Goal: Contribute content: Contribute content

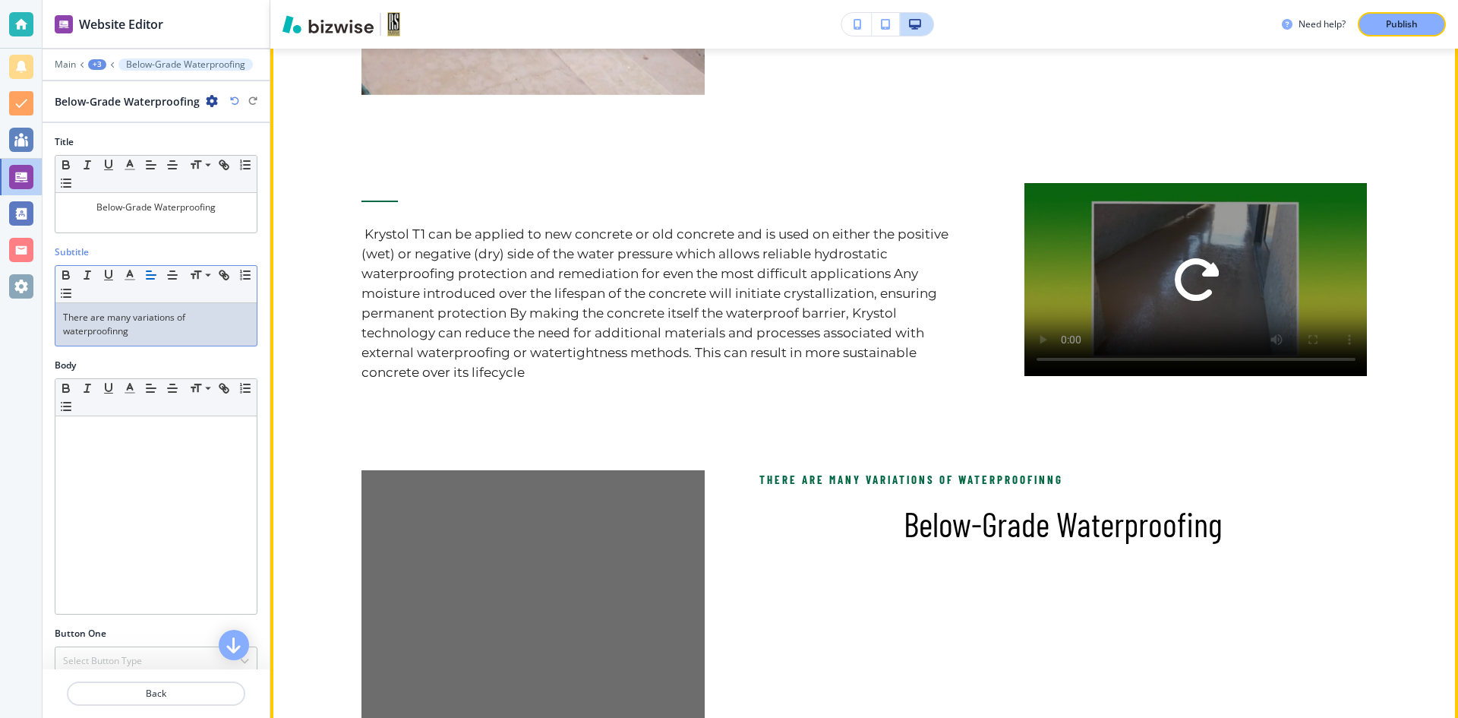
scroll to position [1594, 0]
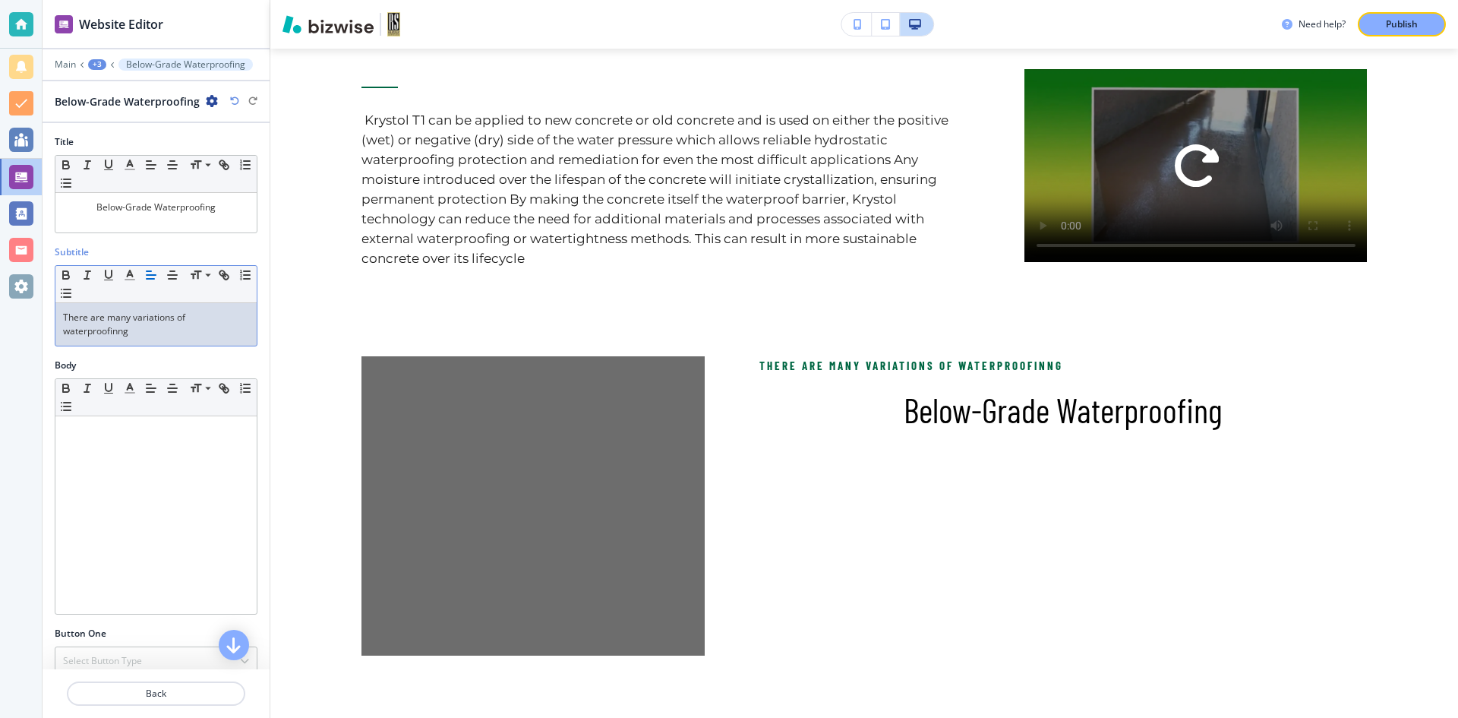
drag, startPoint x: 118, startPoint y: 330, endPoint x: 142, endPoint y: 336, distance: 25.1
click at [119, 333] on p "There are many variations of waterproofinng" at bounding box center [156, 324] width 186 height 27
click at [144, 324] on p "There are many variations of waterproofing" at bounding box center [156, 318] width 186 height 14
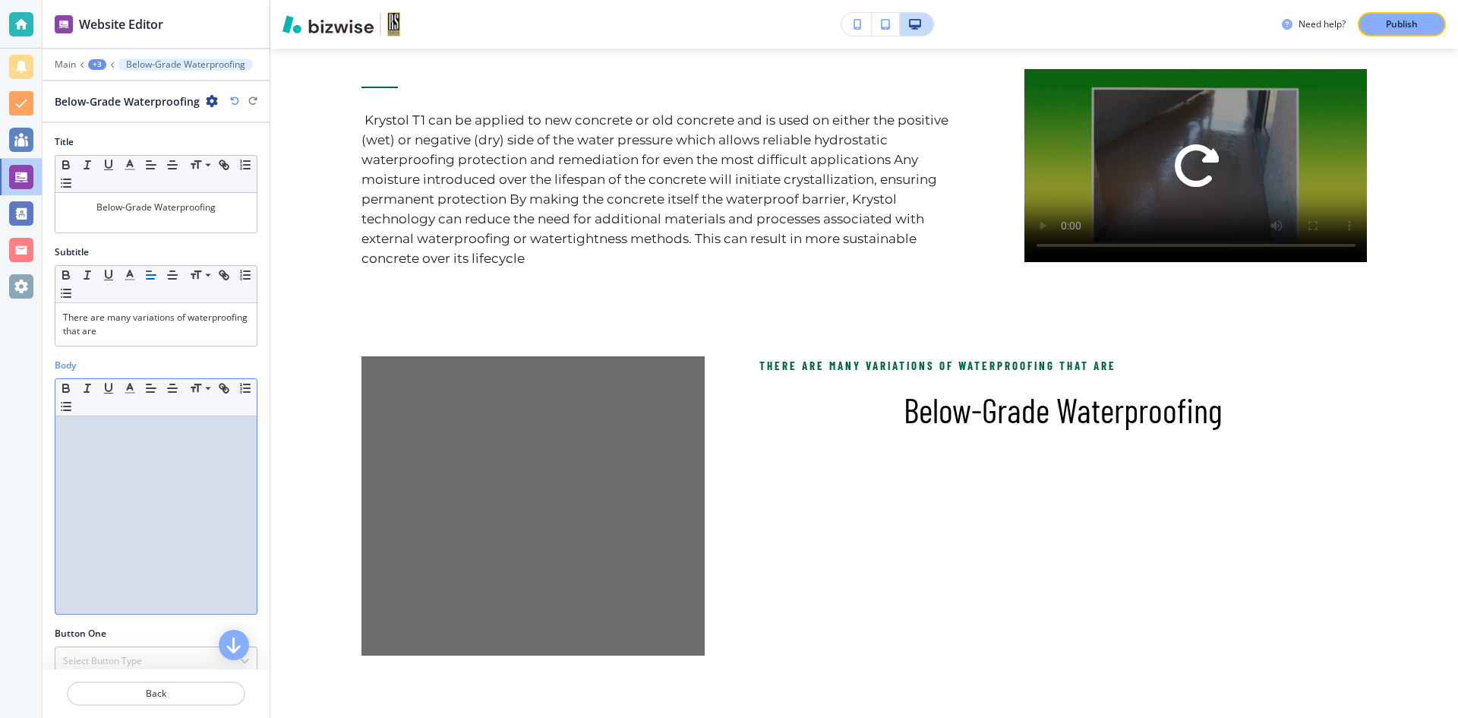
click at [85, 434] on p at bounding box center [156, 431] width 186 height 14
click at [97, 434] on p "While [PERSON_NAME]'s" at bounding box center [156, 431] width 186 height 14
click at [140, 430] on p "While [PERSON_NAME]'s" at bounding box center [156, 431] width 186 height 14
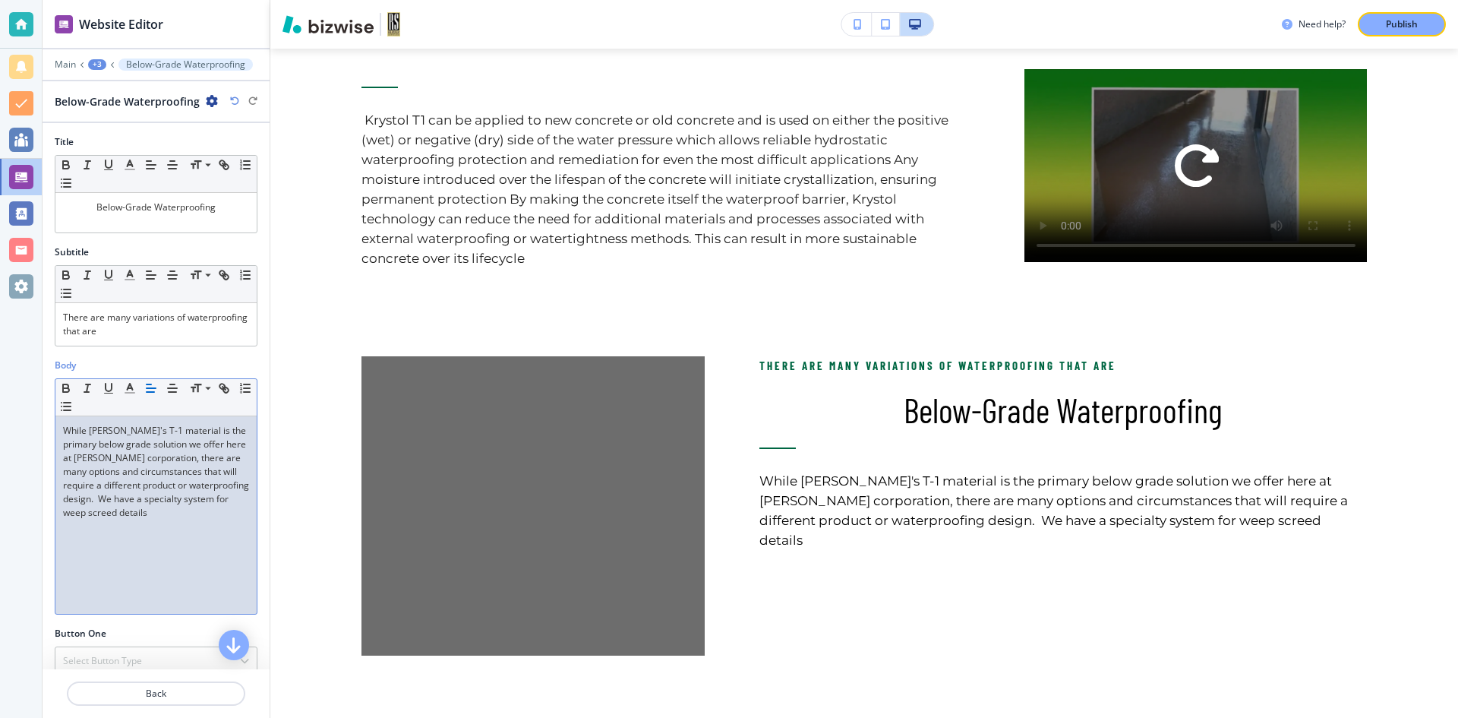
click at [230, 513] on p "While [PERSON_NAME]'s T-1 material is the primary below grade solution we offer…" at bounding box center [156, 472] width 186 height 96
click at [234, 513] on p "While [PERSON_NAME]'s T-1 material is the primary below grade solution we offer…" at bounding box center [156, 472] width 186 height 96
click at [154, 526] on p "While [PERSON_NAME]'s T-1 material is the primary below grade solution we offer…" at bounding box center [156, 478] width 186 height 109
click at [191, 530] on p "While [PERSON_NAME]'s T-1 material is the primary below grade solution we offer…" at bounding box center [156, 478] width 186 height 109
click at [186, 540] on p "While [PERSON_NAME]'s T-1 material is the primary below grade solution we offer…" at bounding box center [156, 485] width 186 height 123
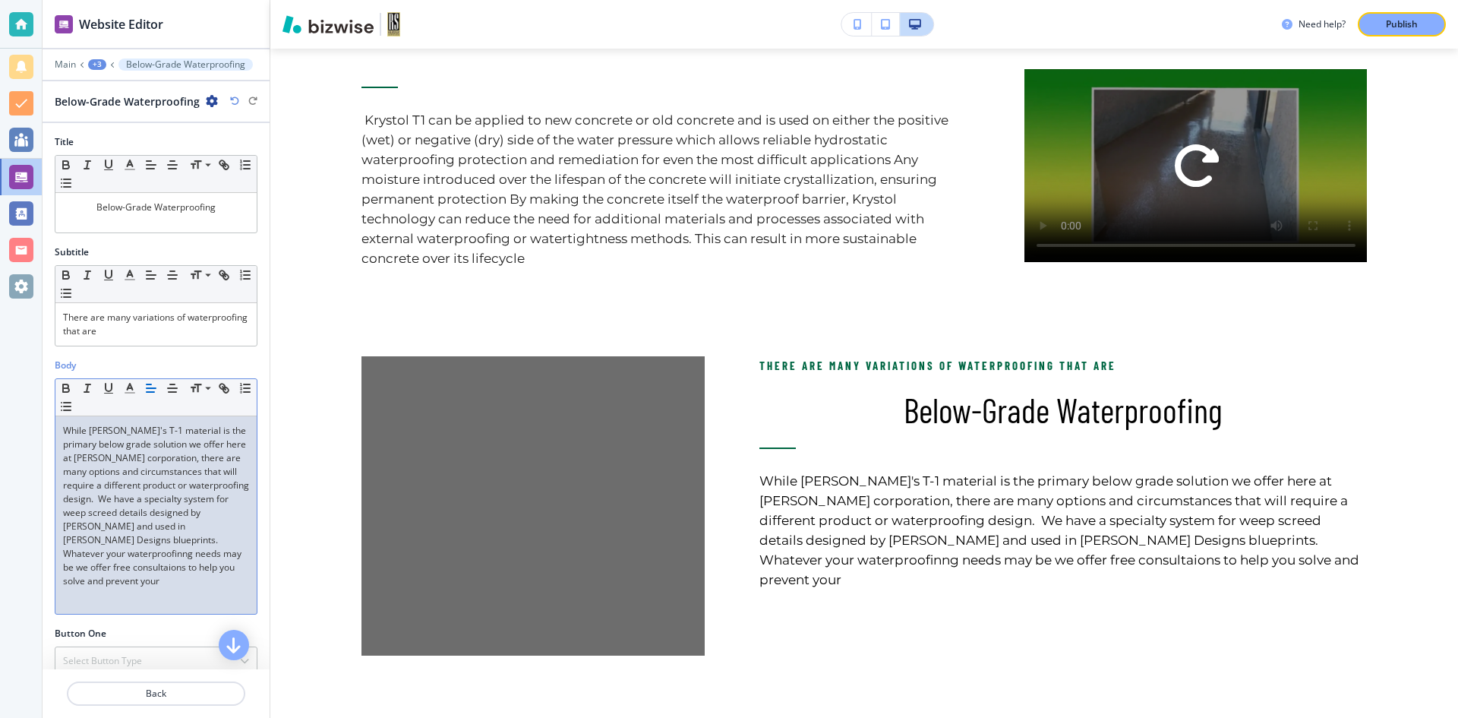
click at [137, 553] on p "While [PERSON_NAME]'s T-1 material is the primary below grade solution we offer…" at bounding box center [156, 506] width 186 height 164
click at [142, 566] on p "While [PERSON_NAME]'s T-1 material is the primary below grade solution we offer…" at bounding box center [156, 506] width 186 height 164
click at [148, 581] on p "While [PERSON_NAME]'s T-1 material is the primary below grade solution we offer…" at bounding box center [156, 506] width 186 height 164
click at [116, 595] on p "While [PERSON_NAME]'s T-1 material is the primary below grade solution we offer…" at bounding box center [156, 513] width 186 height 178
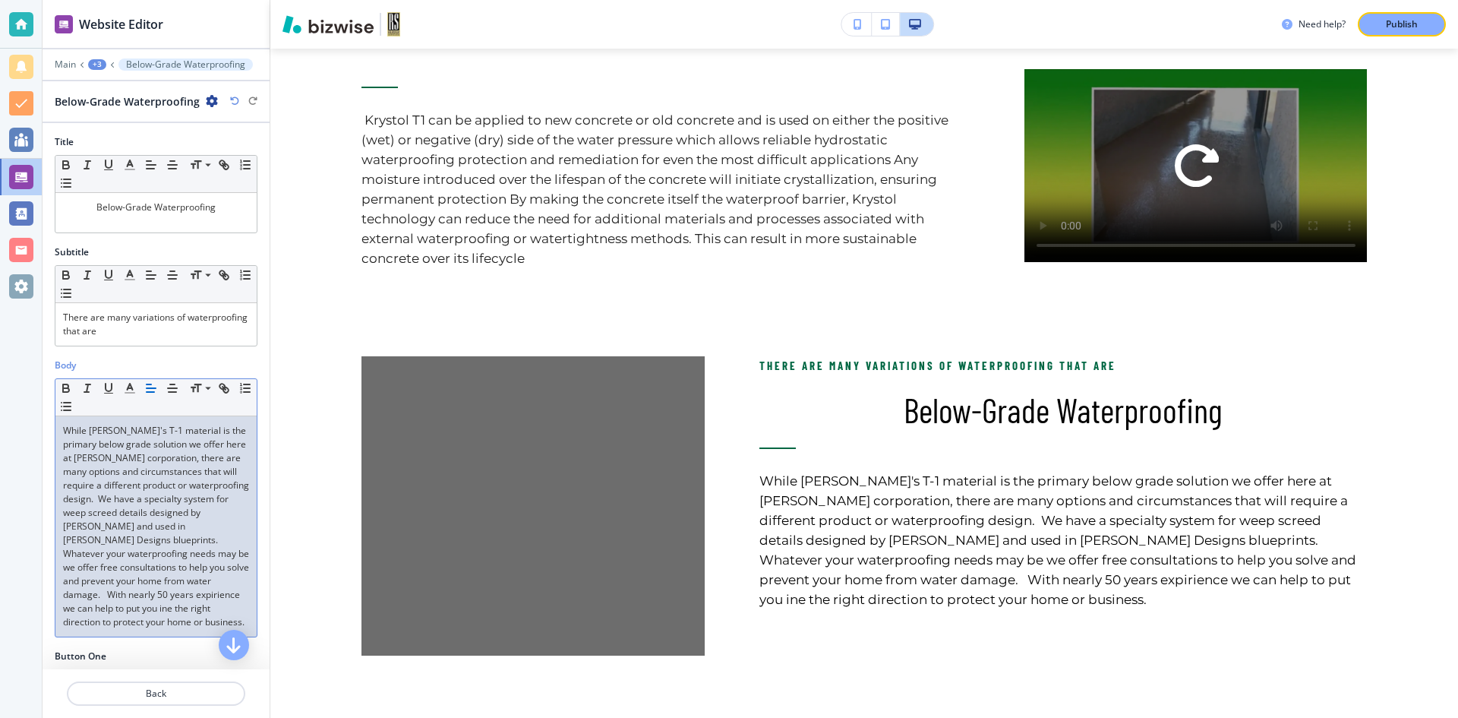
click at [95, 608] on p "While [PERSON_NAME]'s T-1 material is the primary below grade solution we offer…" at bounding box center [156, 526] width 186 height 205
click at [182, 609] on p "While [PERSON_NAME]'s T-1 material is the primary below grade solution we offer…" at bounding box center [156, 526] width 186 height 205
click at [109, 605] on p "While [PERSON_NAME]'s T-1 material is the primary below grade solution we offer…" at bounding box center [156, 526] width 186 height 205
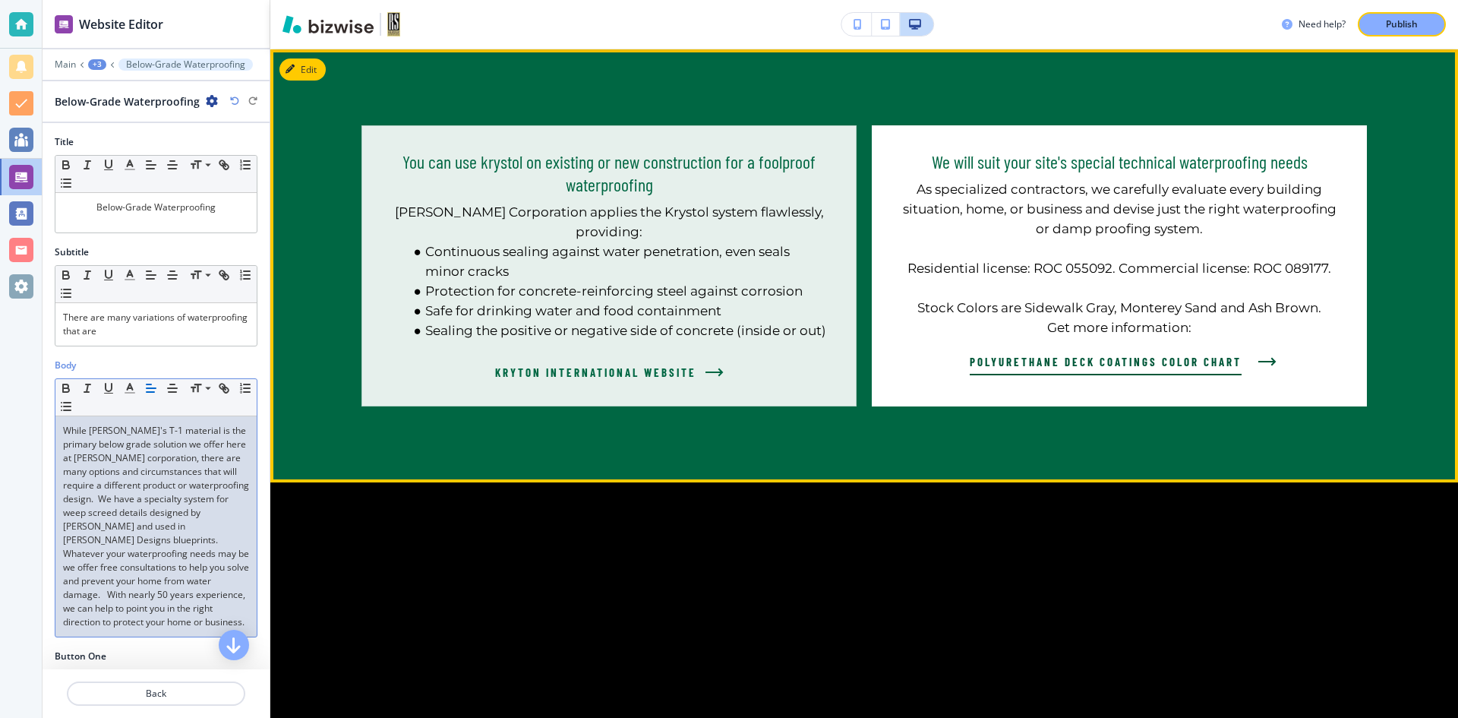
scroll to position [2278, 0]
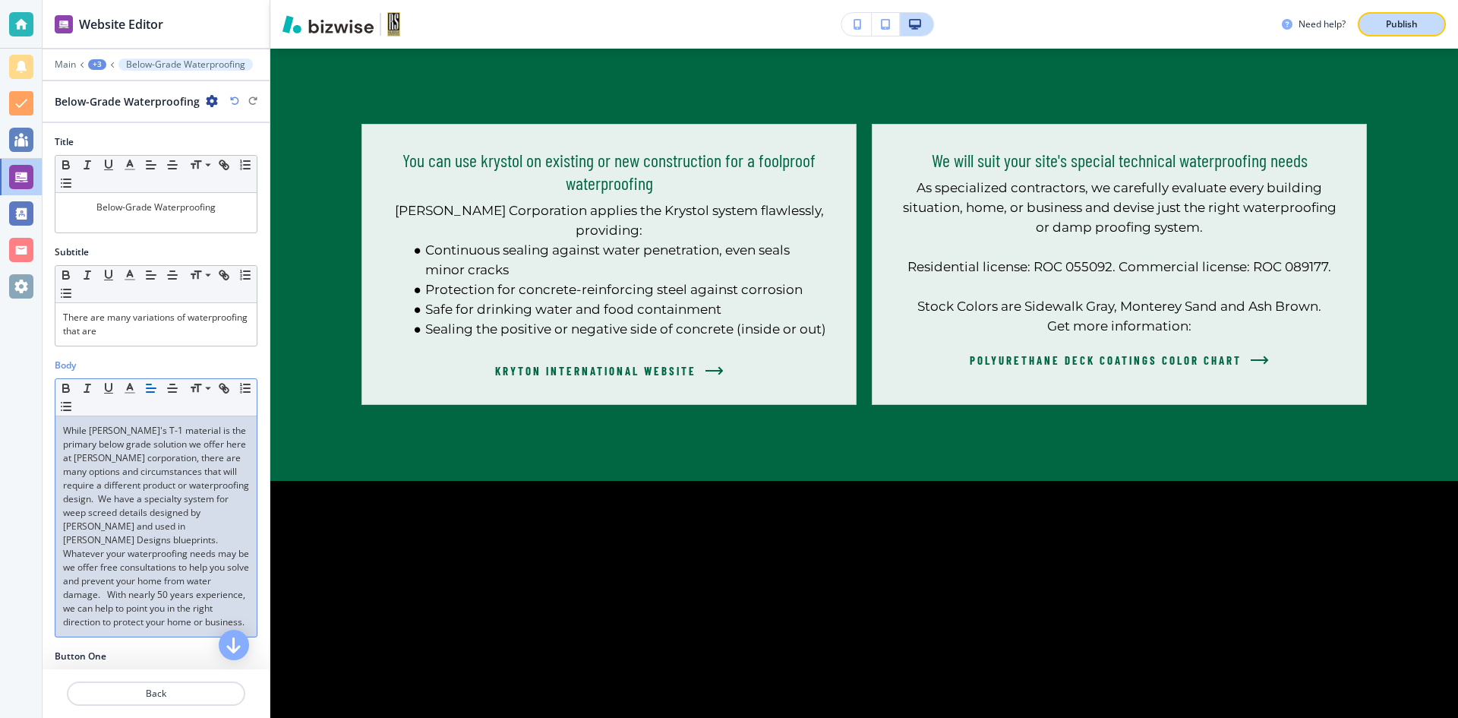
click at [1395, 21] on p "Publish" at bounding box center [1402, 24] width 32 height 14
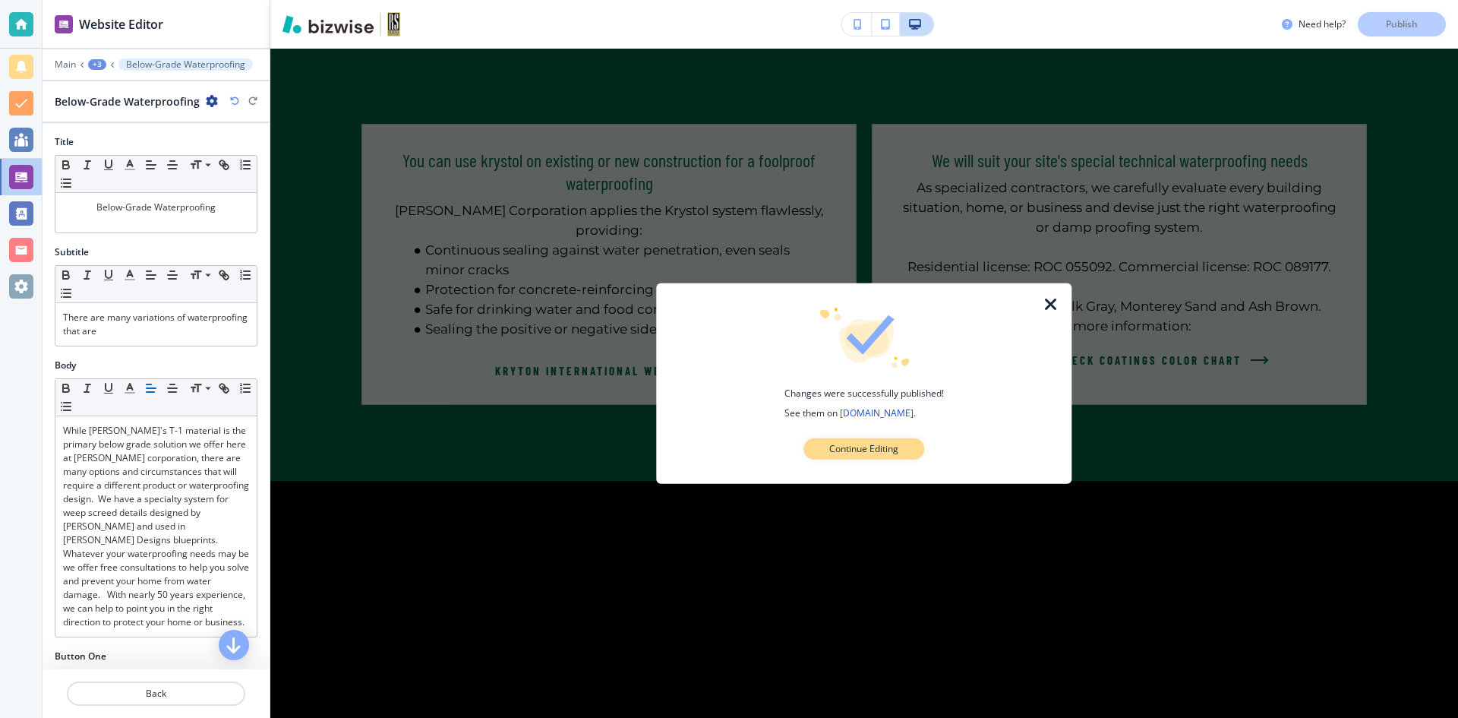
click at [895, 448] on p "Continue Editing" at bounding box center [863, 449] width 69 height 14
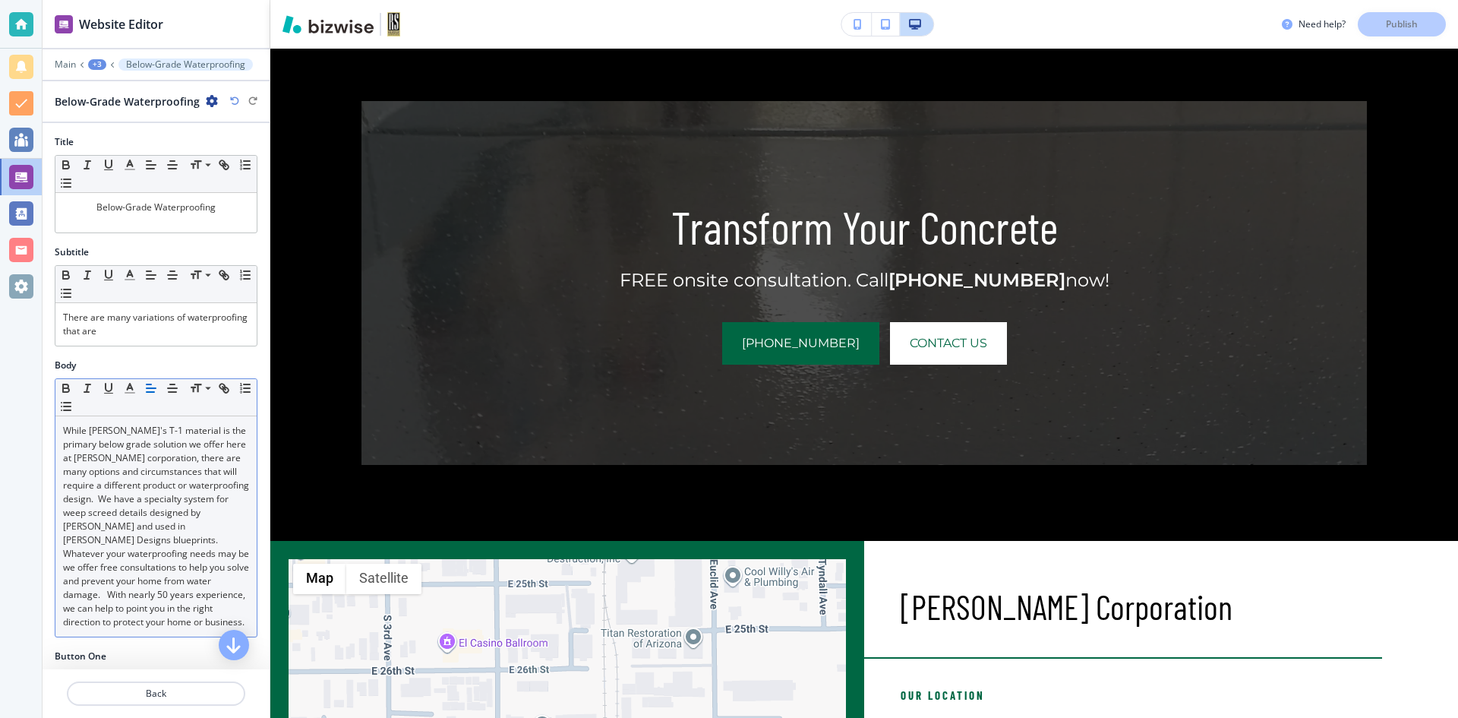
scroll to position [228, 0]
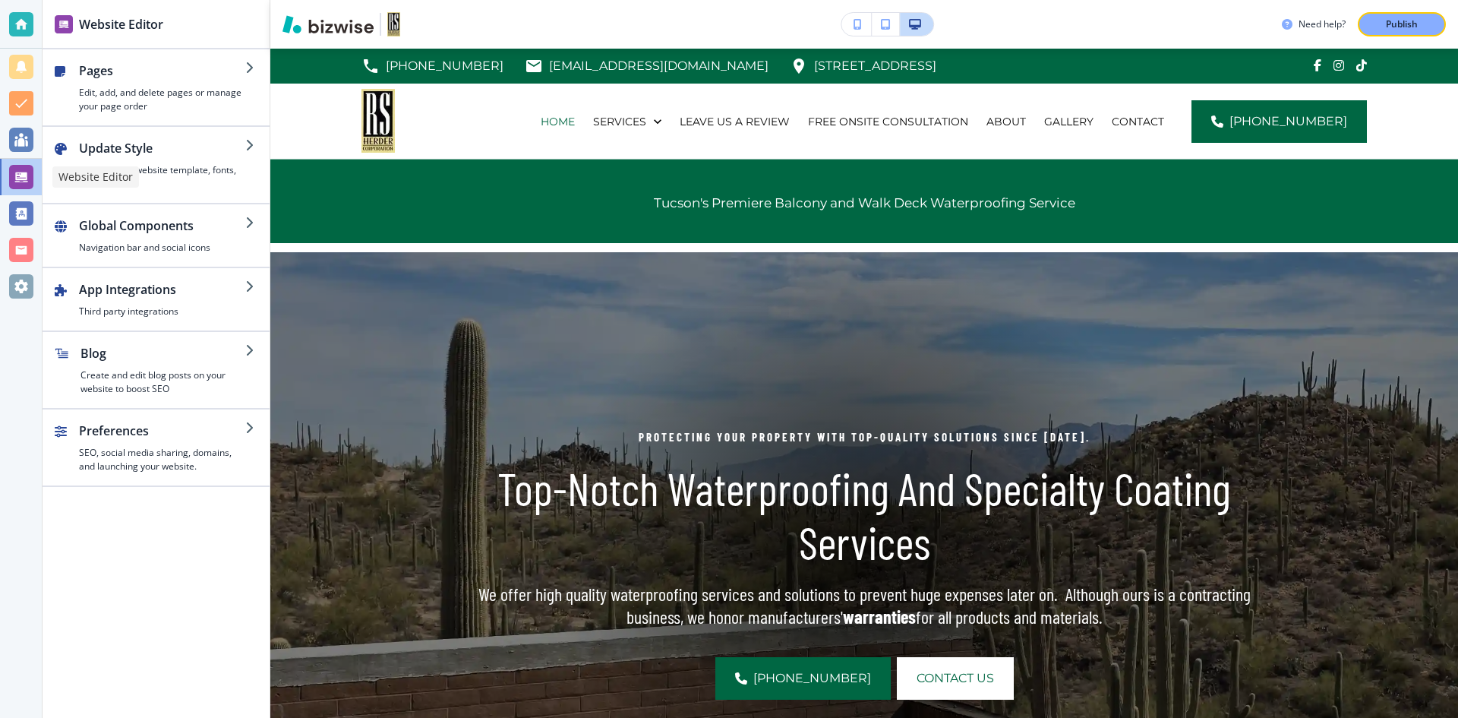
click at [30, 175] on div at bounding box center [21, 177] width 24 height 24
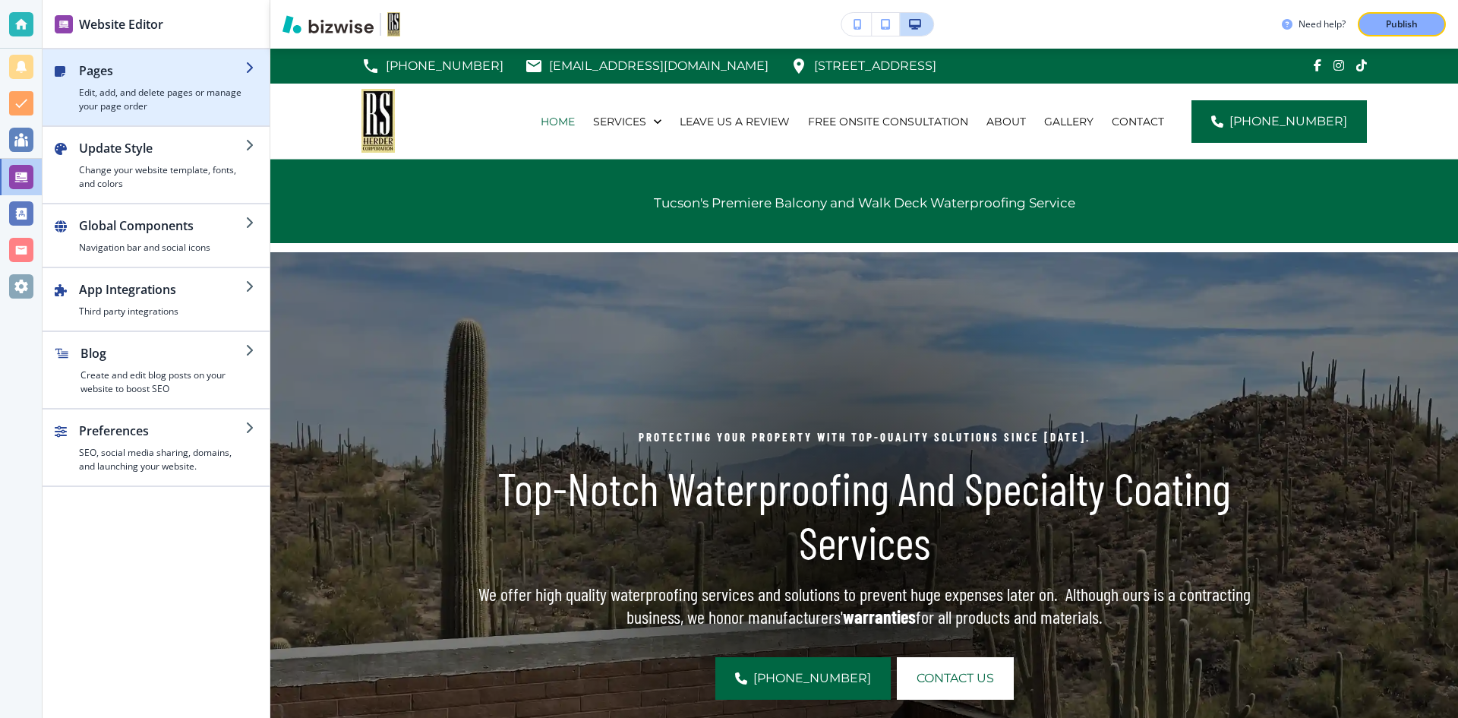
click at [191, 72] on h2 "Pages" at bounding box center [162, 71] width 166 height 18
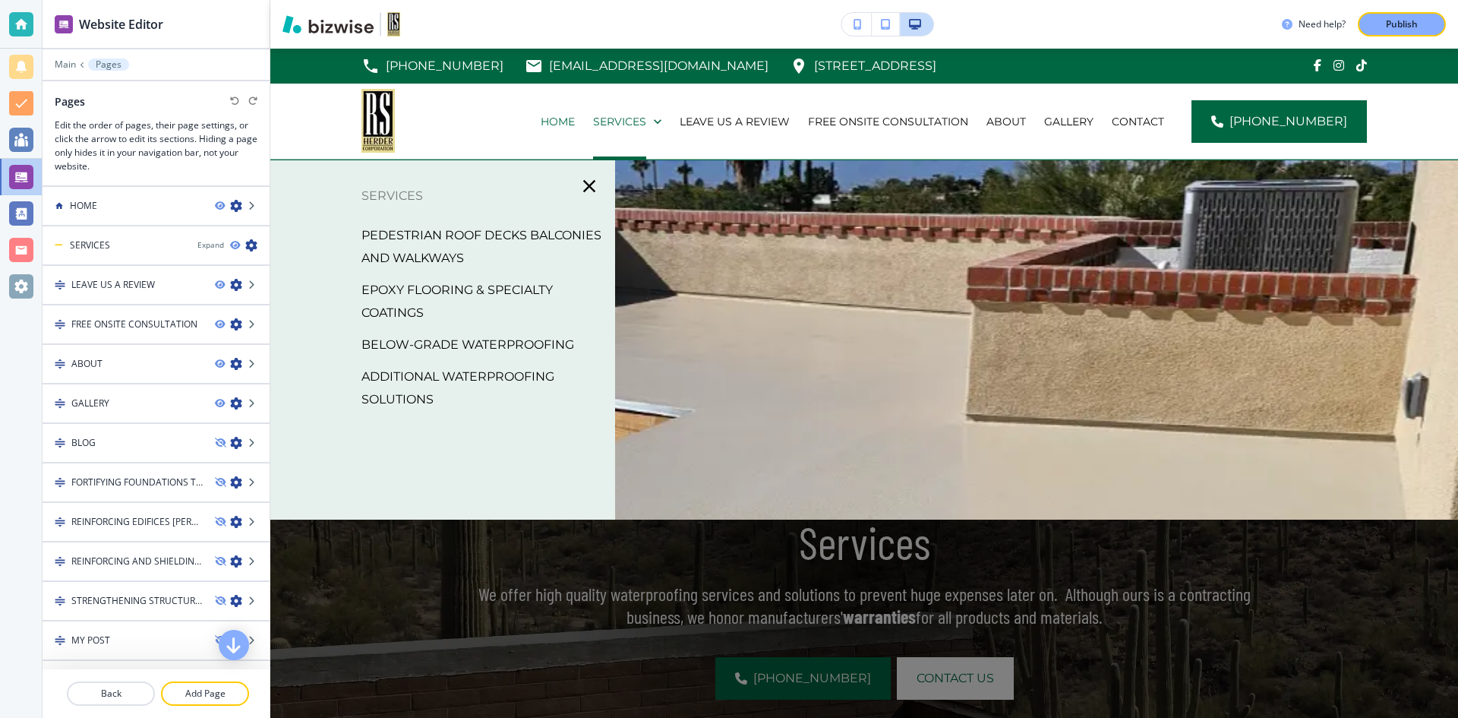
click at [451, 386] on p "ADDITIONAL WATERPROOFING SOLUTIONS" at bounding box center [483, 388] width 242 height 46
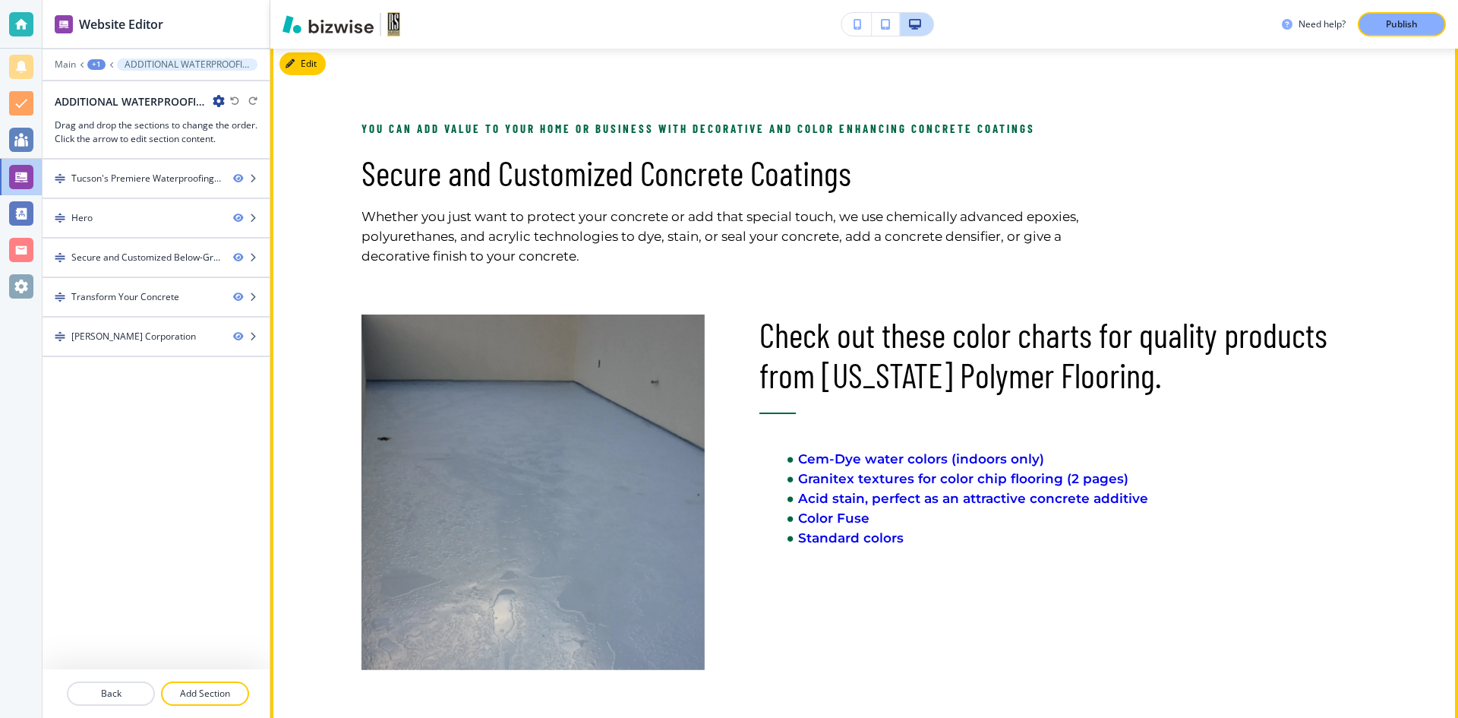
scroll to position [835, 0]
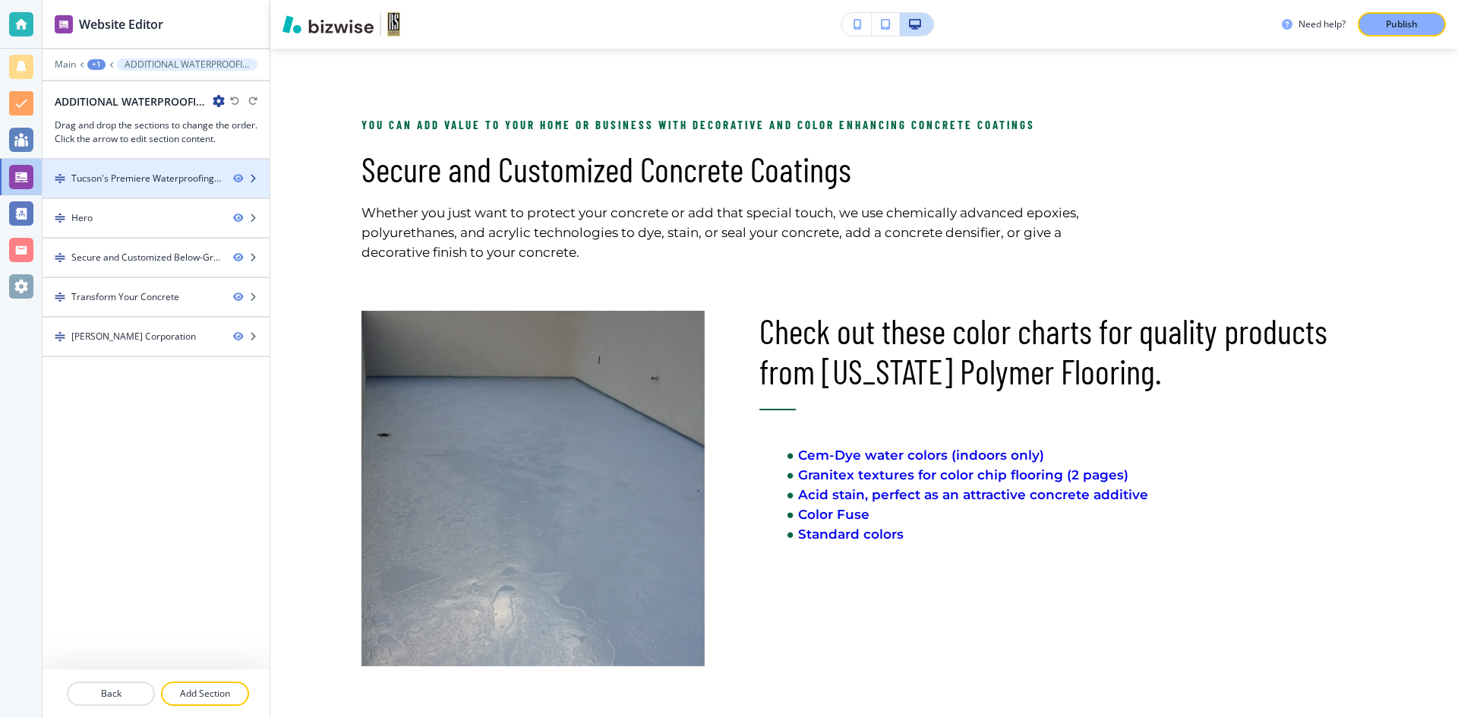
click at [143, 178] on div "Tucson's Premiere Waterproofing Services" at bounding box center [146, 179] width 150 height 14
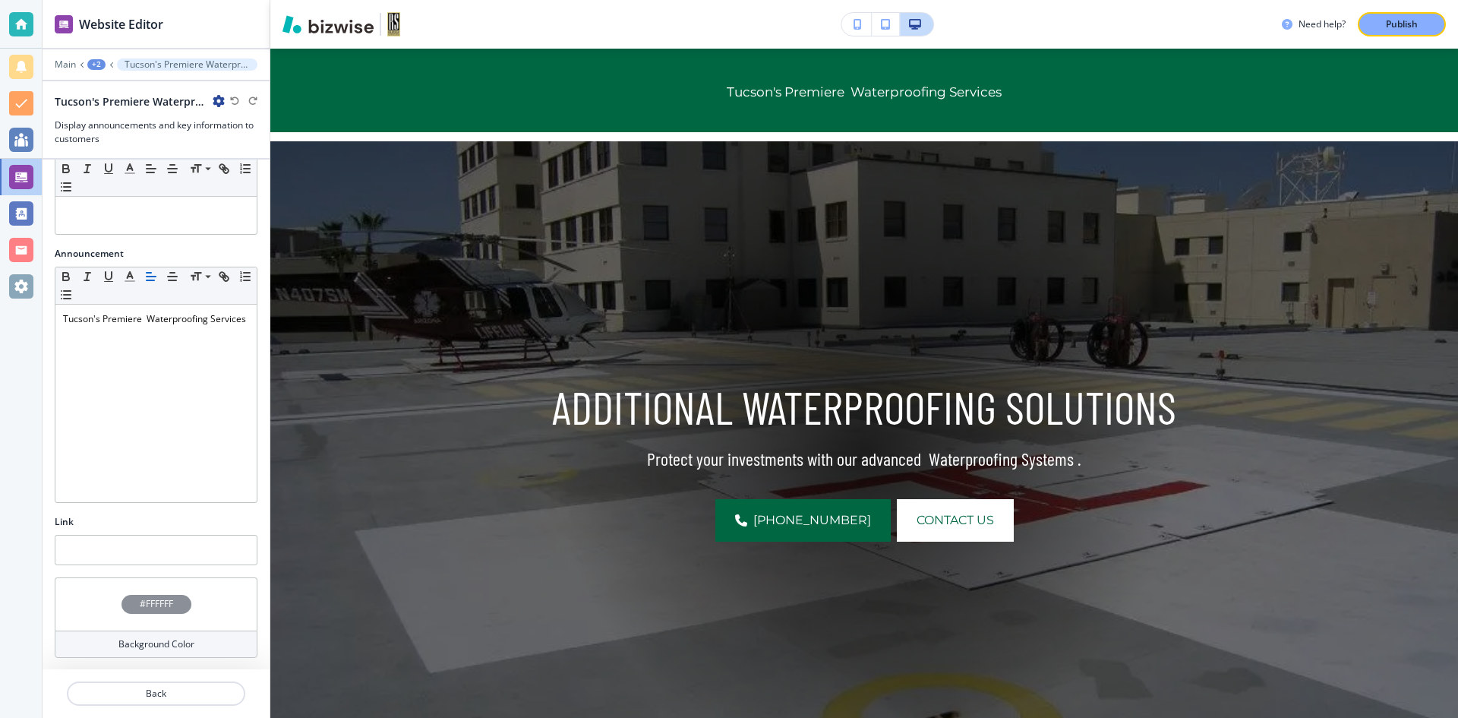
scroll to position [135, 0]
click at [169, 694] on p "Back" at bounding box center [155, 694] width 175 height 14
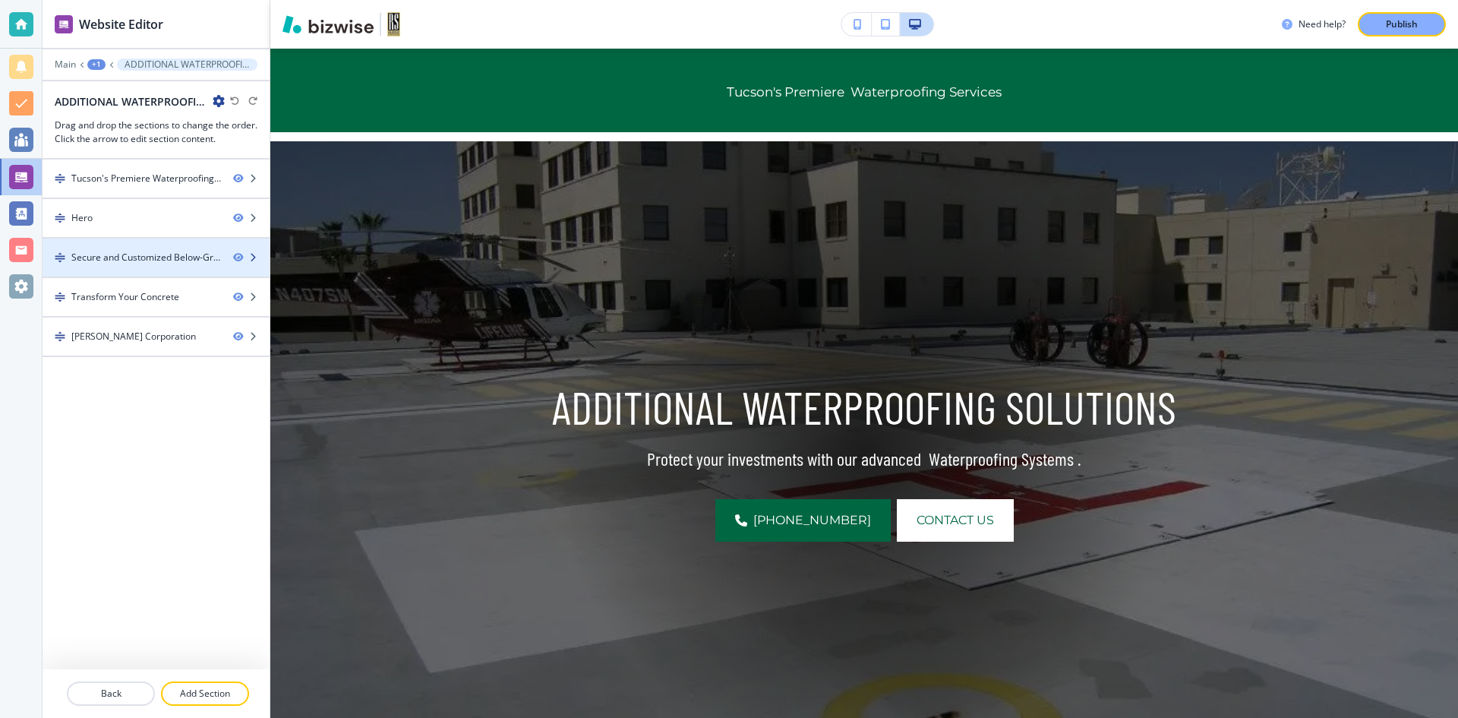
click at [149, 263] on div "Secure and Customized Below-Grade Waterproofing Applications-1" at bounding box center [146, 258] width 150 height 14
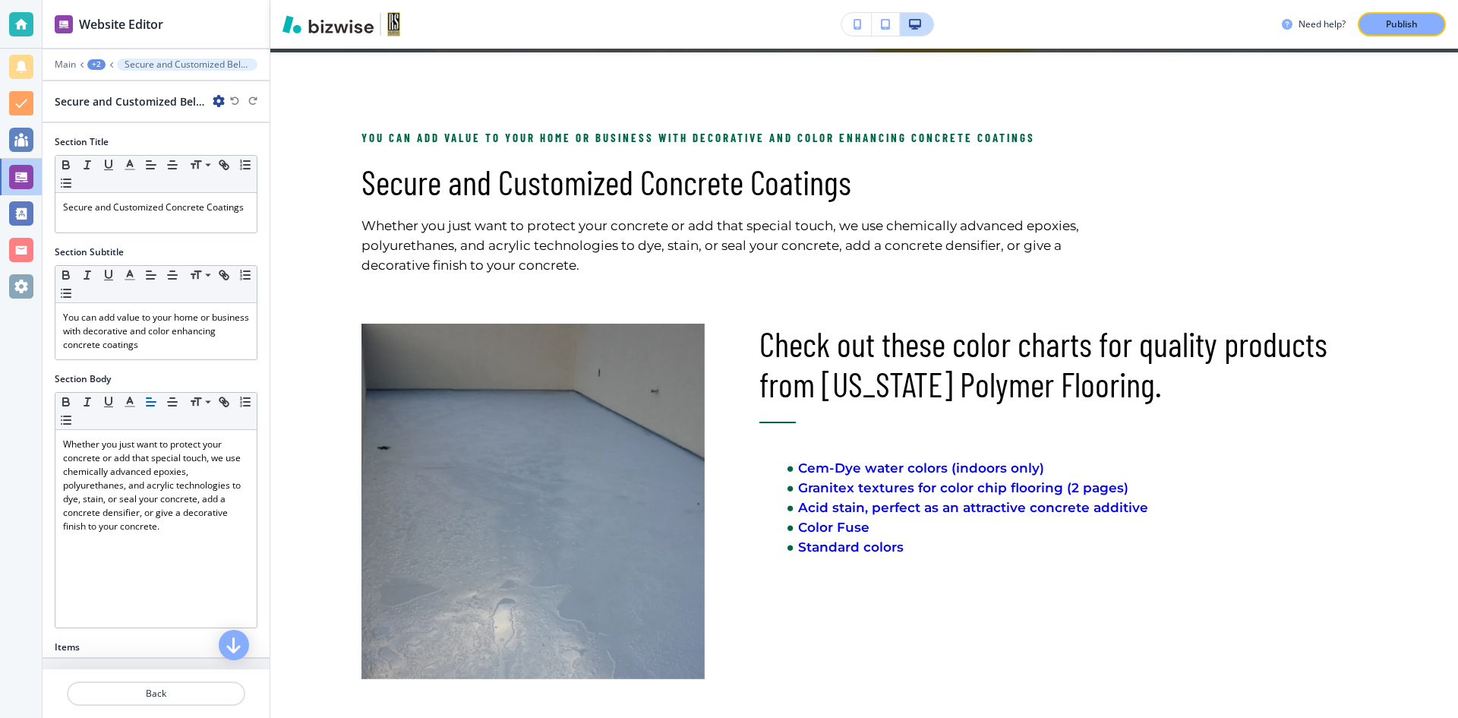
scroll to position [826, 0]
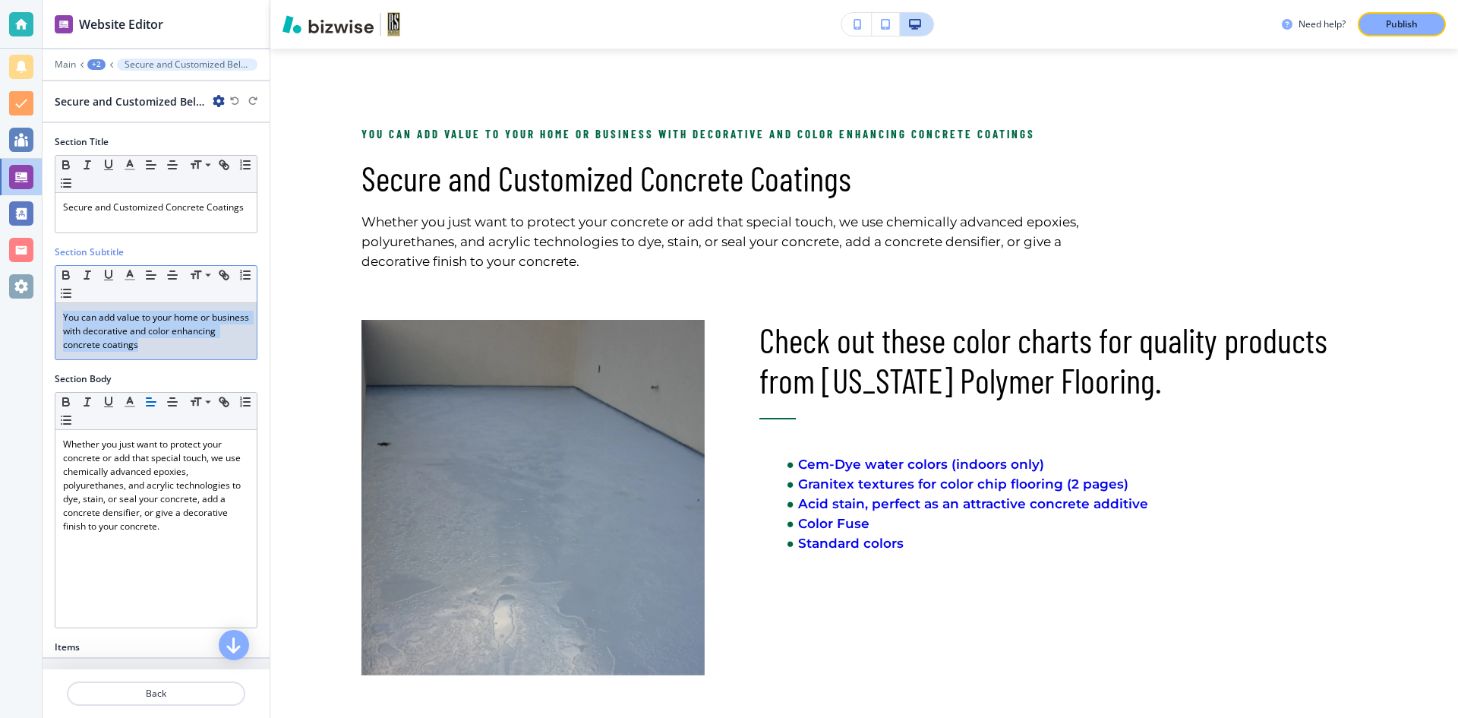
drag, startPoint x: 191, startPoint y: 351, endPoint x: 55, endPoint y: 311, distance: 141.6
click at [55, 311] on div "Small Normal Large Huge You can add value to your home or business with decorat…" at bounding box center [156, 312] width 203 height 95
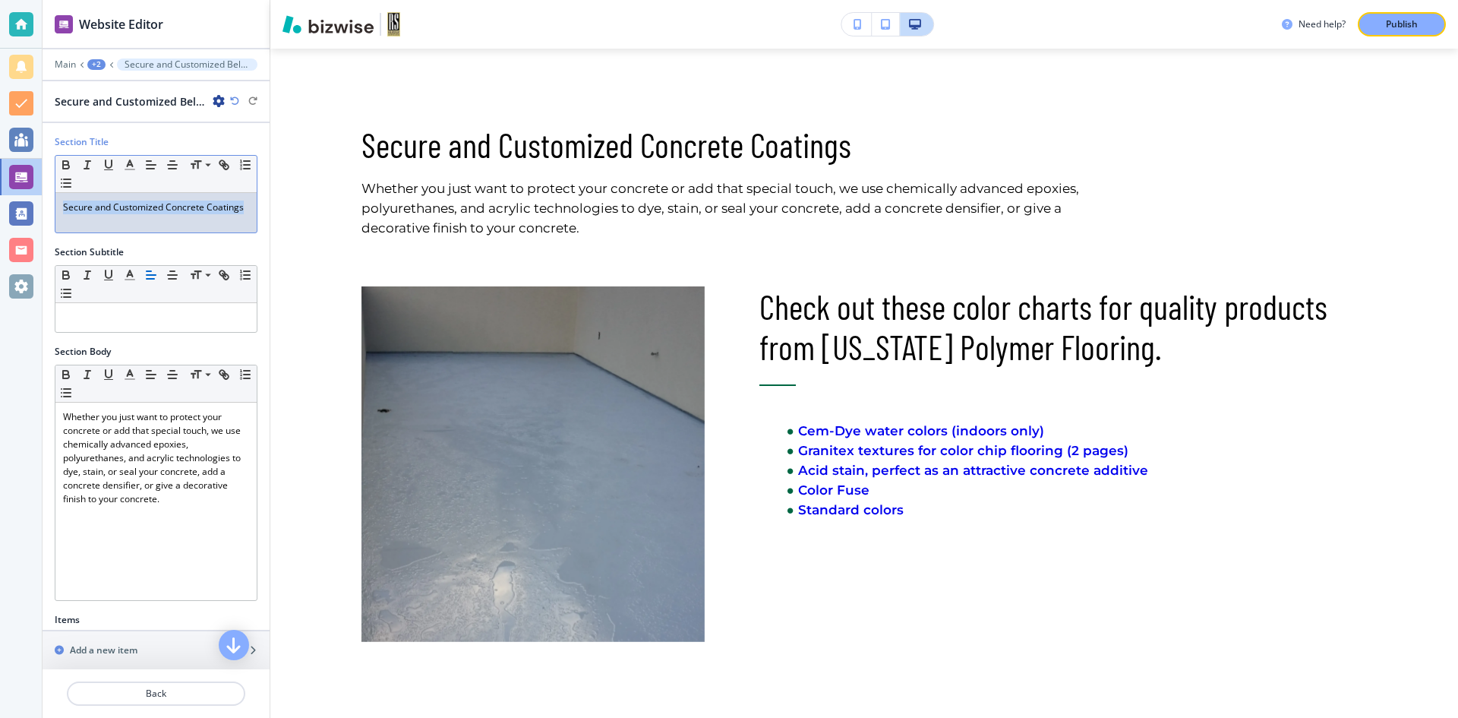
drag, startPoint x: 100, startPoint y: 226, endPoint x: 51, endPoint y: 195, distance: 58.4
click at [51, 195] on div "Section Title Small Normal Large Huge Secure and Customized Concrete Coatings" at bounding box center [156, 190] width 227 height 110
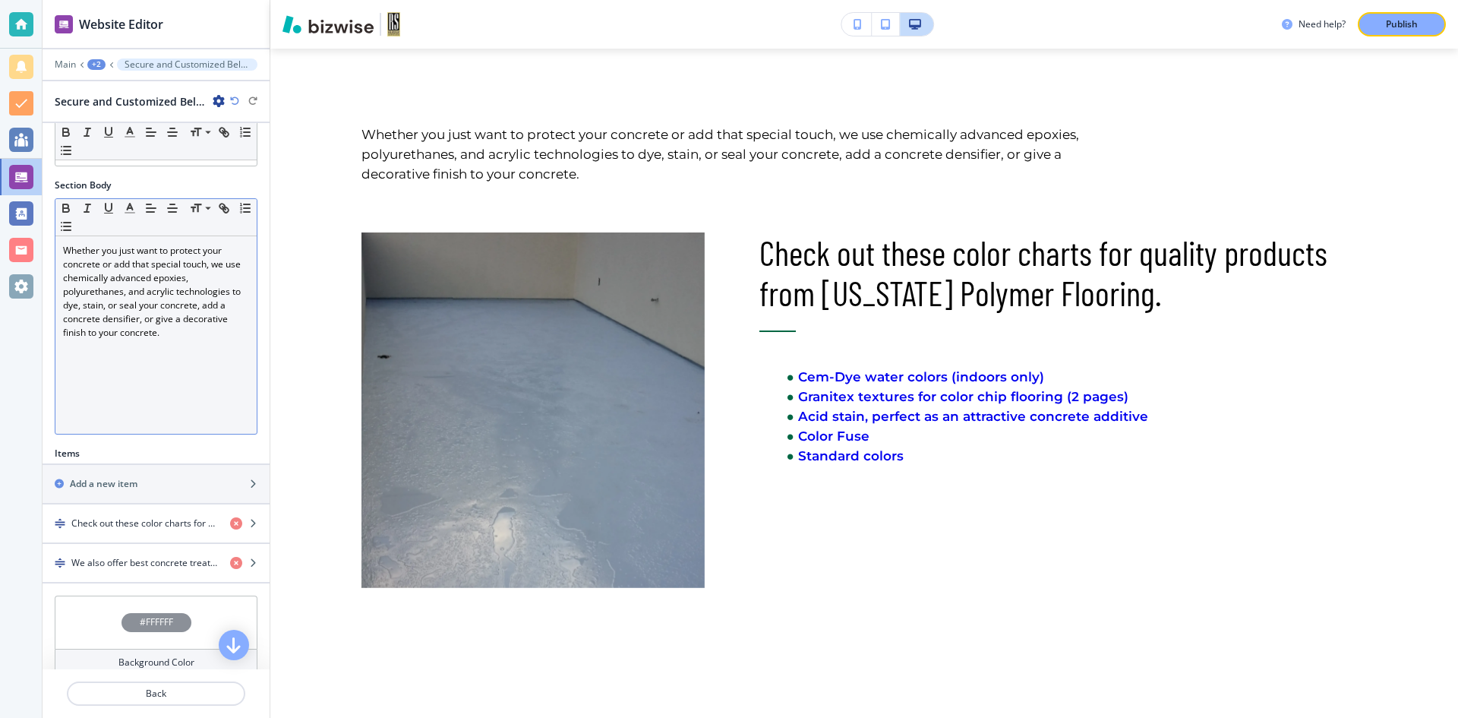
scroll to position [185, 0]
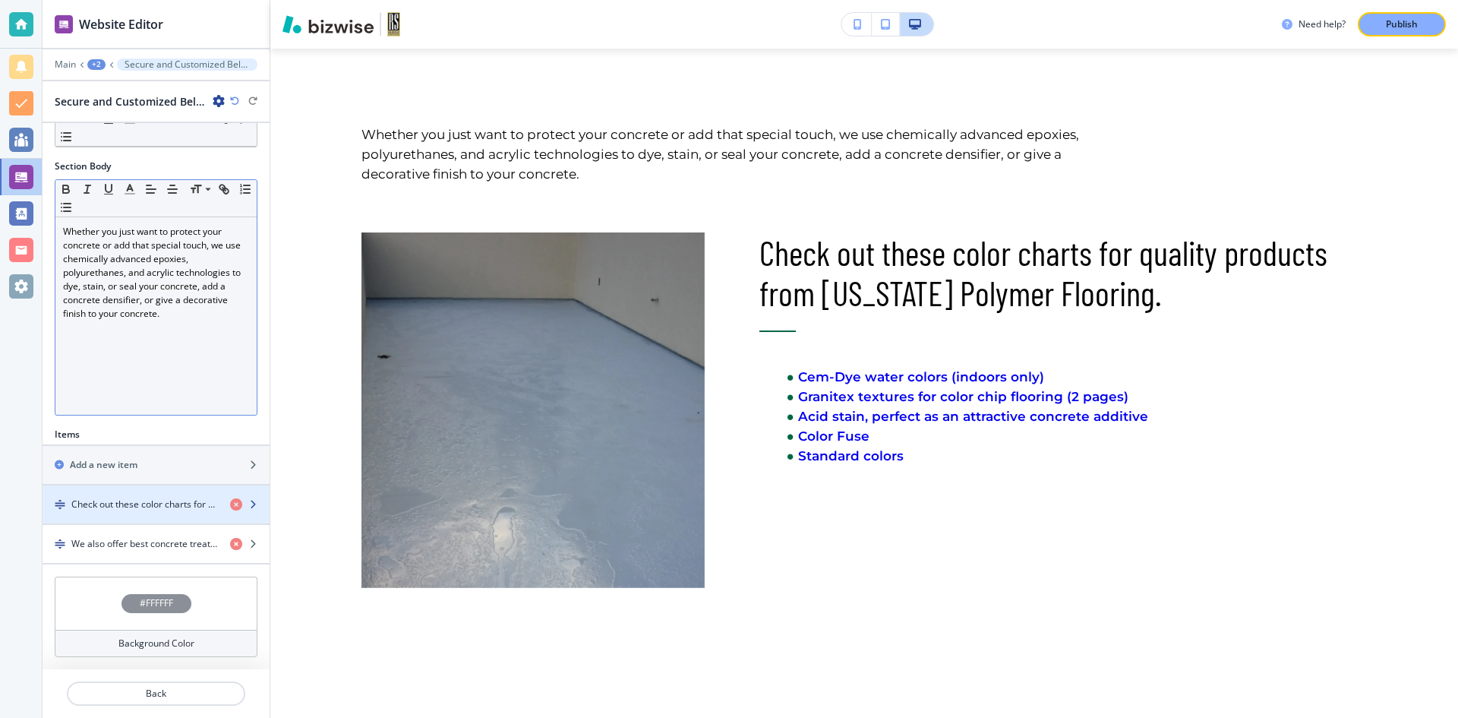
click at [193, 507] on h4 "Check out these color charts for quality products from Arizona Polymer Flooring." at bounding box center [144, 504] width 147 height 14
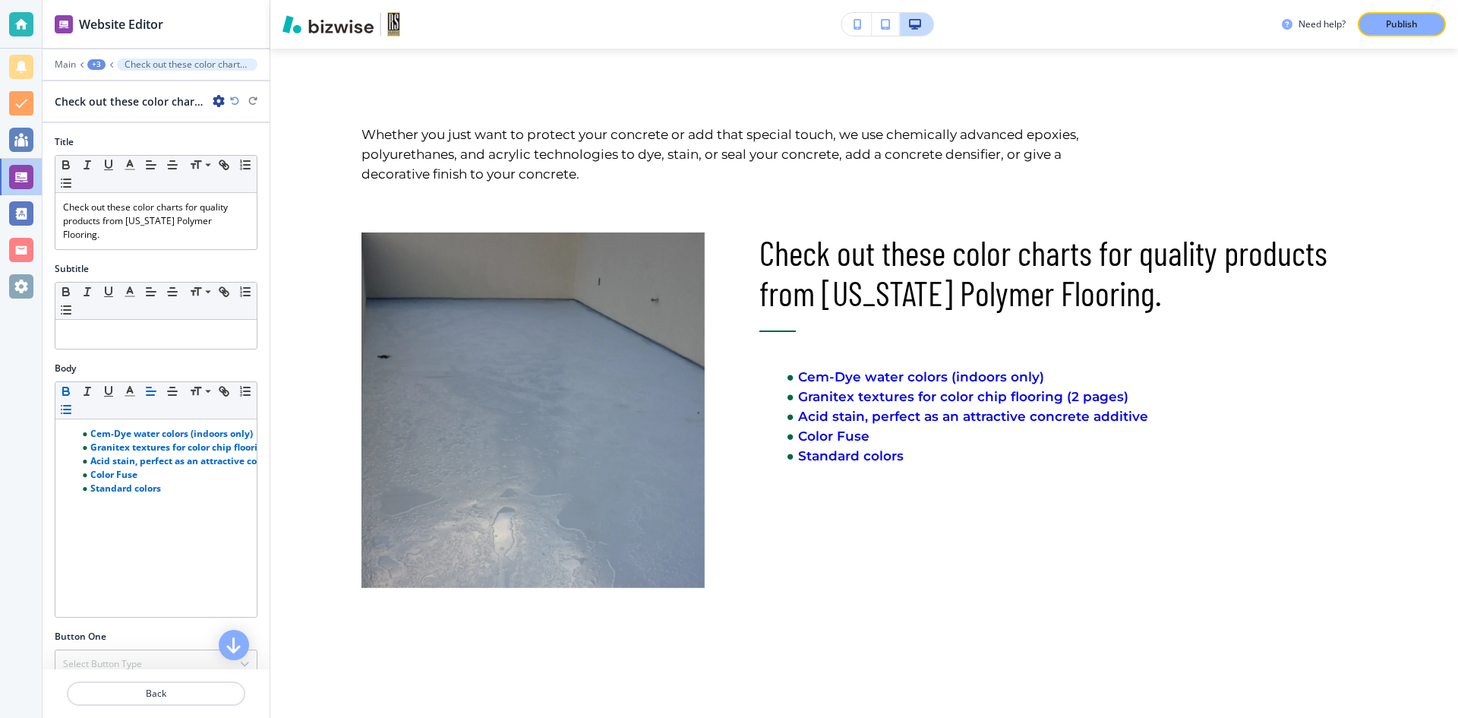
scroll to position [934, 0]
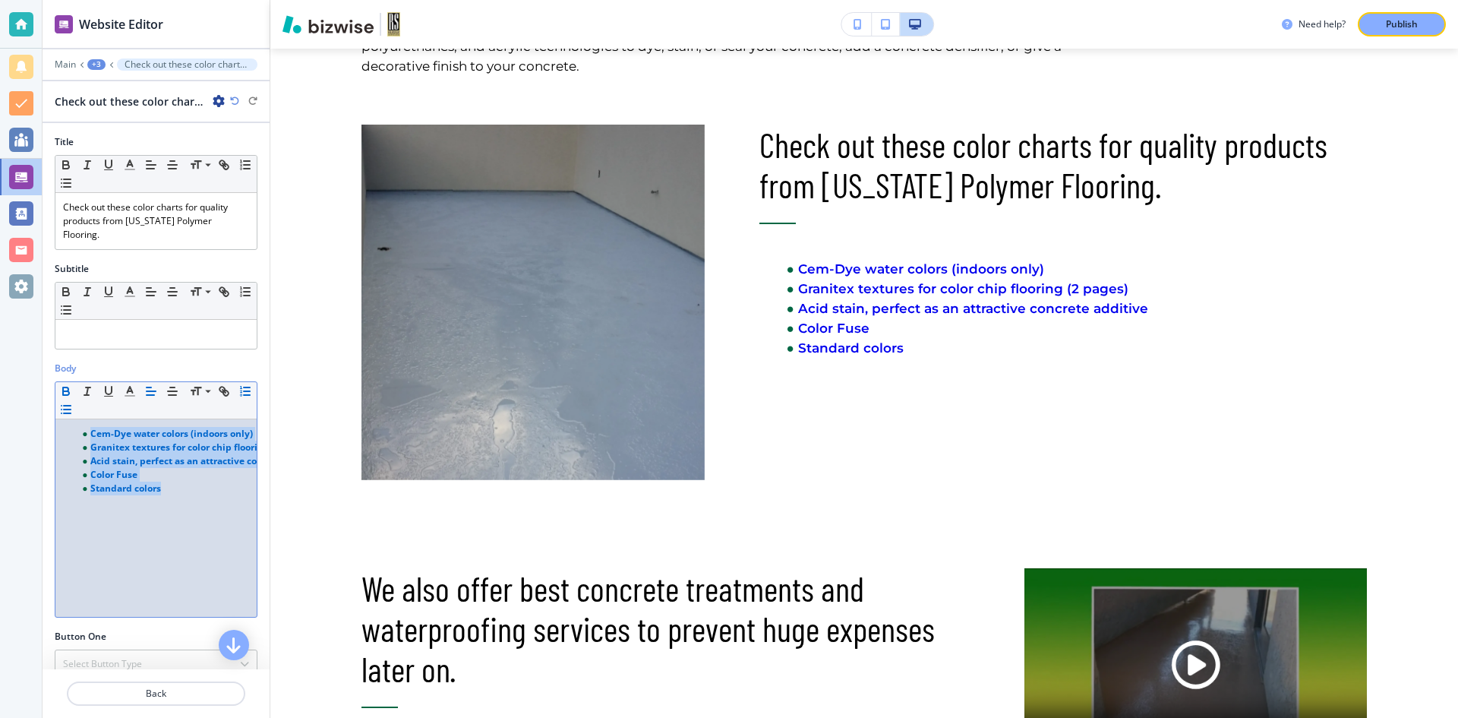
drag, startPoint x: 179, startPoint y: 486, endPoint x: 69, endPoint y: 399, distance: 140.1
click at [69, 399] on div "Small Normal Large Huge Cem-Dye water colors (indoors only) Granitex textures f…" at bounding box center [156, 499] width 203 height 236
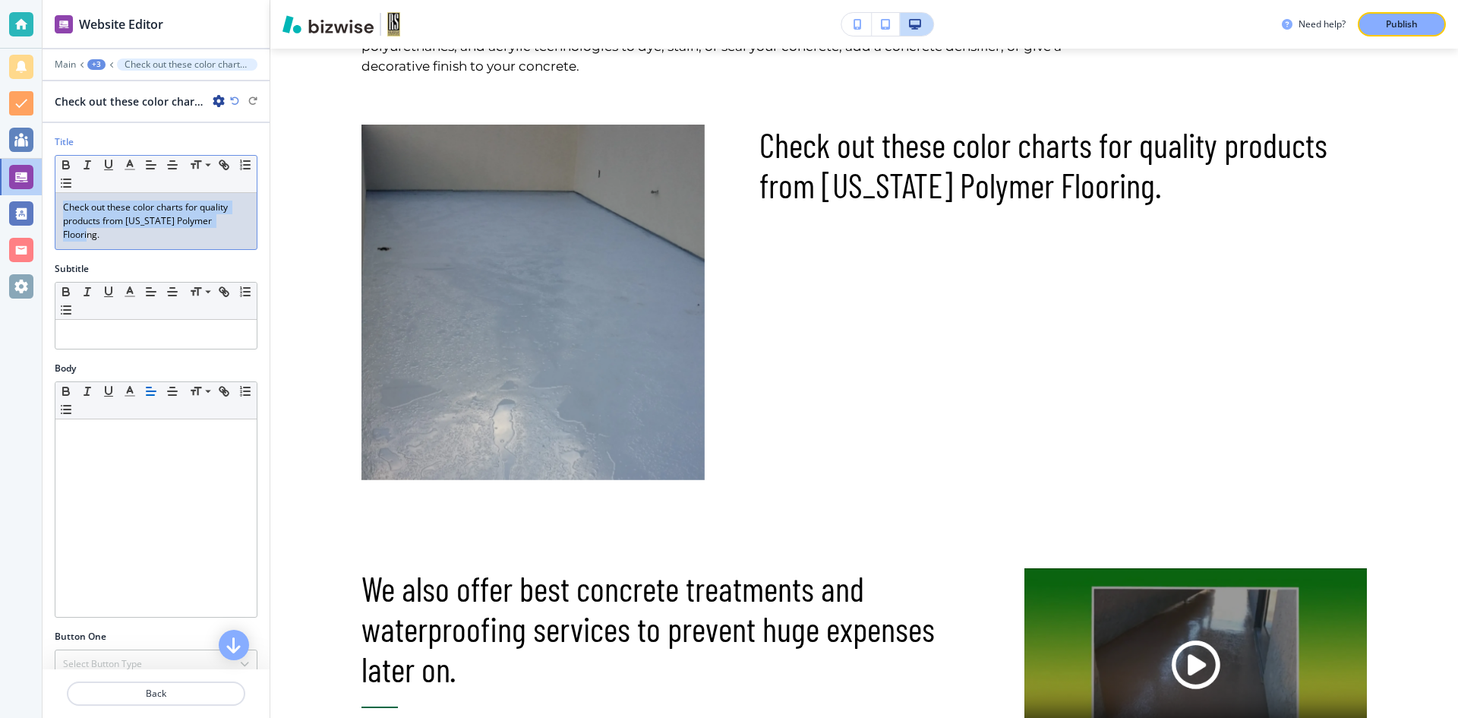
drag, startPoint x: 238, startPoint y: 223, endPoint x: 46, endPoint y: 201, distance: 192.7
click at [46, 201] on div "Title Small Normal Large Huge Check out these color charts for quality products…" at bounding box center [156, 198] width 227 height 127
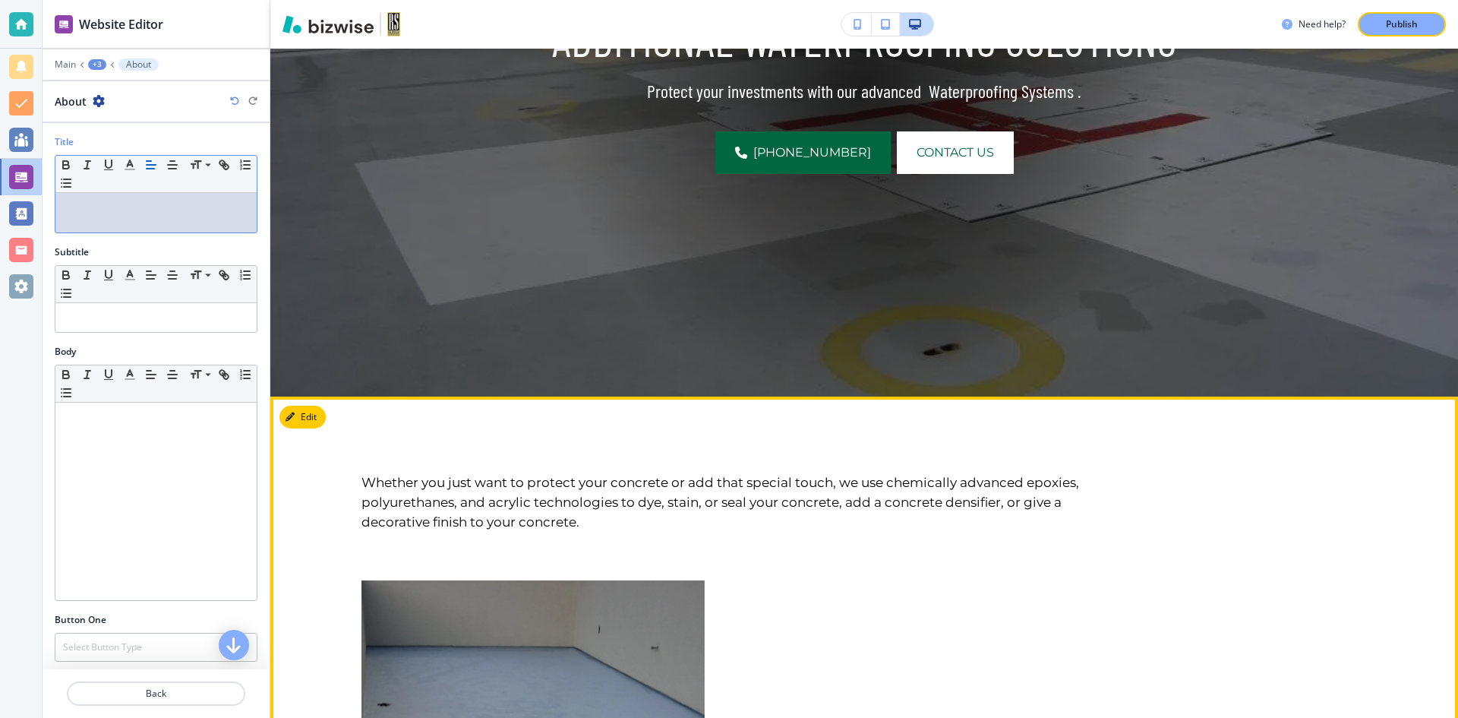
scroll to position [554, 0]
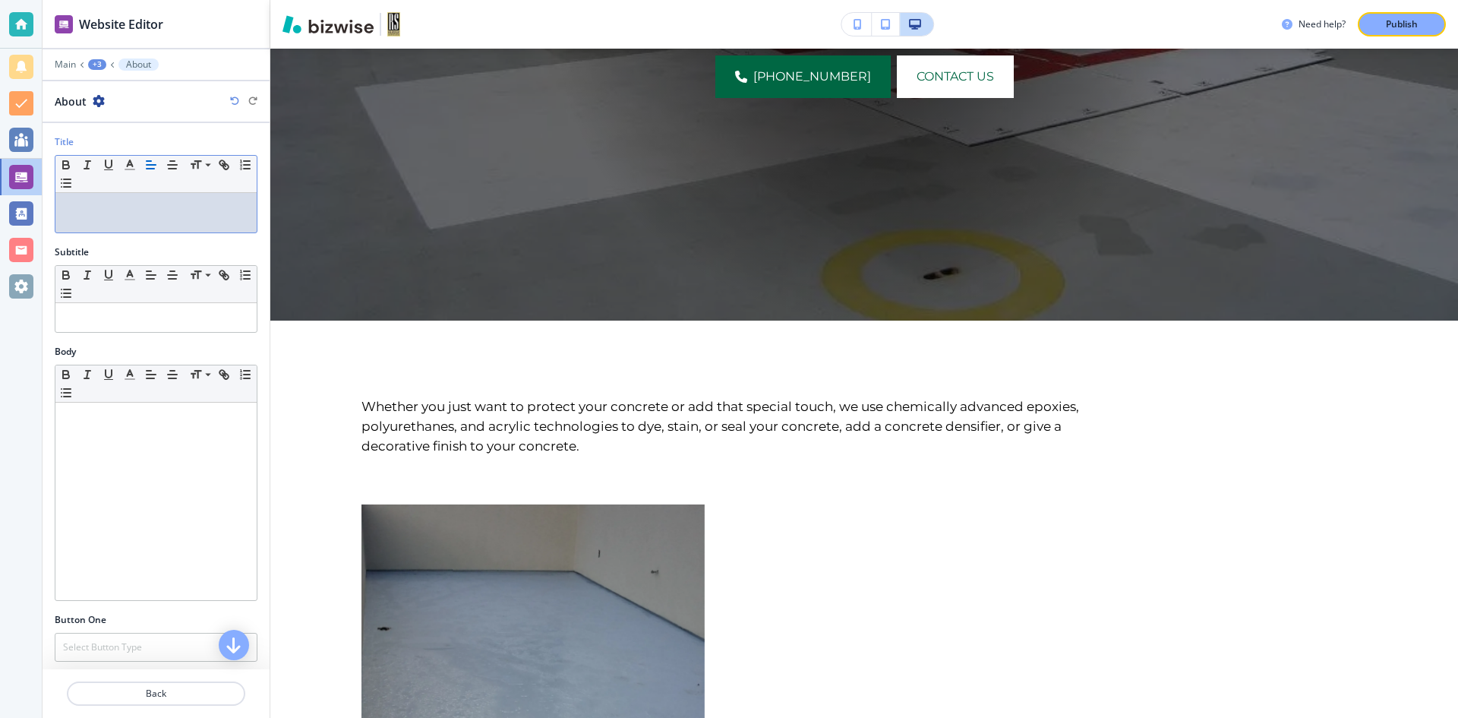
click at [95, 219] on div at bounding box center [155, 212] width 201 height 39
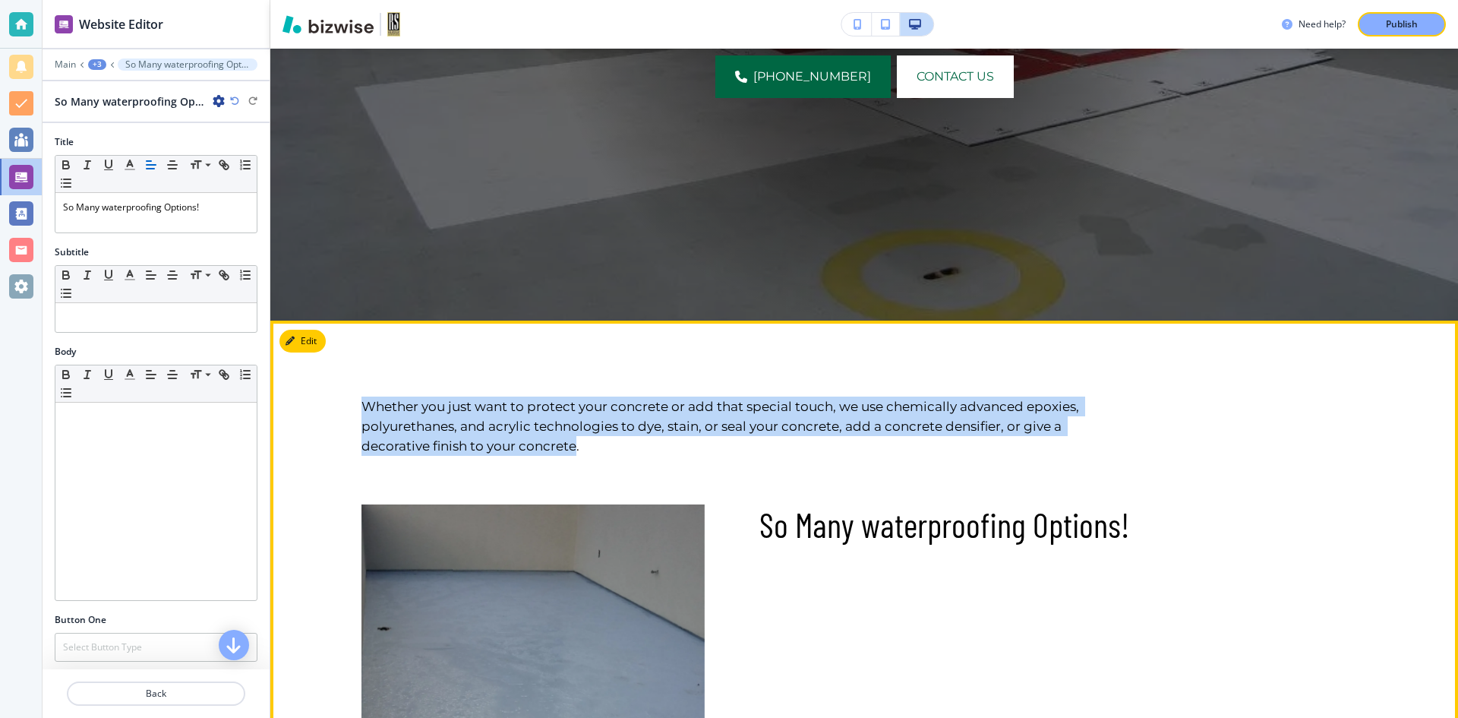
drag, startPoint x: 577, startPoint y: 447, endPoint x: 339, endPoint y: 391, distance: 244.1
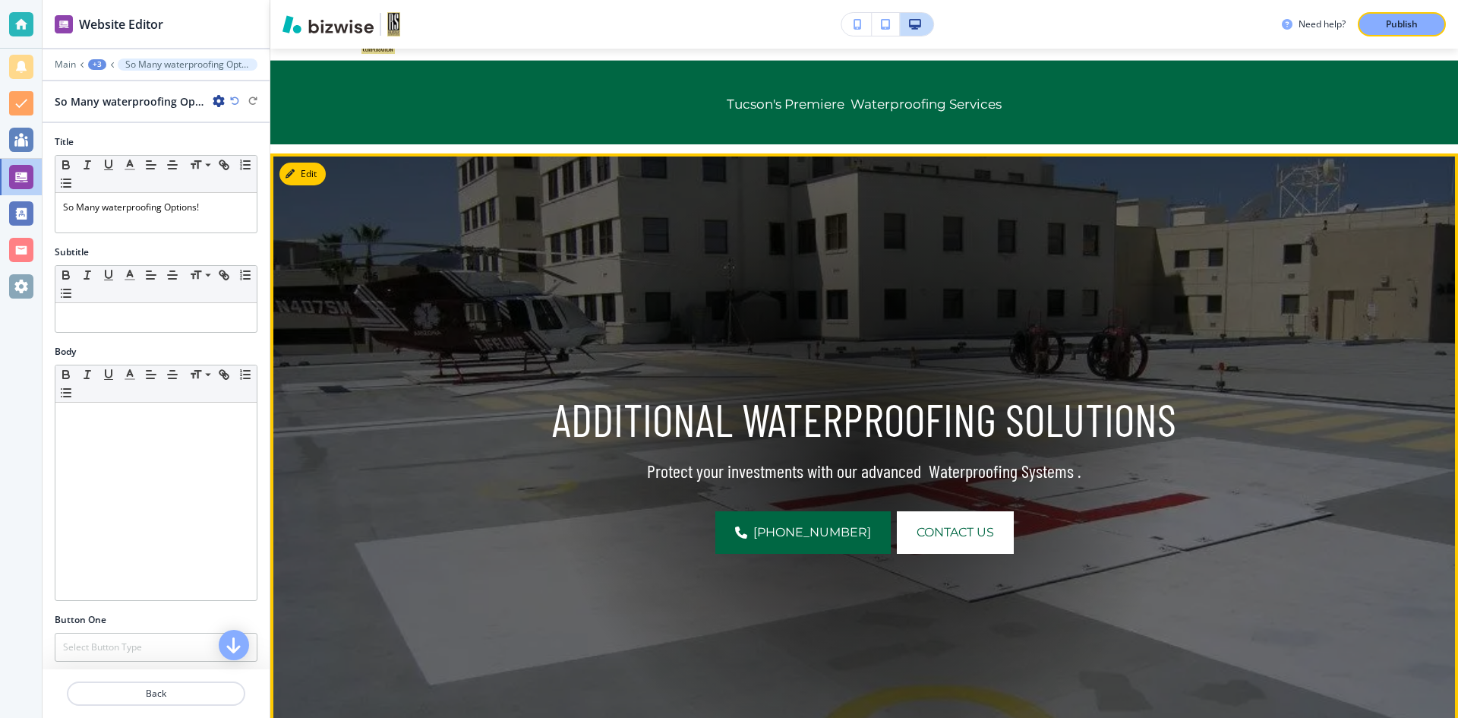
scroll to position [403, 0]
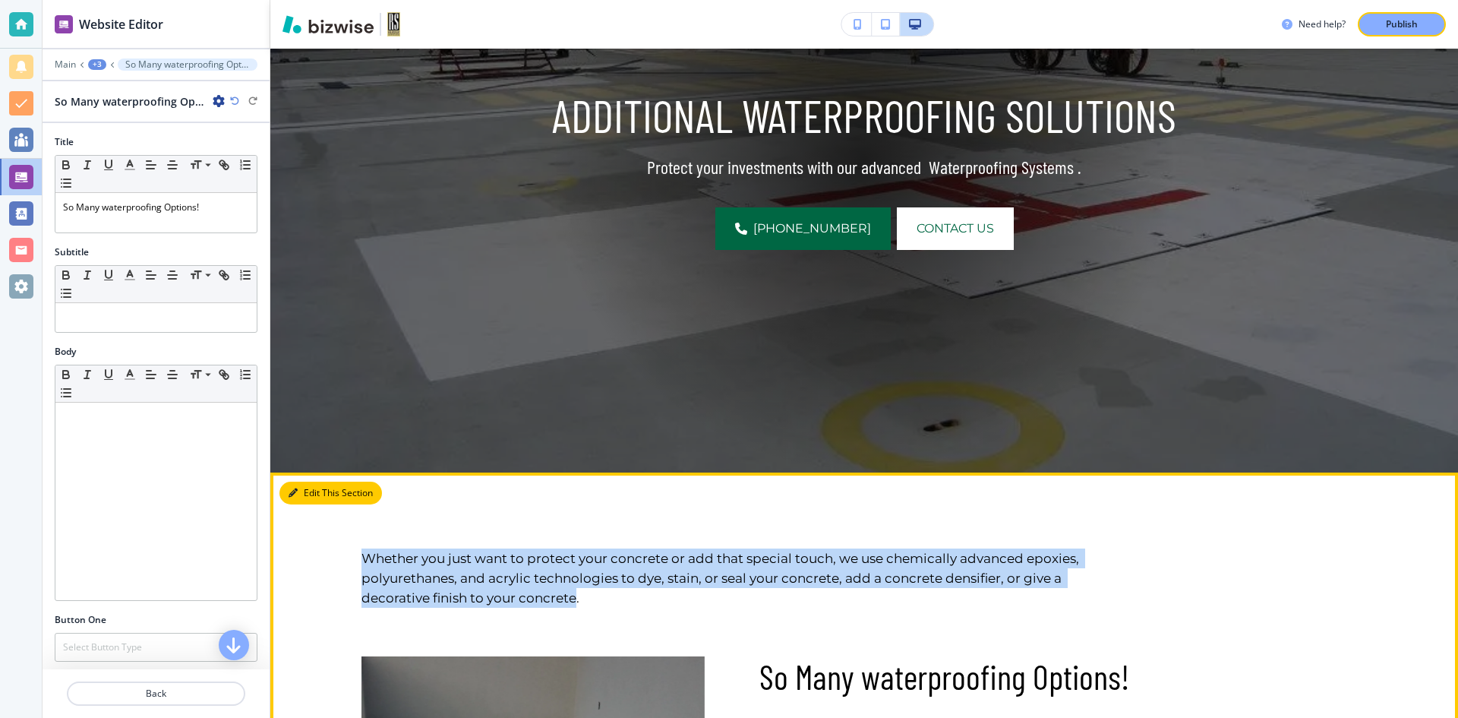
click at [310, 494] on button "Edit This Section" at bounding box center [330, 493] width 103 height 23
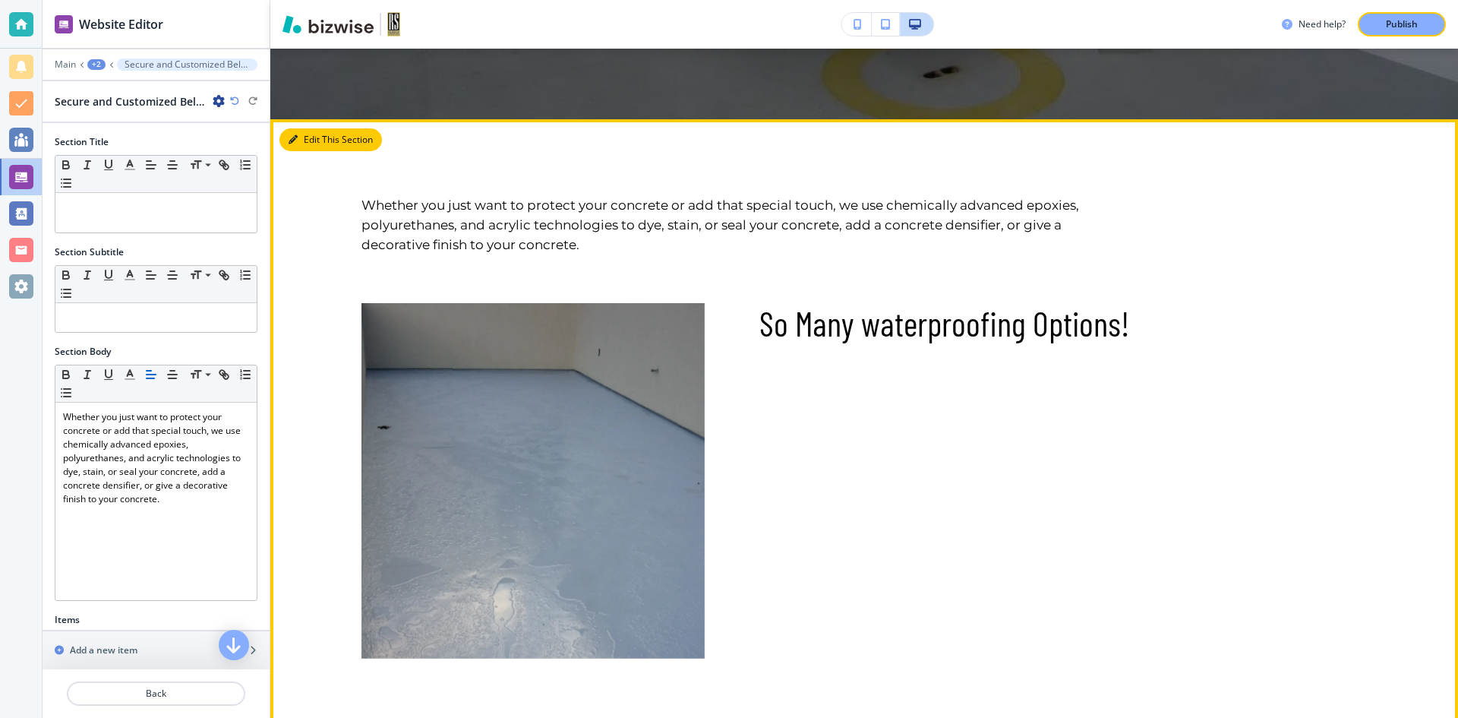
scroll to position [826, 0]
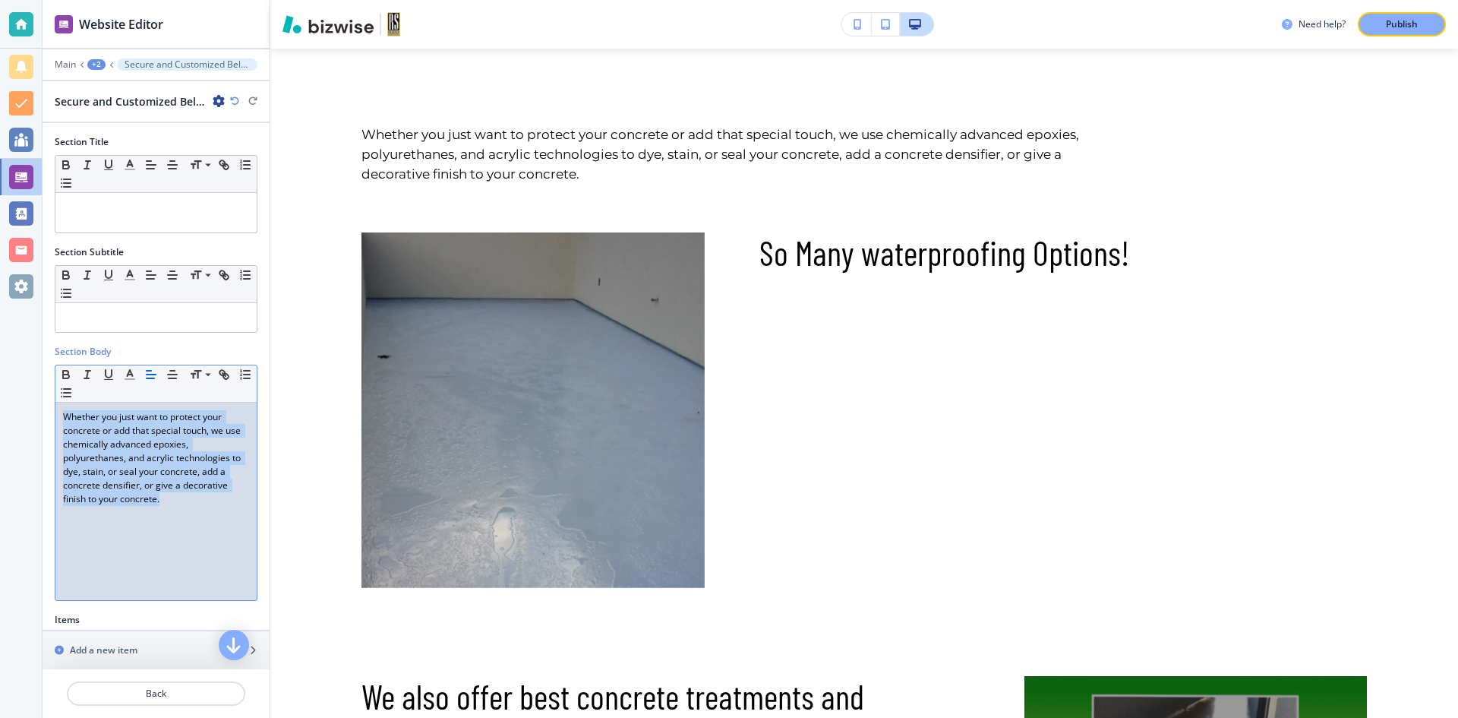
drag, startPoint x: 172, startPoint y: 506, endPoint x: 39, endPoint y: 403, distance: 168.3
click at [39, 403] on div "Website Editor Main +2 Secure and Customized Below-Grade Waterproofing Applicat…" at bounding box center [729, 359] width 1458 height 718
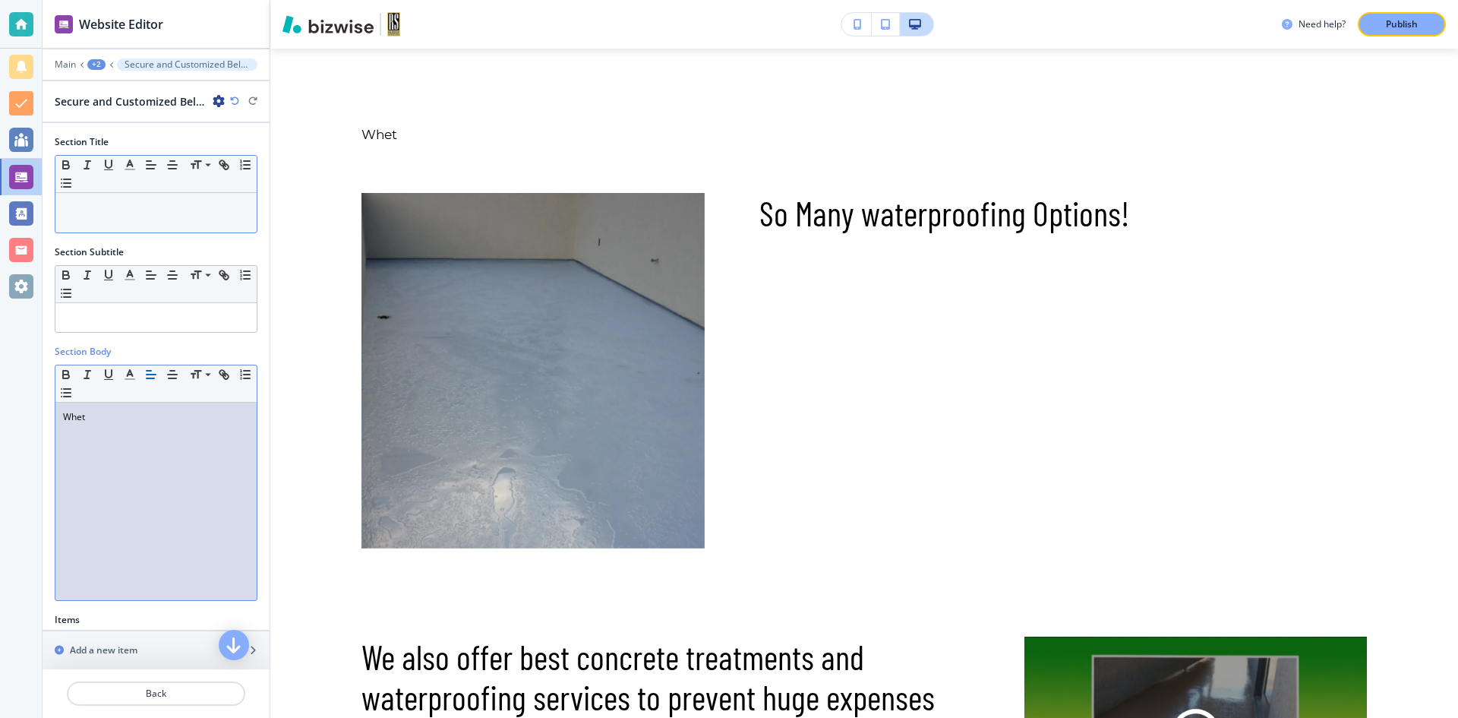
click at [103, 199] on div at bounding box center [155, 212] width 201 height 39
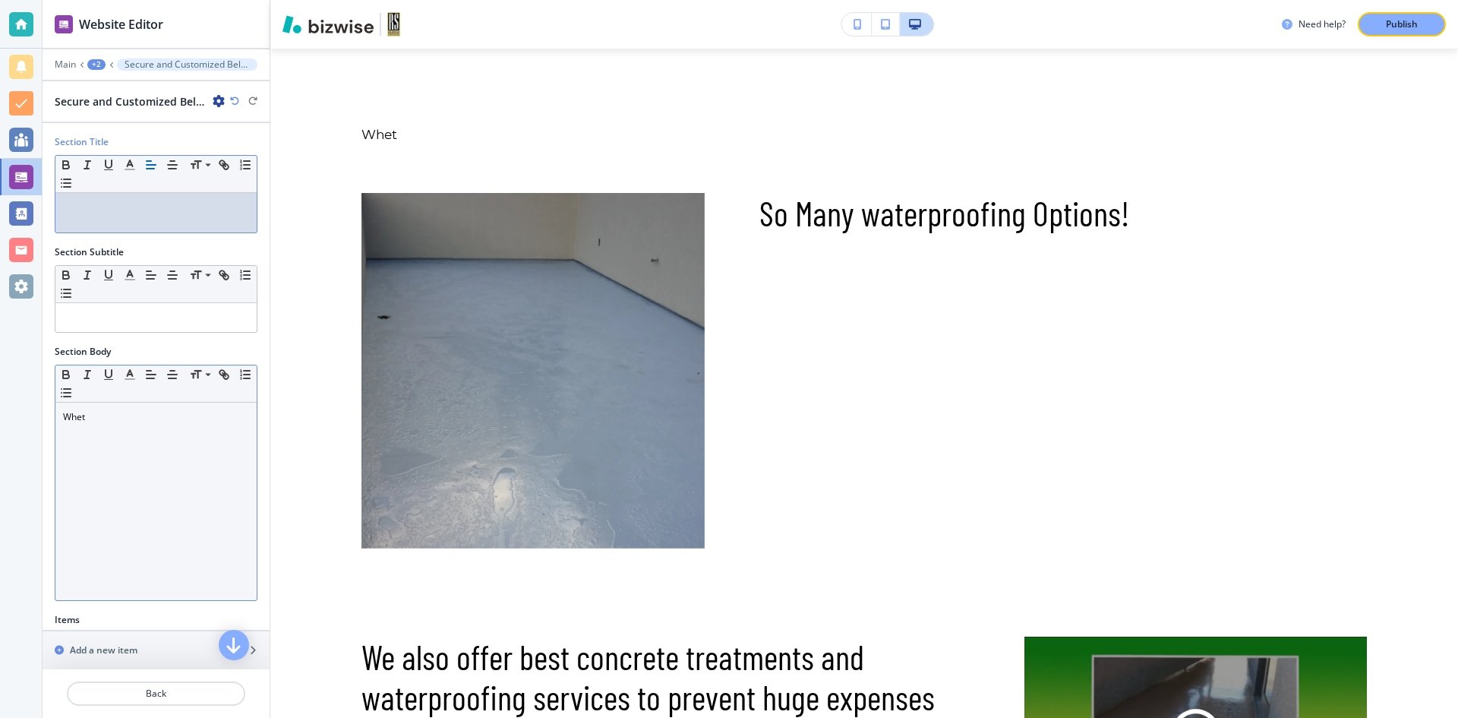
click at [83, 421] on p "Whet" at bounding box center [156, 417] width 186 height 14
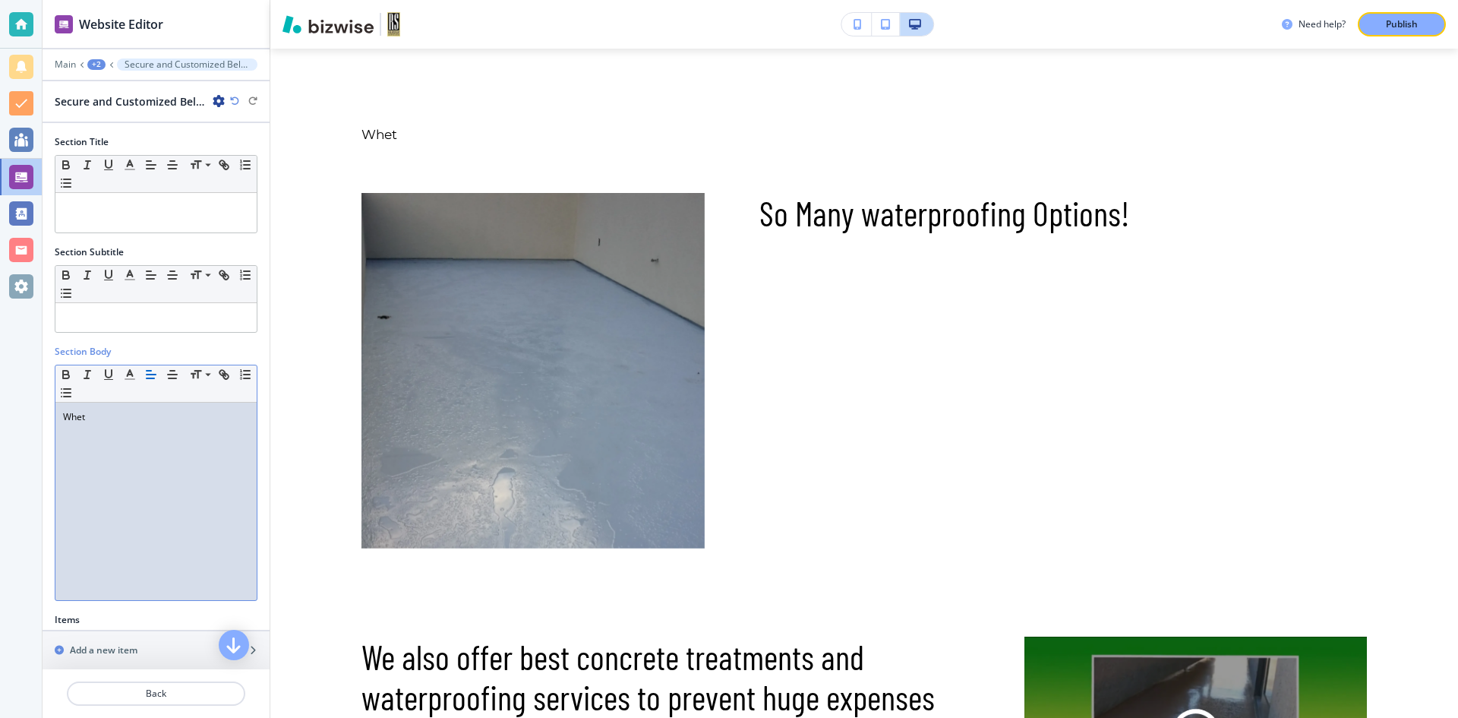
drag, startPoint x: 89, startPoint y: 418, endPoint x: 101, endPoint y: 418, distance: 12.2
click at [90, 418] on p "Whet" at bounding box center [156, 417] width 186 height 14
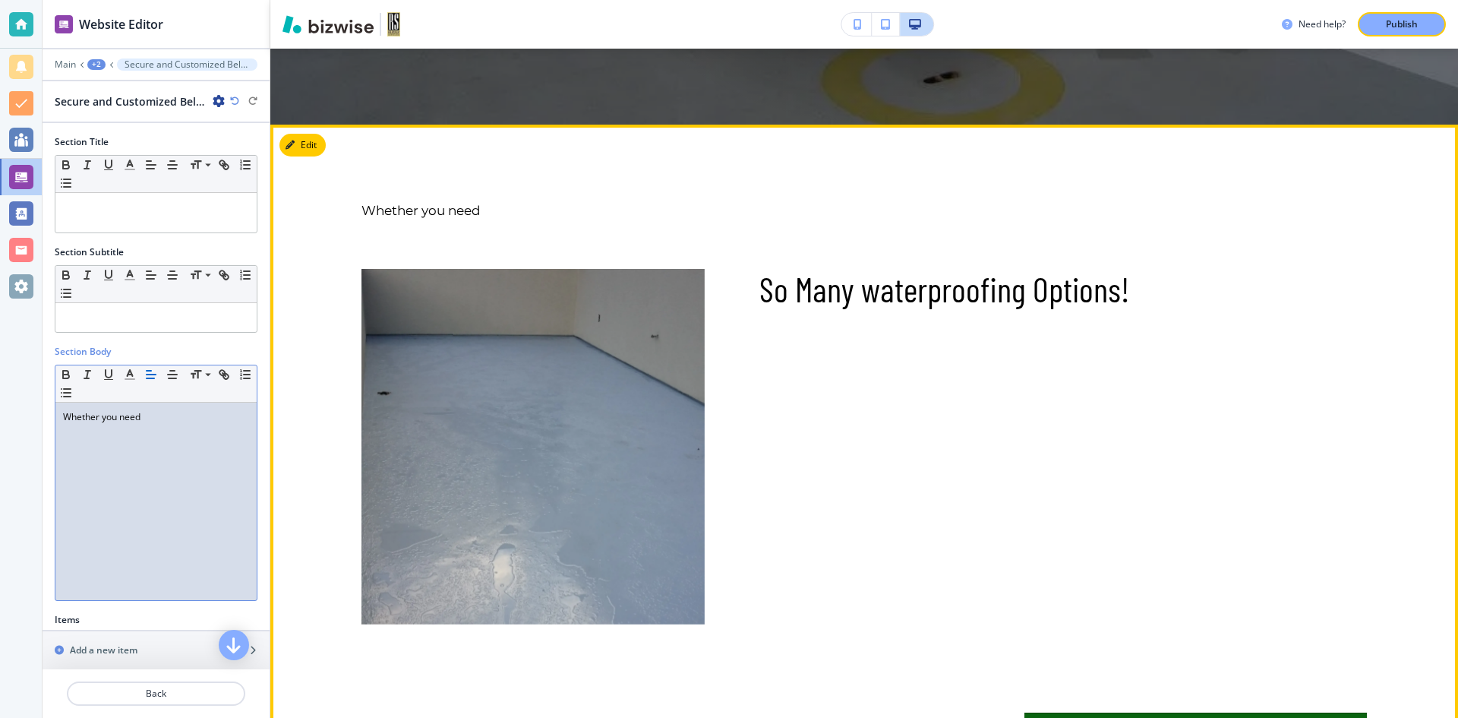
scroll to position [598, 0]
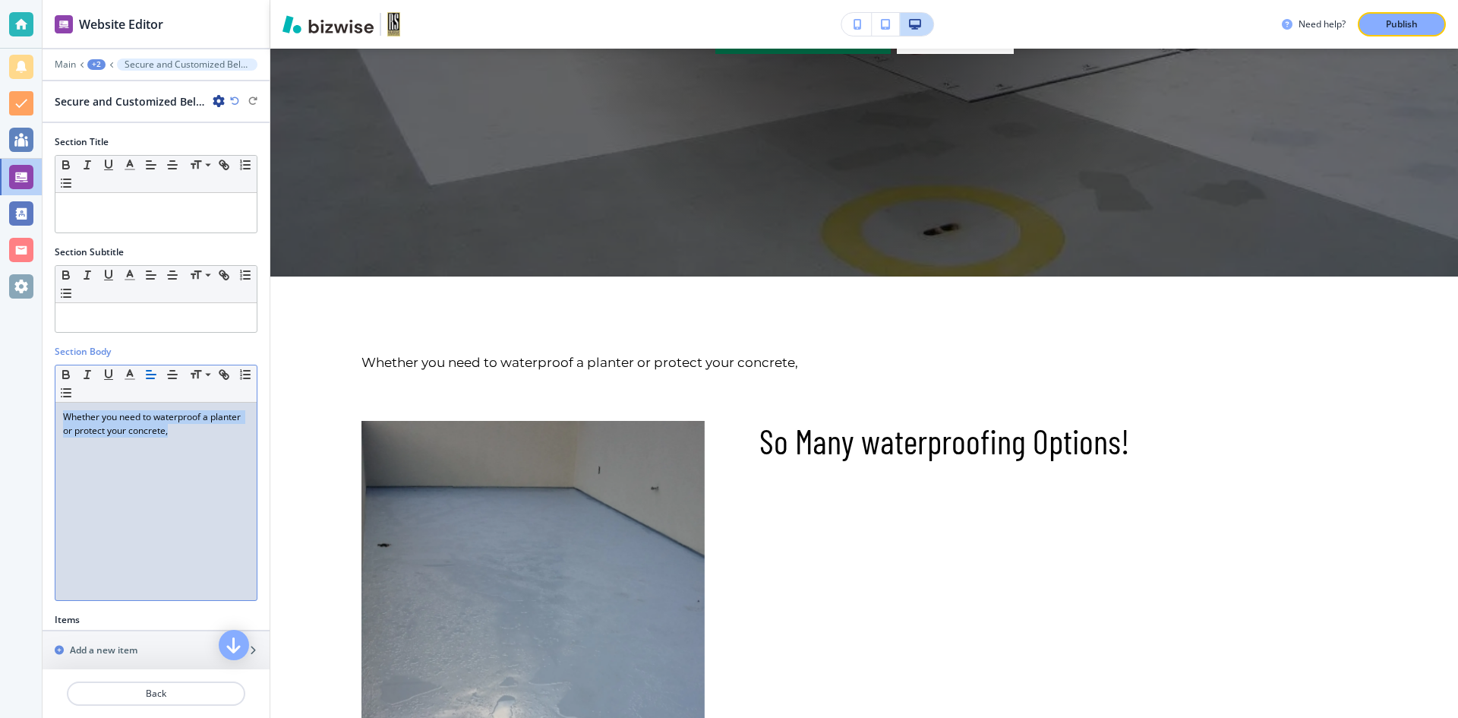
drag, startPoint x: 202, startPoint y: 432, endPoint x: 54, endPoint y: 413, distance: 149.3
click at [54, 413] on div "Section Body Small Normal Large Huge Whether you need to waterproof a planter o…" at bounding box center [156, 479] width 227 height 268
click at [134, 418] on p "RS Herder Coorporation" at bounding box center [156, 417] width 186 height 14
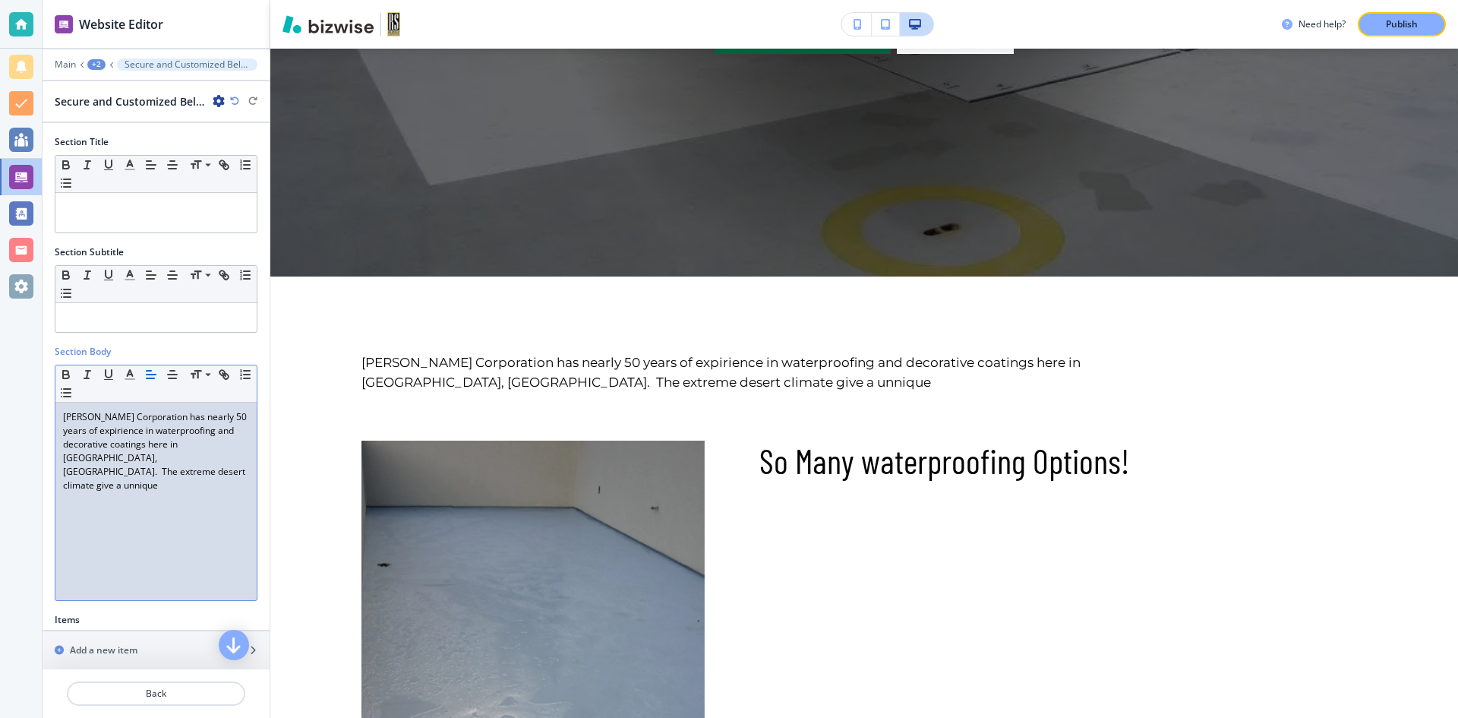
click at [135, 433] on p "RS Herder Corporation has nearly 50 years of expirience in waterproofing and de…" at bounding box center [156, 451] width 186 height 82
click at [197, 460] on p "RS Herder Corporation has nearly 50 years of experience in waterproofing and de…" at bounding box center [156, 451] width 186 height 82
click at [99, 471] on p "RS Herder Corporation has nearly 50 years of experience in waterproofing and de…" at bounding box center [156, 451] width 186 height 82
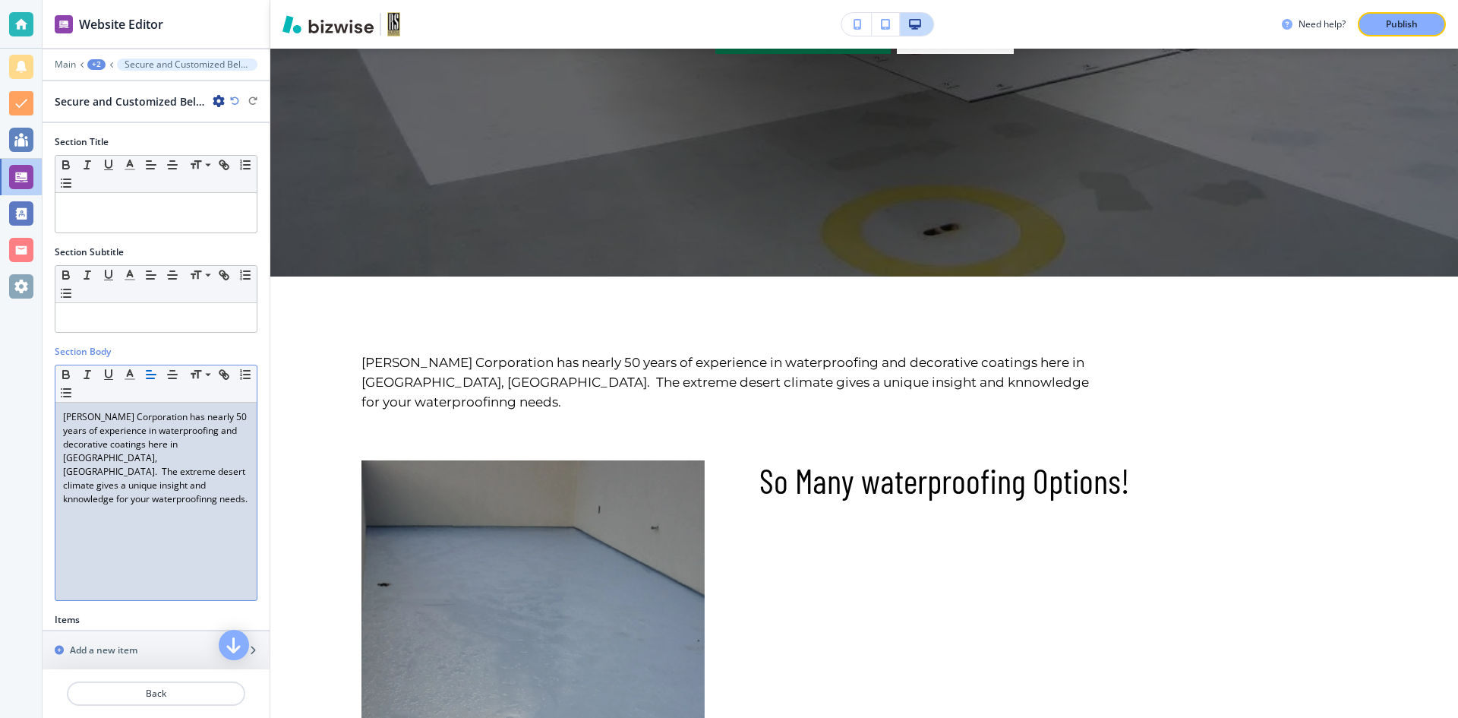
click at [178, 471] on p "RS Herder Corporation has nearly 50 years of experience in waterproofing and de…" at bounding box center [156, 458] width 186 height 96
click at [172, 491] on p "RS Herder Corporation has nearly 50 years of experience in waterproofing and de…" at bounding box center [156, 458] width 186 height 96
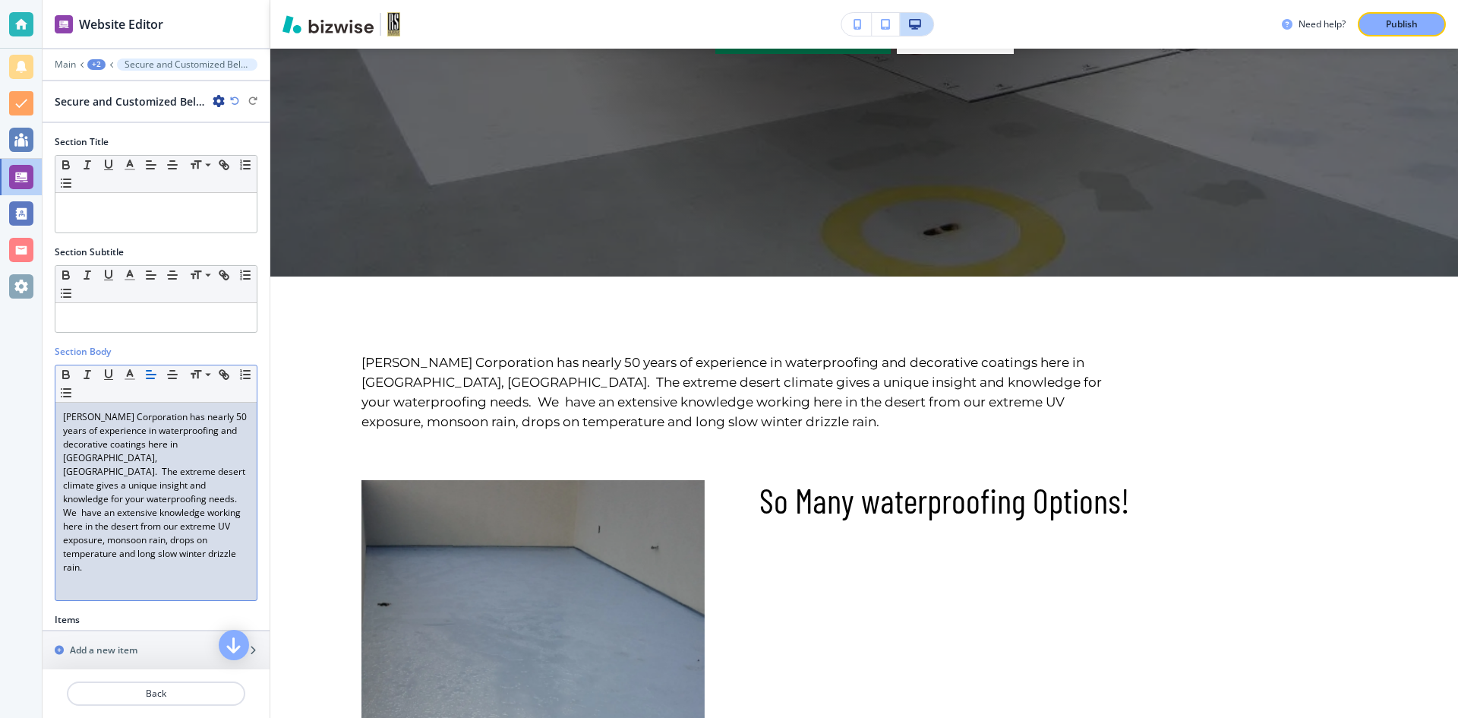
click at [207, 539] on p "RS Herder Corporation has nearly 50 years of experience in waterproofing and de…" at bounding box center [156, 492] width 186 height 164
click at [213, 542] on p "RS Herder Corporation has nearly 50 years of experience in waterproofing and de…" at bounding box center [156, 492] width 186 height 164
click at [178, 485] on p "RS Herder Corporation has nearly 50 years of experience in waterproofing and de…" at bounding box center [156, 492] width 186 height 164
drag, startPoint x: 147, startPoint y: 459, endPoint x: 117, endPoint y: 459, distance: 29.6
click at [117, 459] on p "RS Herder Corporation has nearly 50 years of experience in waterproofing and de…" at bounding box center [156, 492] width 186 height 164
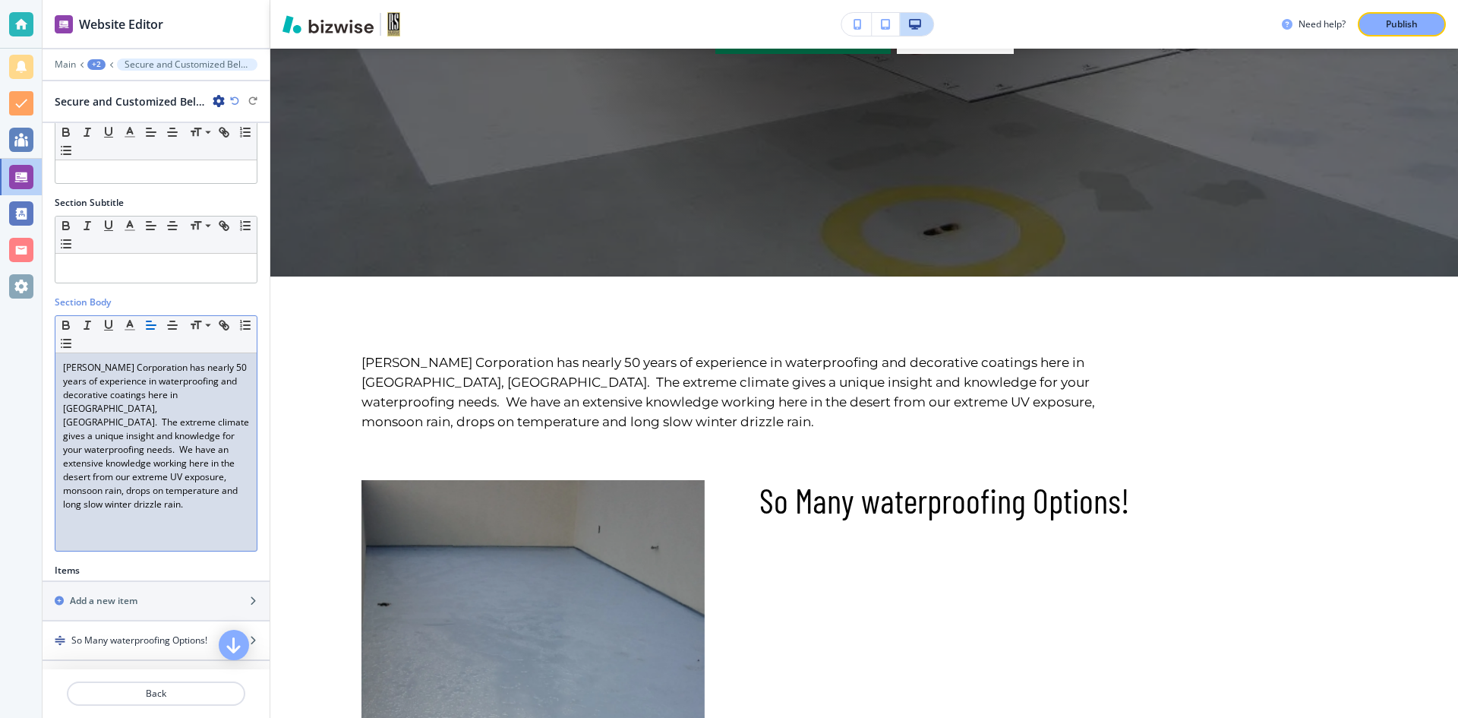
scroll to position [76, 0]
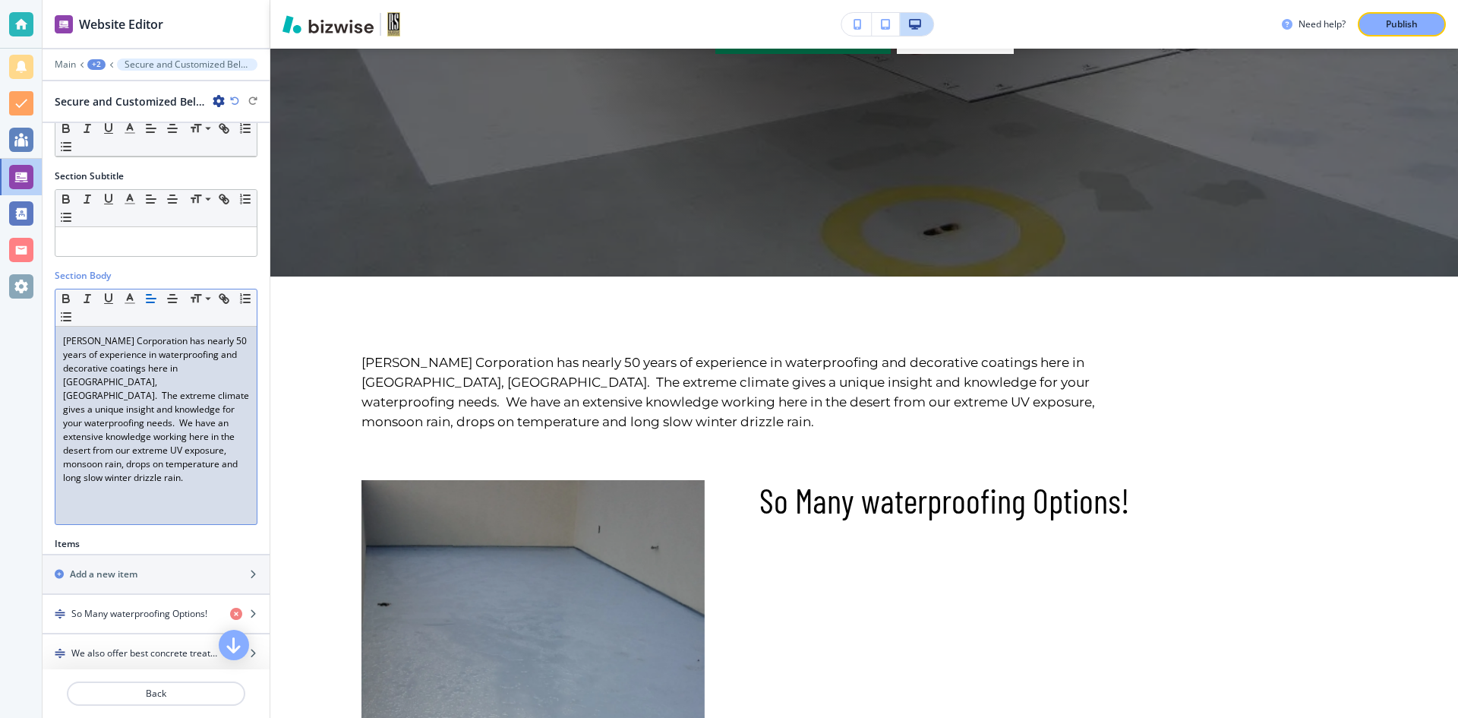
click at [203, 466] on p "RS Herder Corporation has nearly 50 years of experience in waterproofing and de…" at bounding box center [156, 409] width 186 height 150
click at [150, 424] on p "RS Herder Corporation has nearly 50 years of experience in waterproofing and de…" at bounding box center [156, 409] width 186 height 150
click at [87, 478] on p "RS Herder Corporation has nearly 50 years of experience in waterproofing and de…" at bounding box center [156, 409] width 186 height 150
click at [92, 479] on p "RS Herder Corporation has nearly 50 years of experience in waterproofing and de…" at bounding box center [156, 409] width 186 height 150
click at [87, 480] on p "RS Herder Corporation has nearly 50 years of experience in waterproofing and de…" at bounding box center [156, 409] width 186 height 150
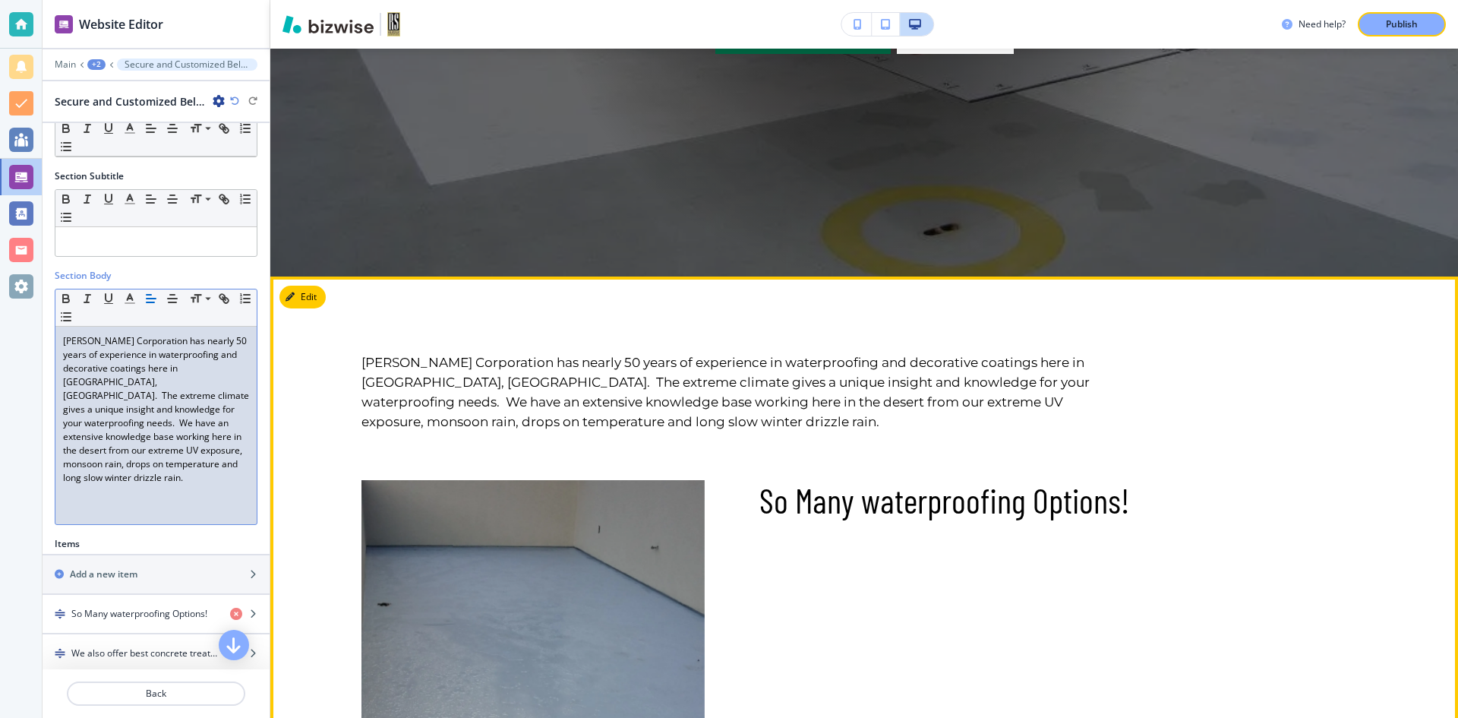
click at [688, 424] on p "RS Herder Corporation has nearly 50 years of experience in waterproofing and de…" at bounding box center [732, 391] width 740 height 79
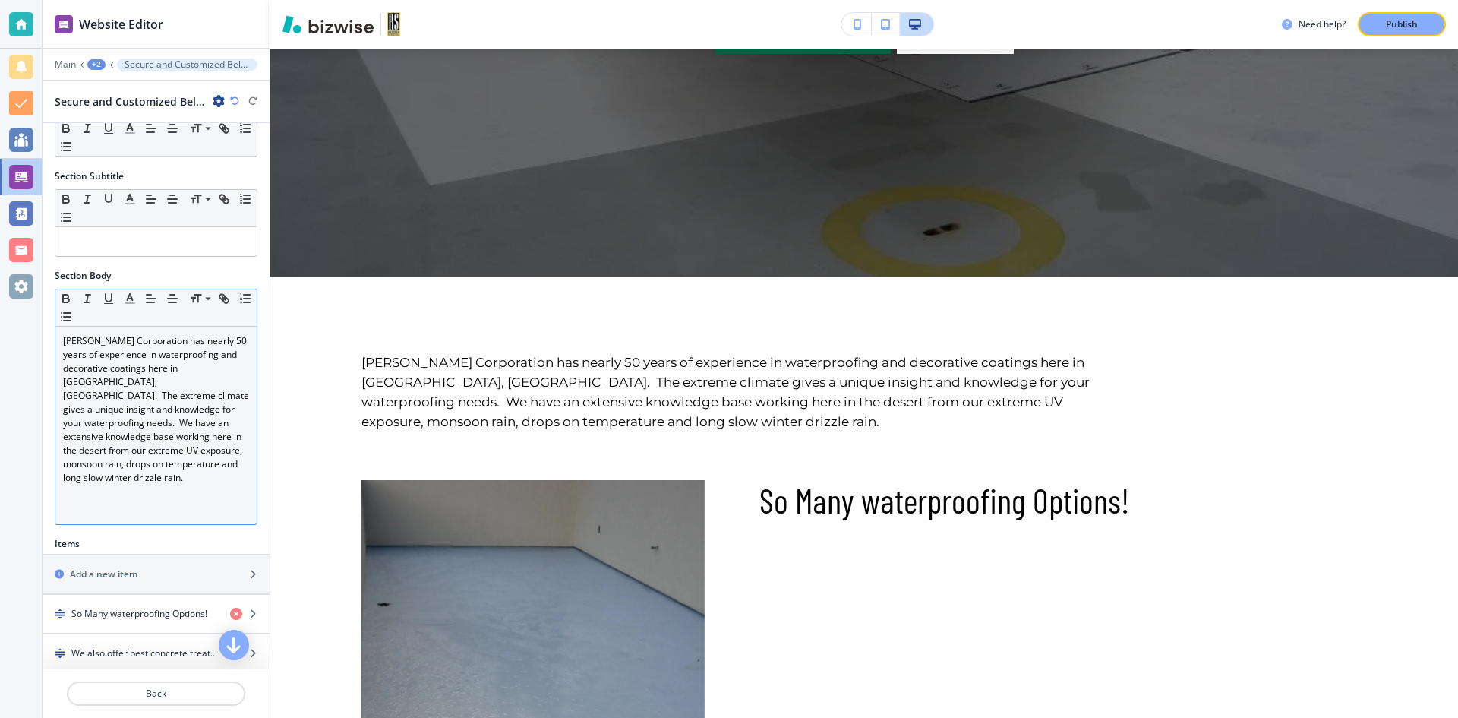
click at [115, 484] on p "RS Herder Corporation has nearly 50 years of experience in waterproofing and de…" at bounding box center [156, 409] width 186 height 150
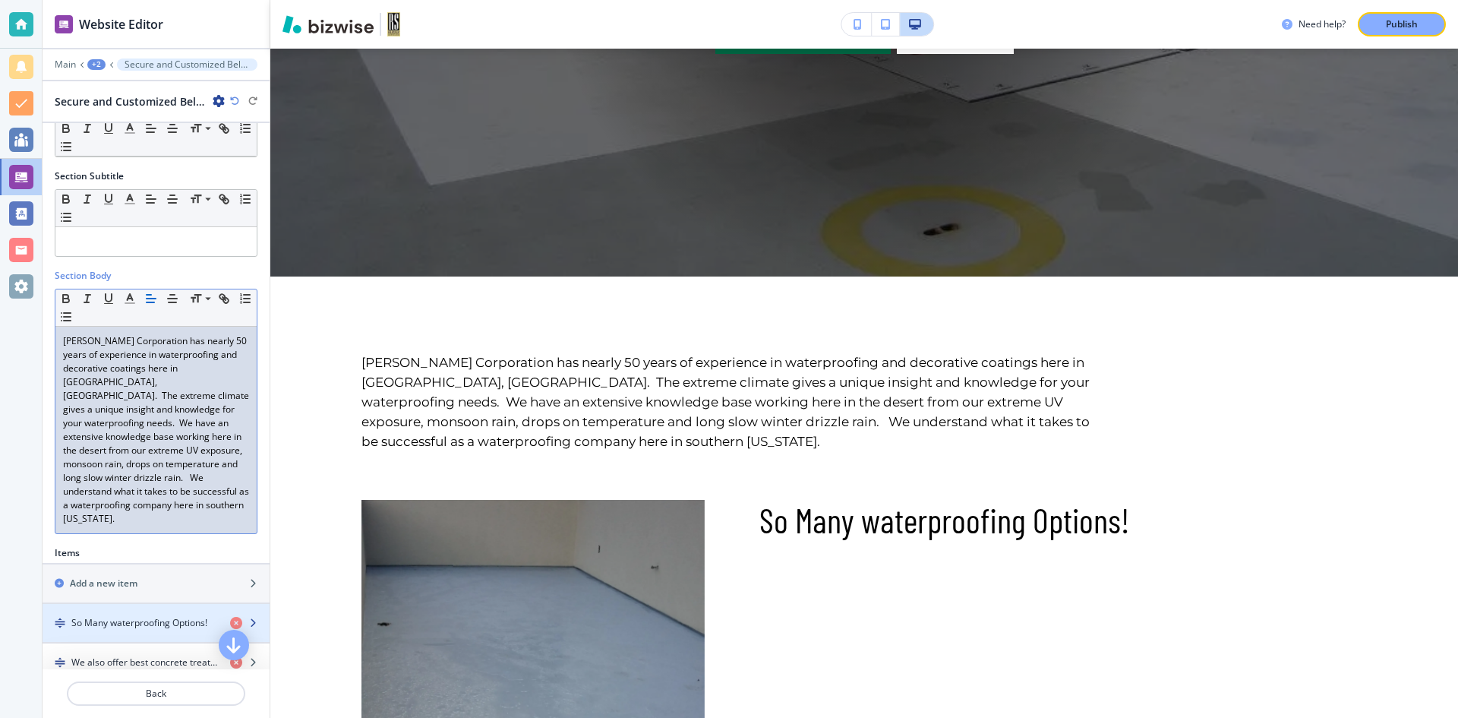
click at [110, 618] on h4 "So Many waterproofing Options!" at bounding box center [139, 623] width 136 height 14
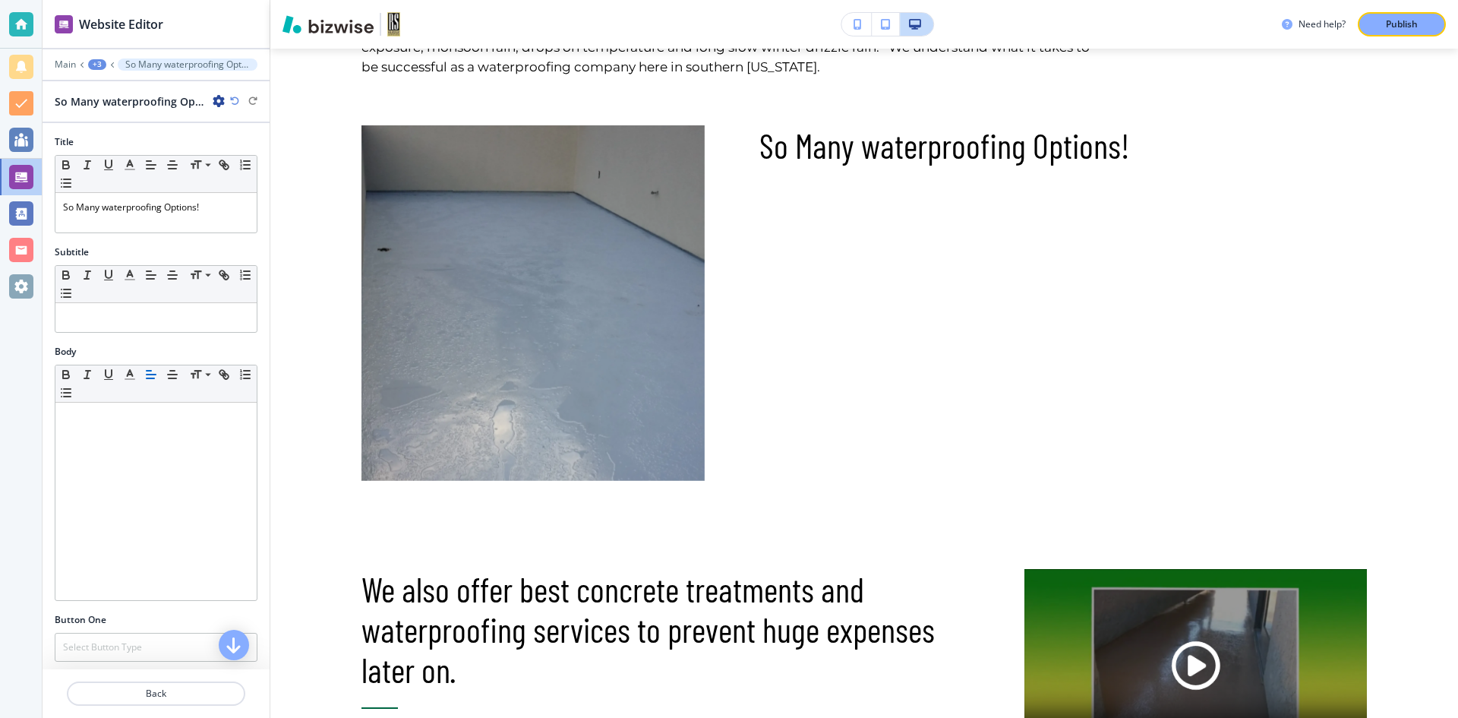
scroll to position [974, 0]
click at [85, 317] on p at bounding box center [156, 318] width 186 height 14
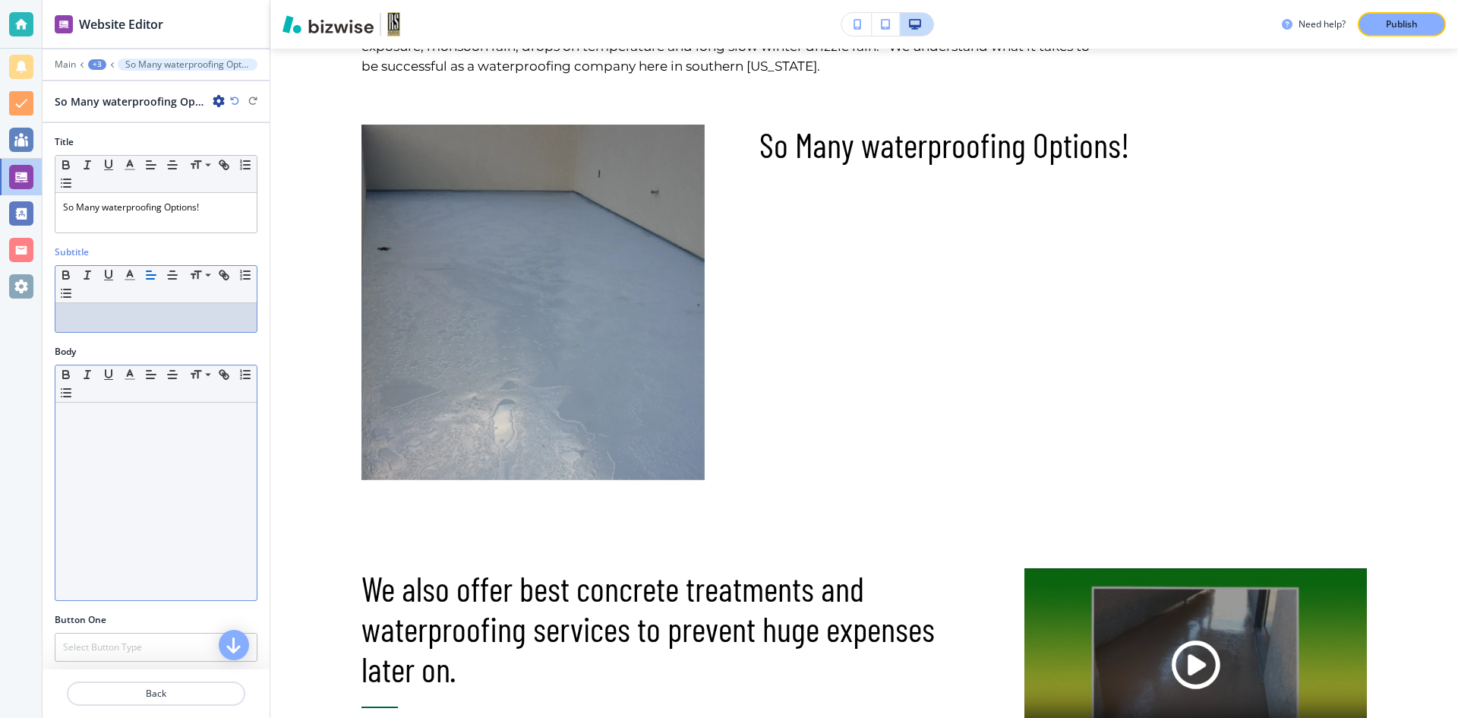
click at [75, 426] on div at bounding box center [155, 501] width 201 height 197
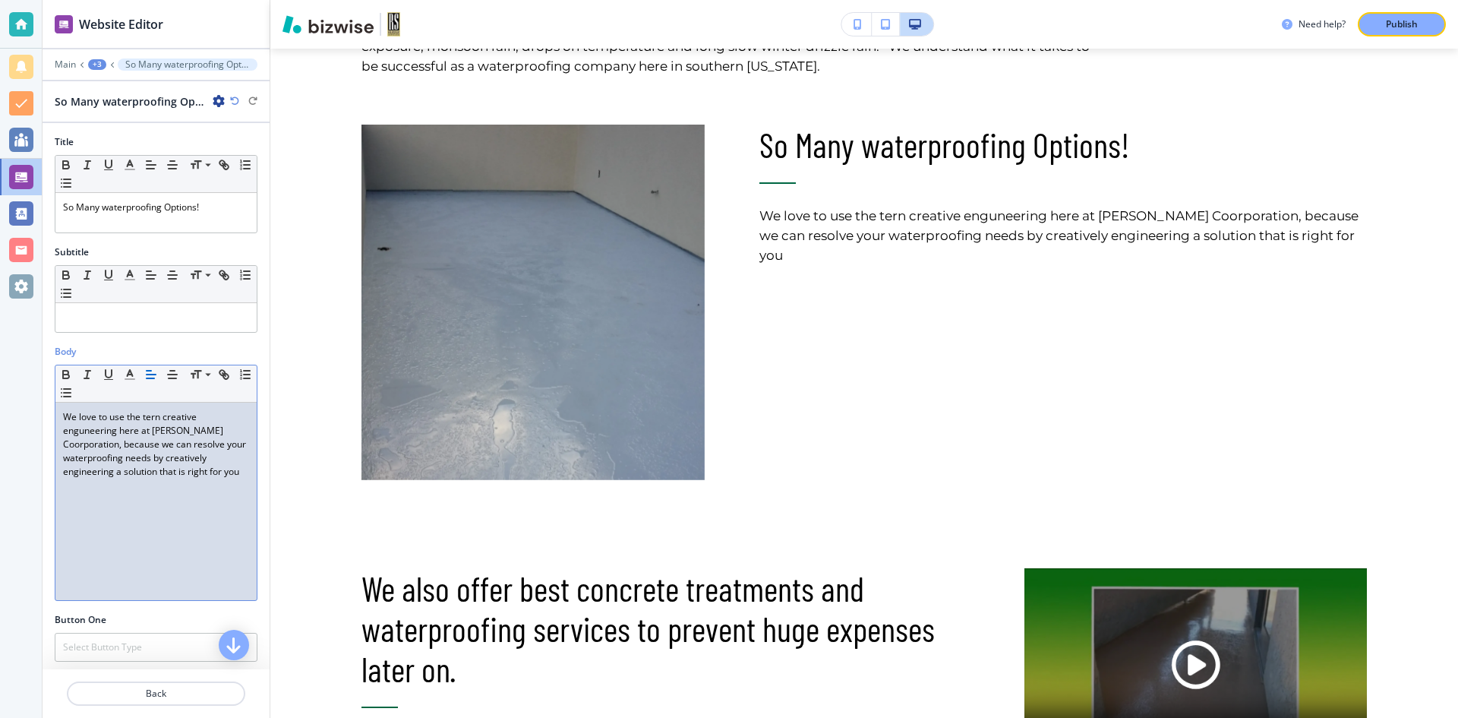
click at [99, 445] on p "We love to use the tern creative enguneering here at RS Herder Coorporation, be…" at bounding box center [156, 444] width 186 height 68
click at [85, 431] on p "We love to use the tern creative enguneering here at RS Herder Corporation, bec…" at bounding box center [156, 444] width 186 height 68
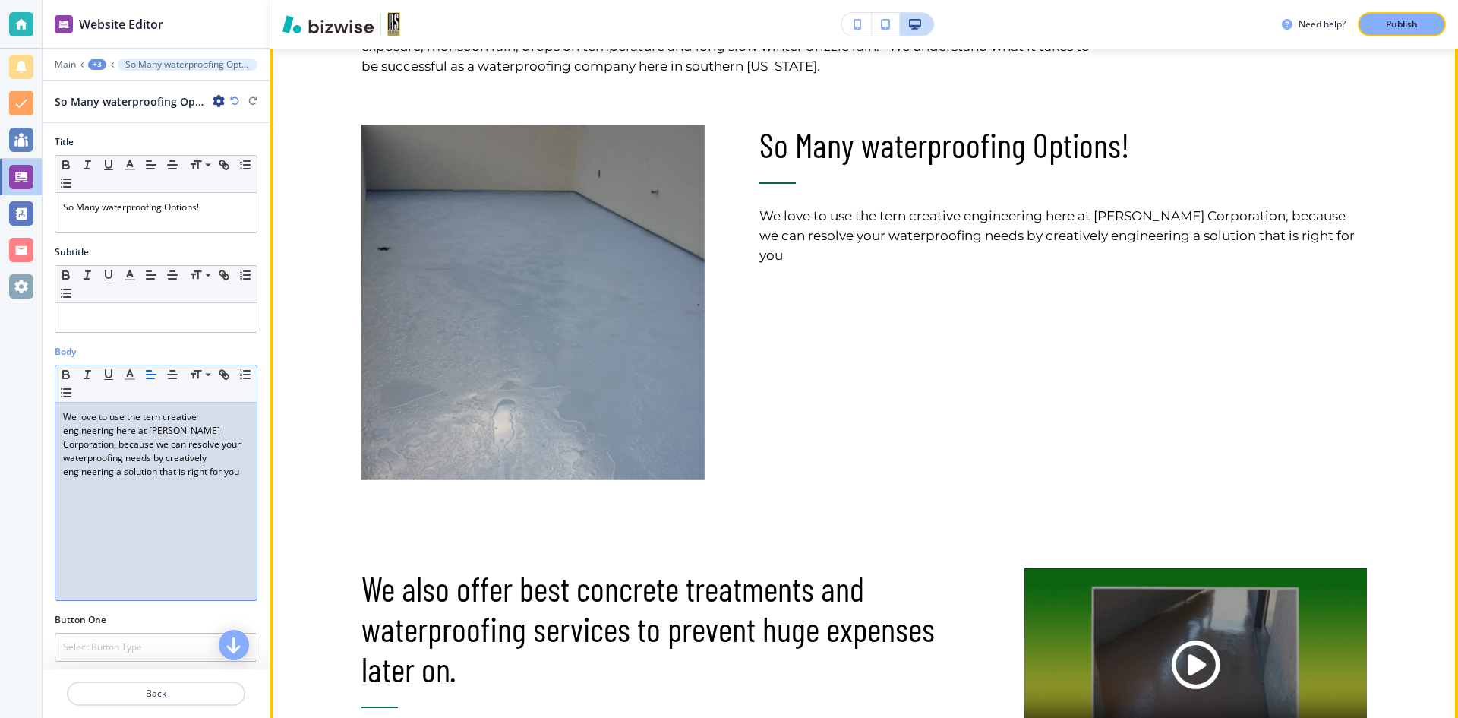
click at [1331, 235] on p "We love to use the tern creative engineering here at RS Herder Corporation, bec…" at bounding box center [1063, 235] width 608 height 59
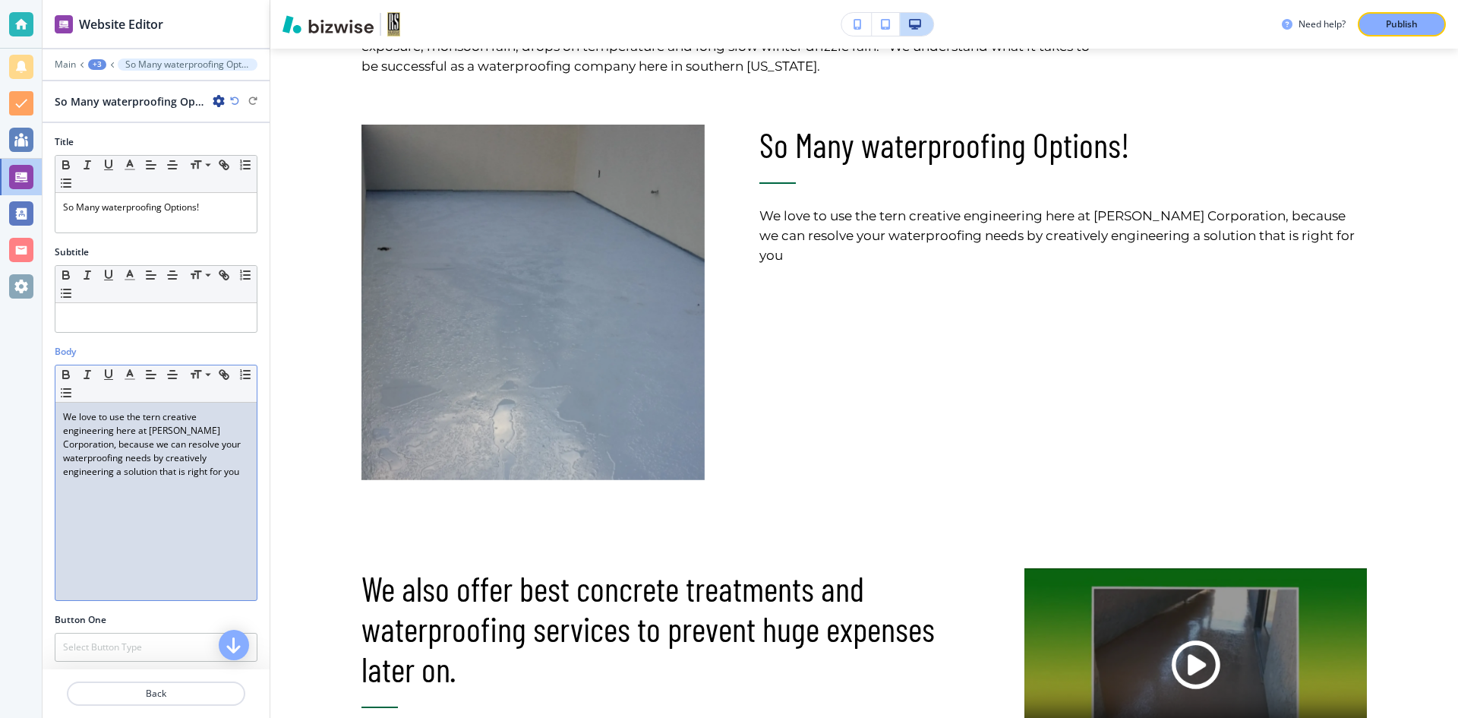
click at [85, 478] on p "We love to use the tern creative engineering here at RS Herder Corporation, bec…" at bounding box center [156, 444] width 186 height 68
click at [81, 491] on p "We love to use the tern creative engineering here at RS Herder Corporation, bec…" at bounding box center [156, 451] width 186 height 82
click at [161, 492] on div "We love to use the tern creative engineering here at RS Herder Corporation, bec…" at bounding box center [155, 501] width 201 height 197
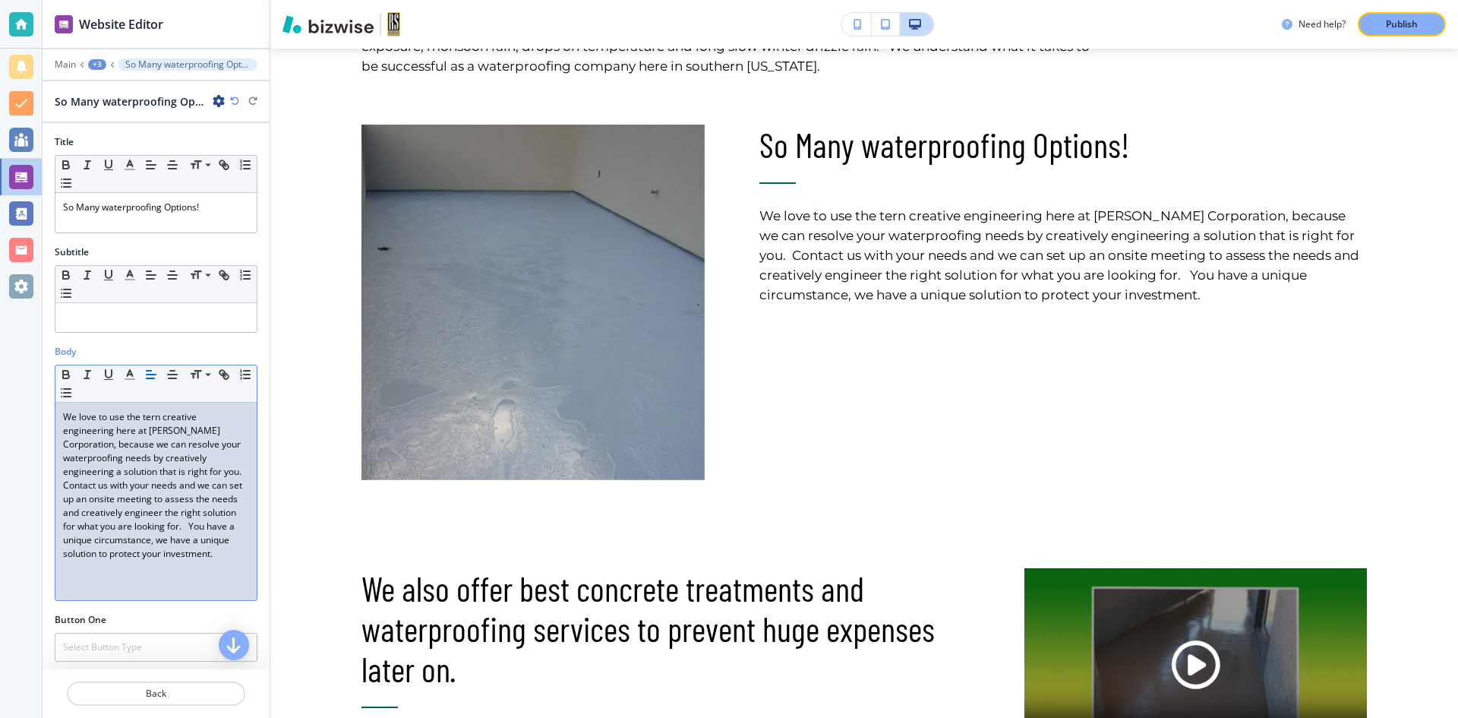
click at [157, 418] on p "We love to use the tern creative engineering here at RS Herder Corporation, bec…" at bounding box center [156, 485] width 186 height 150
click at [158, 418] on p "We love to use the tern creative engineering here at RS Herder Corporation, bec…" at bounding box center [156, 485] width 186 height 150
click at [159, 418] on p "We love to use the tern creative engineering here at RS Herder Corporation, bec…" at bounding box center [156, 485] width 186 height 150
click at [172, 416] on p "We love to use the term creative engineering here at RS Herder Corporation, bec…" at bounding box center [156, 485] width 186 height 150
click at [65, 428] on p "We love to use the term Creative engineering here at RS Herder Corporation, bec…" at bounding box center [156, 485] width 186 height 150
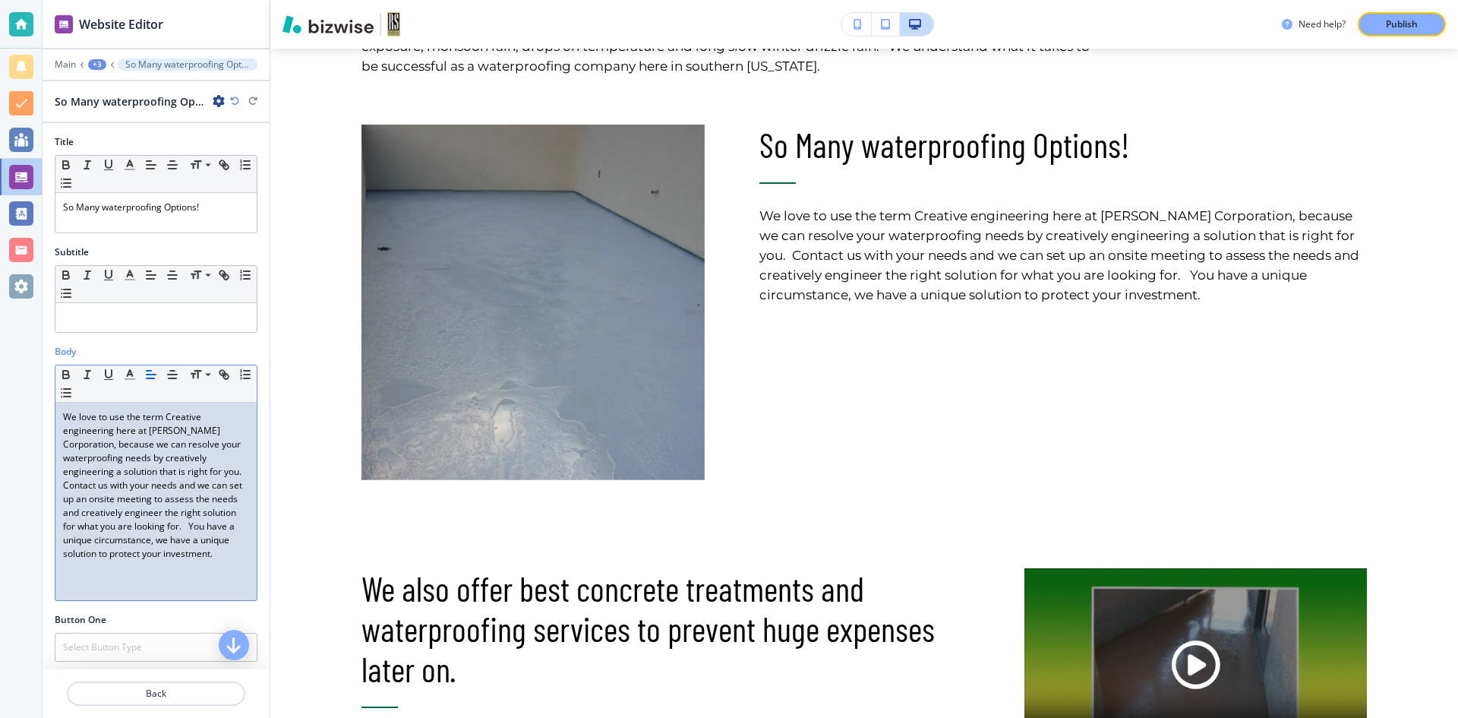
click at [67, 429] on p "We love to use the term Creative engineering here at RS Herder Corporation, bec…" at bounding box center [156, 485] width 186 height 150
drag, startPoint x: 207, startPoint y: 511, endPoint x: 150, endPoint y: 516, distance: 56.5
click at [149, 517] on p "We love to use the term Creative Engineering here at RS Herder Corporation, bec…" at bounding box center [156, 485] width 186 height 150
click at [141, 513] on p "We love to use the term Creative Engineering here at RS Herder Corporation, bec…" at bounding box center [156, 485] width 186 height 150
click at [228, 557] on p "We love to use the term Creative Engineering here at RS Herder Corporation, bec…" at bounding box center [156, 485] width 186 height 150
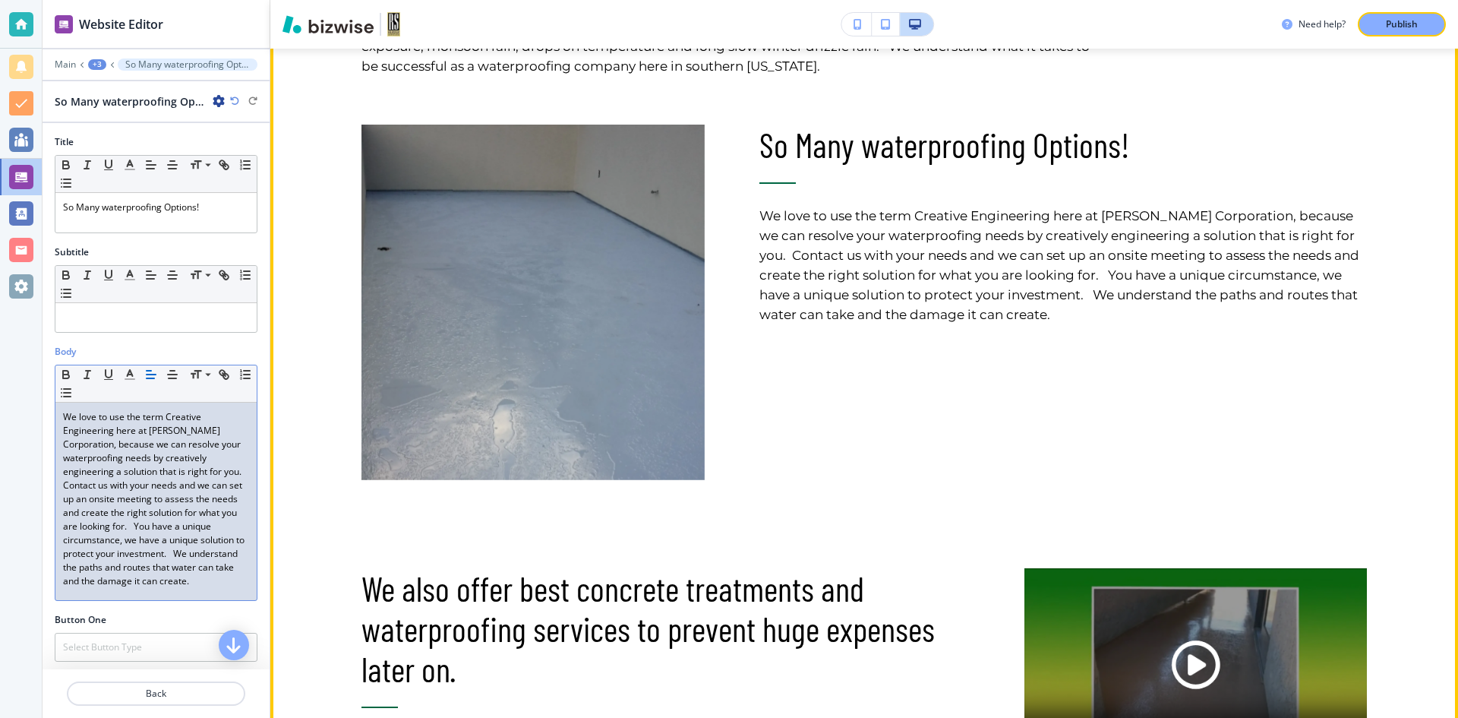
click at [1082, 315] on p "We love to use the term Creative Engineering here at RS Herder Corporation, bec…" at bounding box center [1063, 265] width 608 height 118
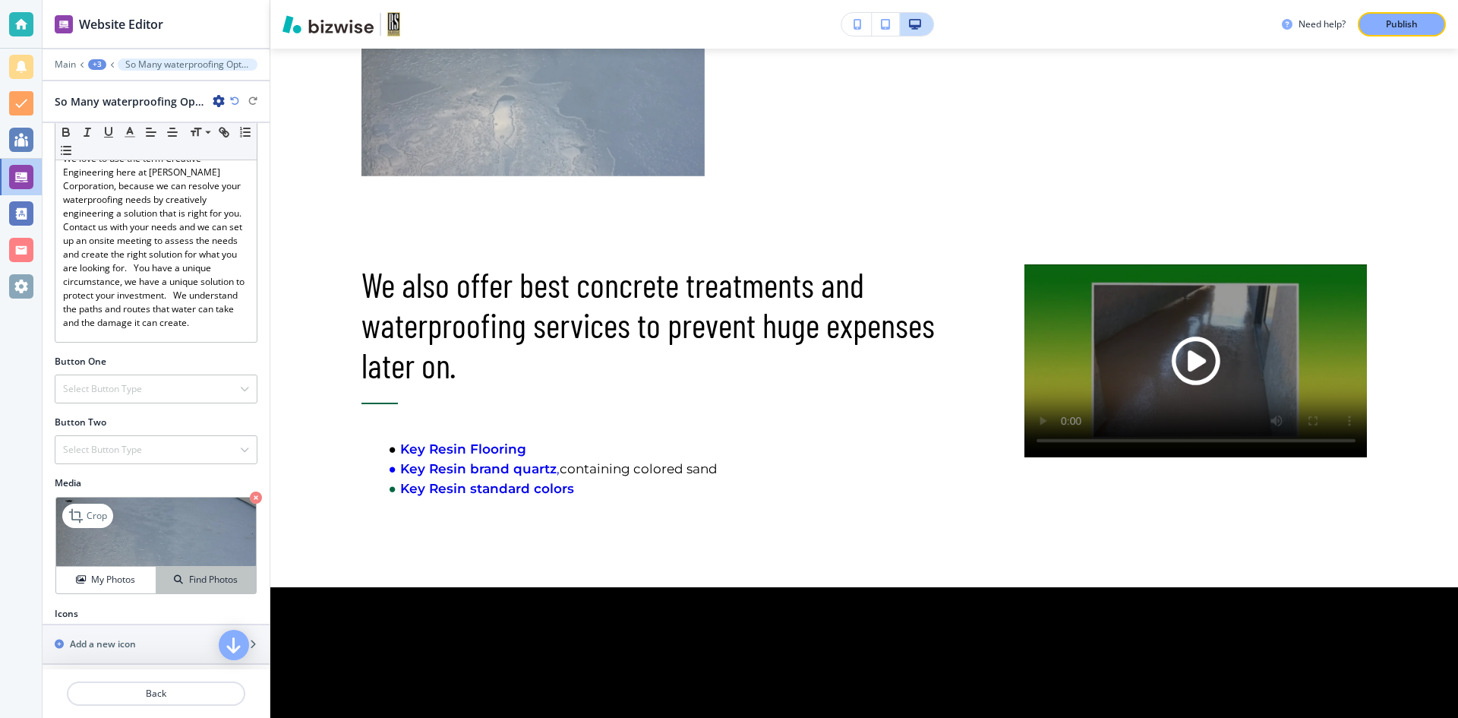
scroll to position [275, 0]
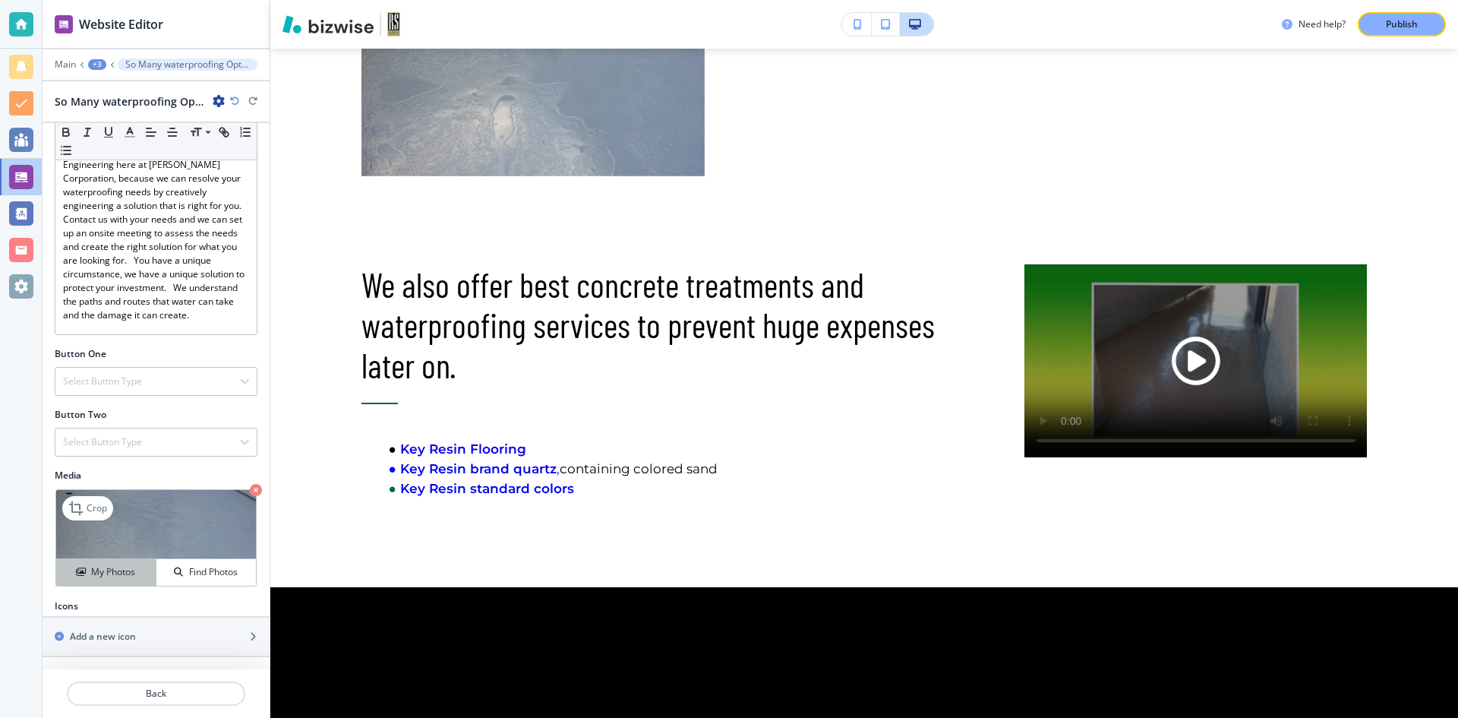
click at [118, 574] on h4 "My Photos" at bounding box center [113, 572] width 44 height 14
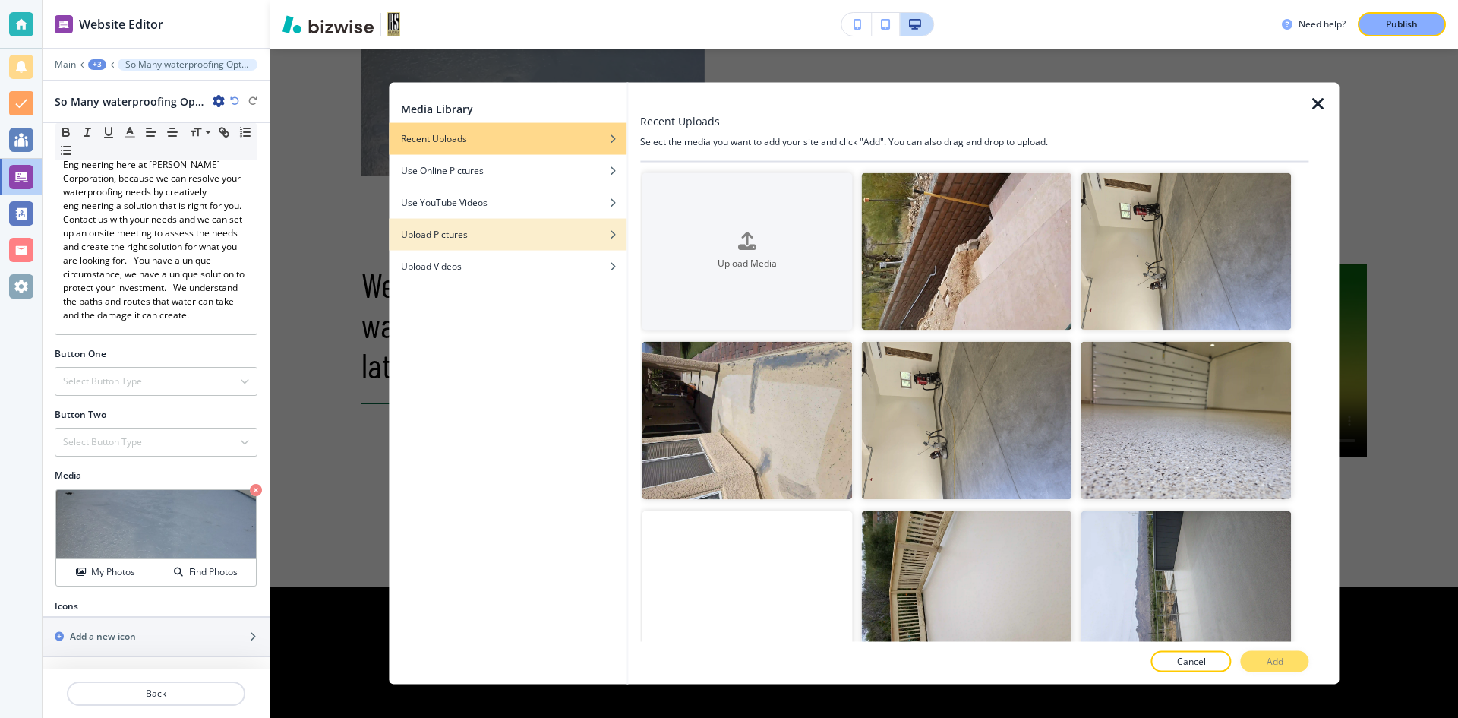
click at [453, 235] on h4 "Upload Pictures" at bounding box center [434, 234] width 67 height 14
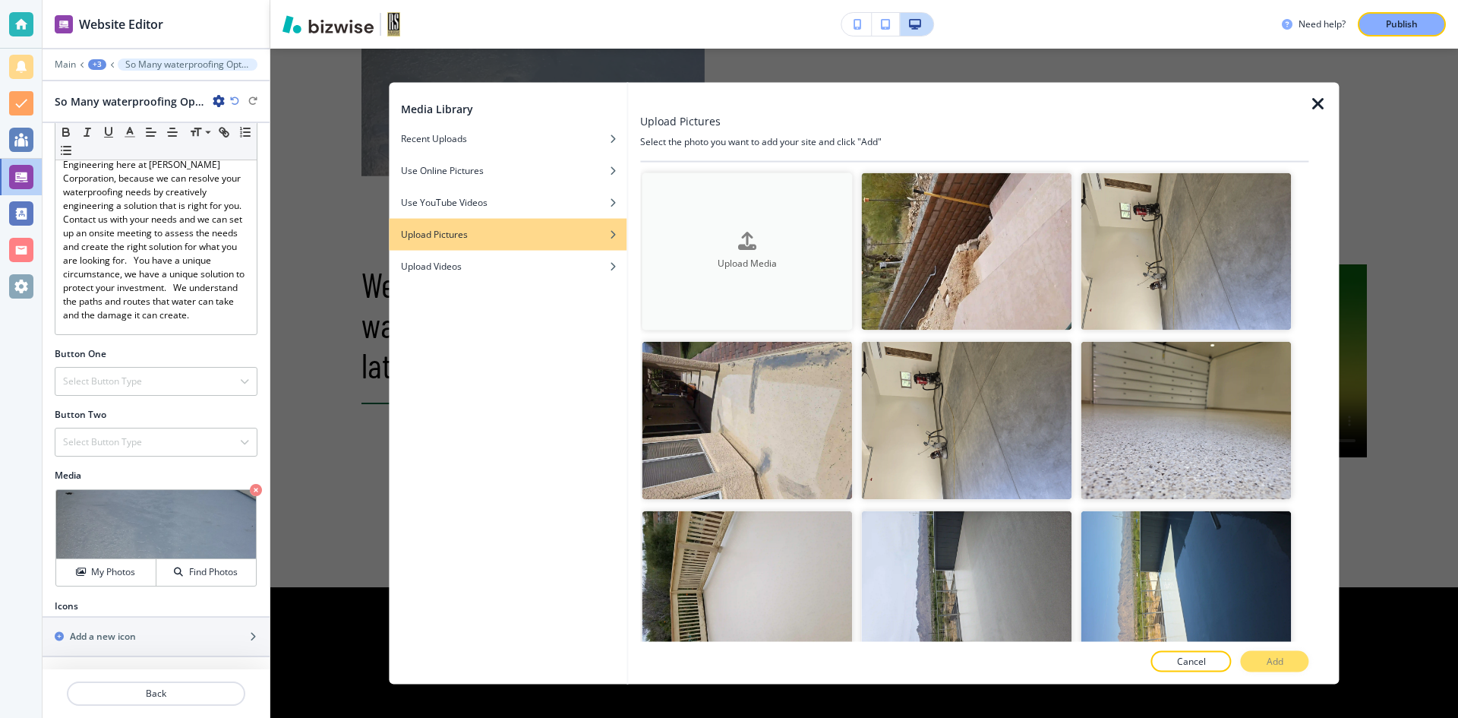
click at [739, 275] on button "Upload Media" at bounding box center [747, 251] width 210 height 158
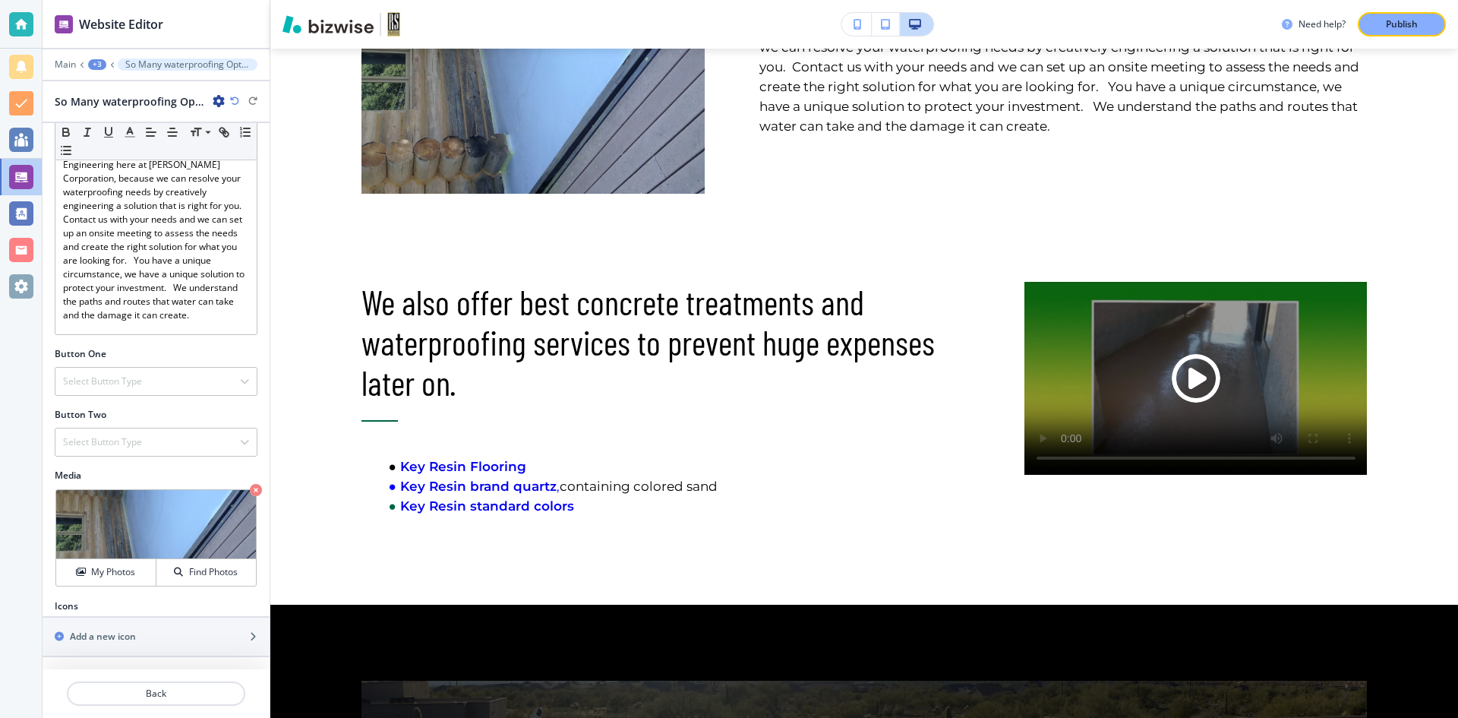
scroll to position [1126, 0]
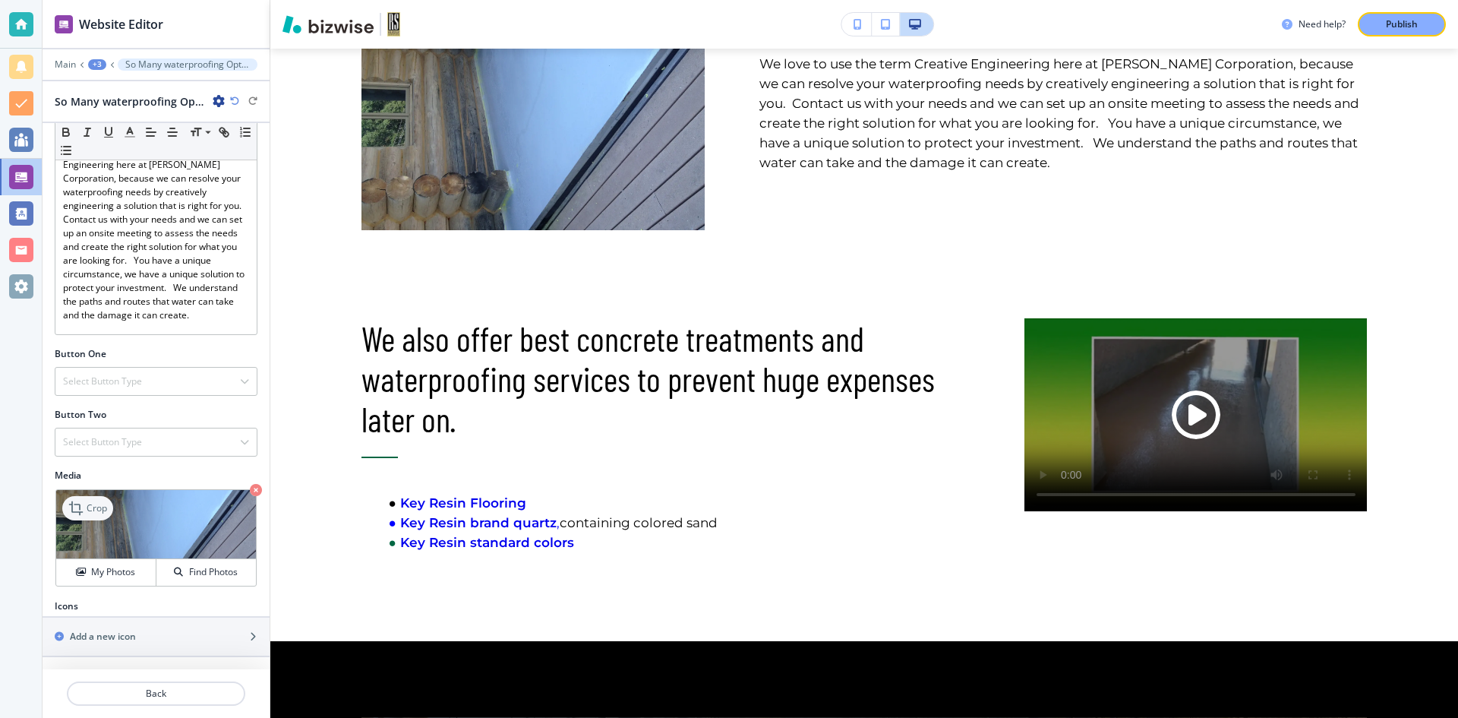
click at [101, 505] on p "Crop" at bounding box center [97, 508] width 21 height 14
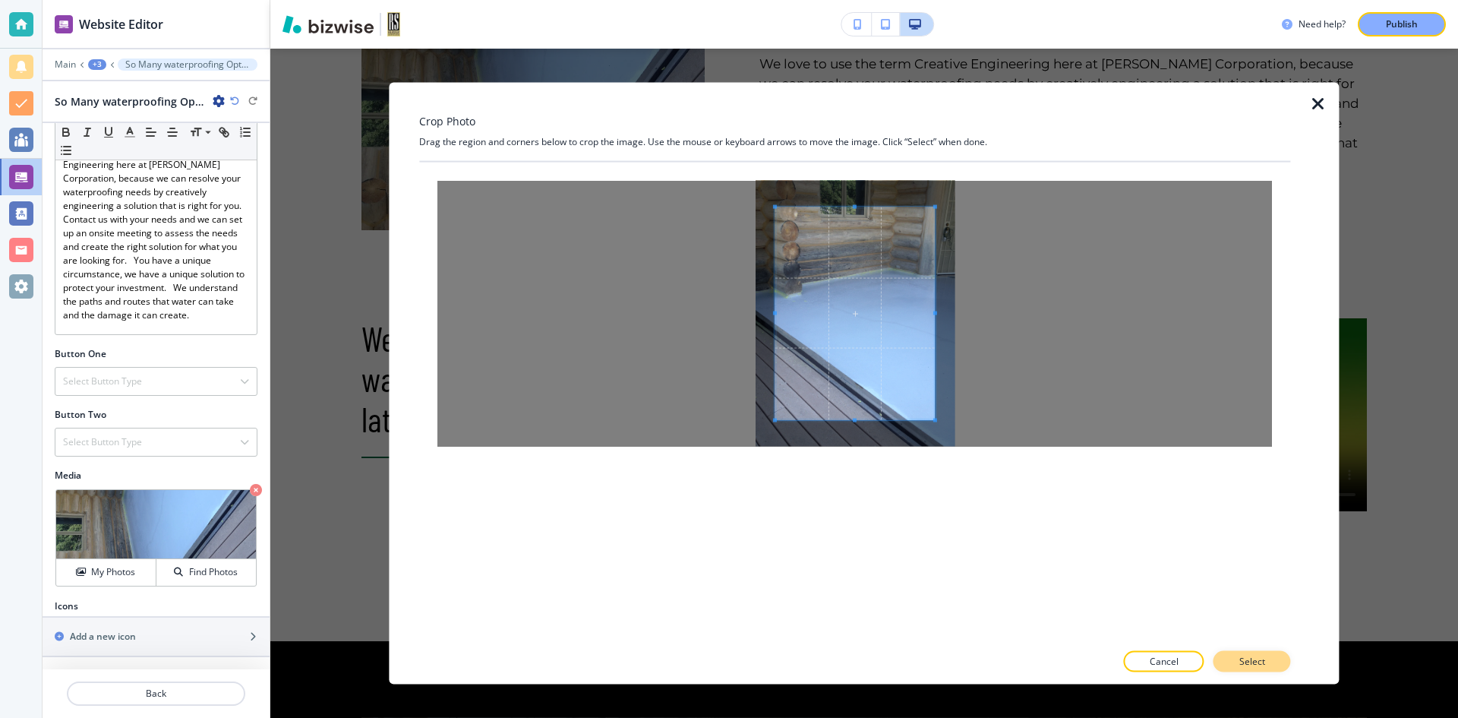
click at [1250, 668] on p "Select" at bounding box center [1252, 662] width 26 height 14
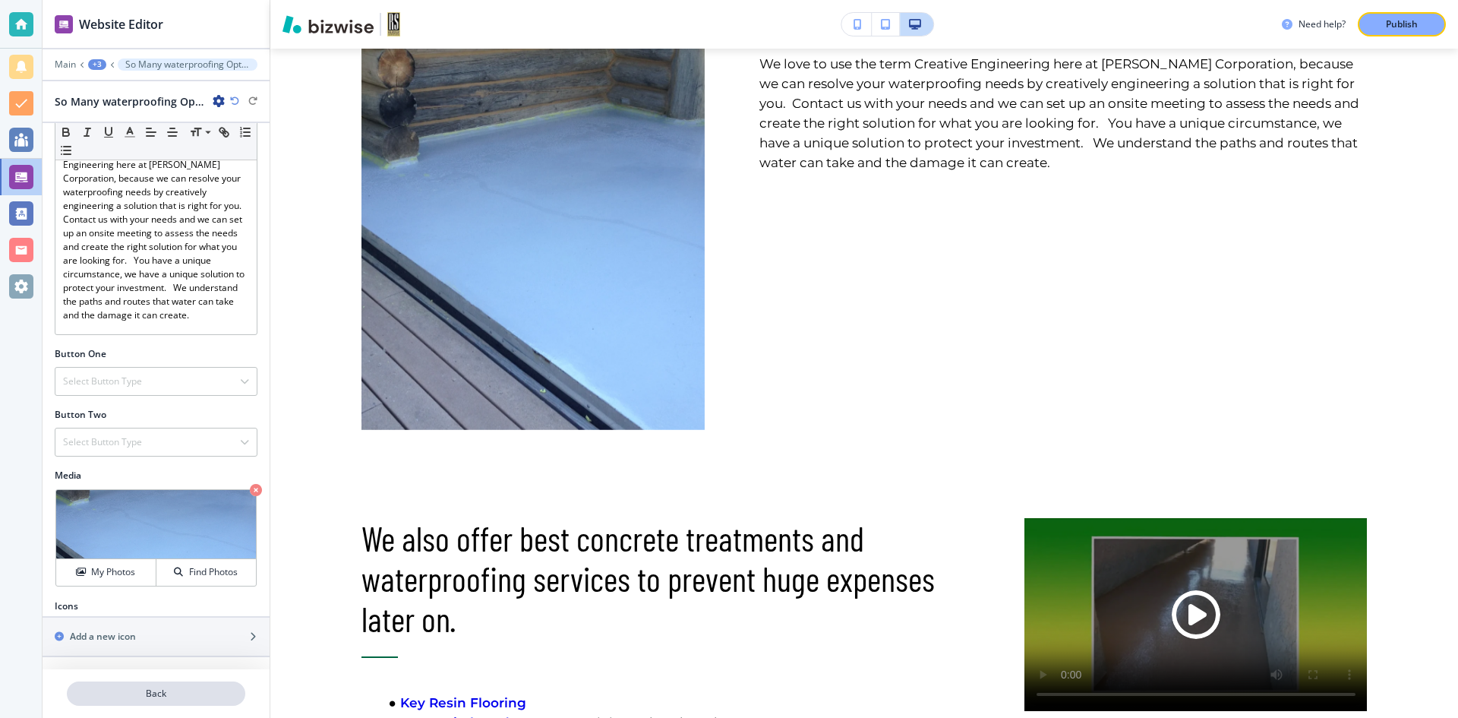
click at [144, 696] on p "Back" at bounding box center [155, 694] width 175 height 14
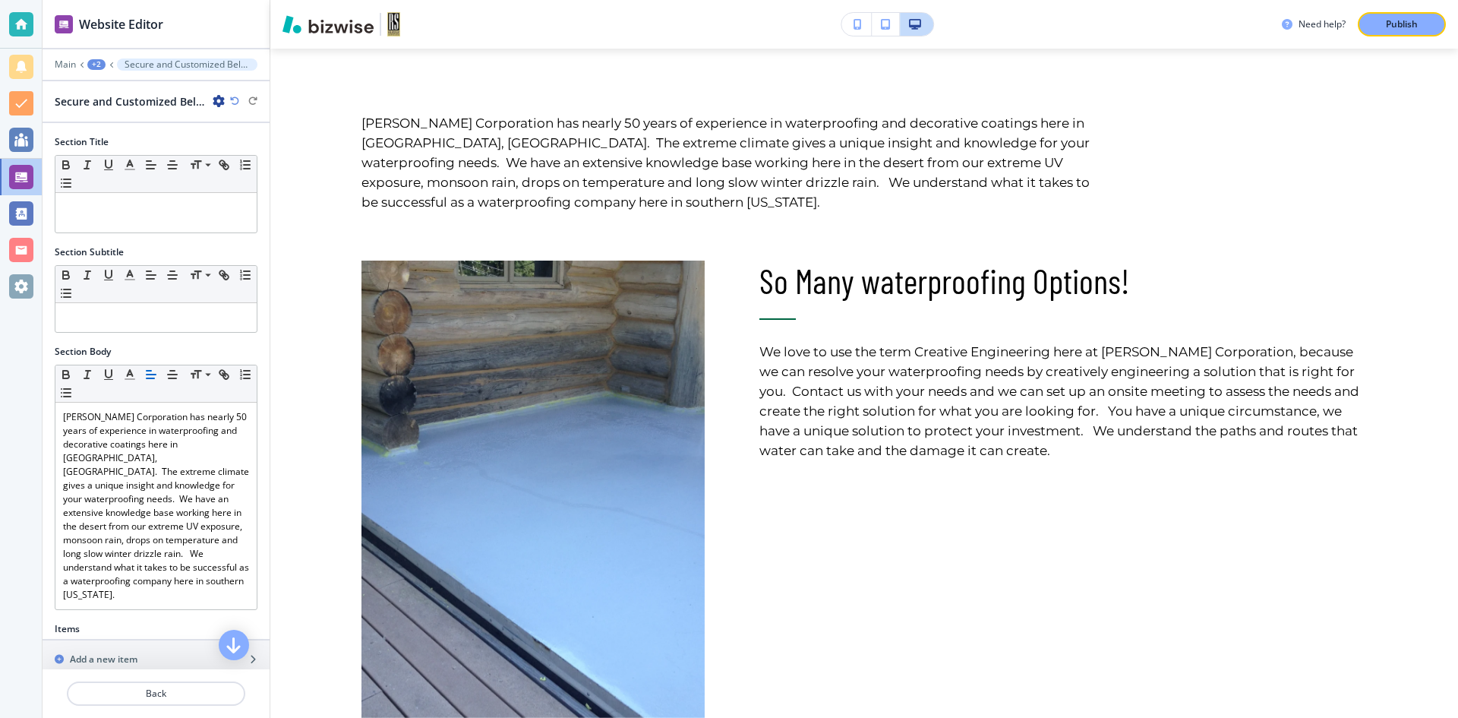
scroll to position [826, 0]
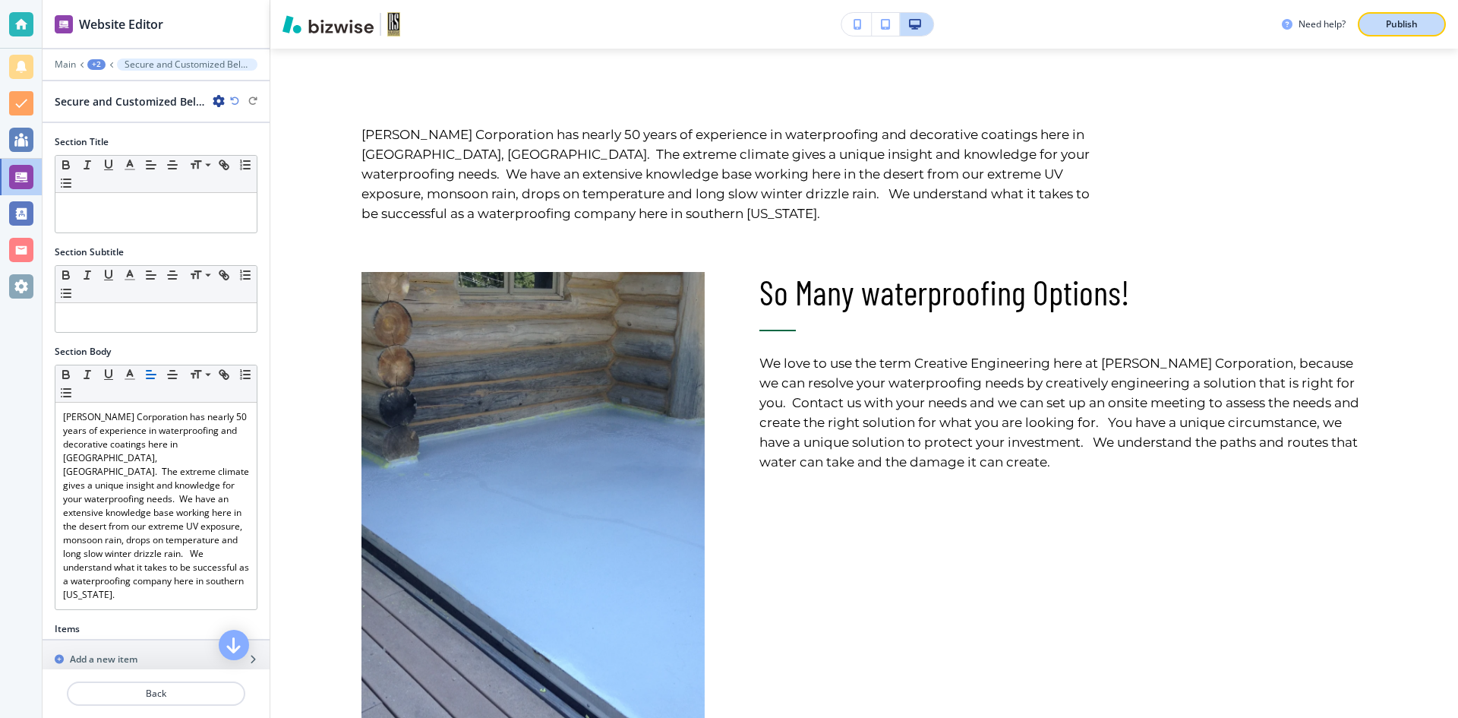
click at [1397, 21] on p "Publish" at bounding box center [1402, 24] width 32 height 14
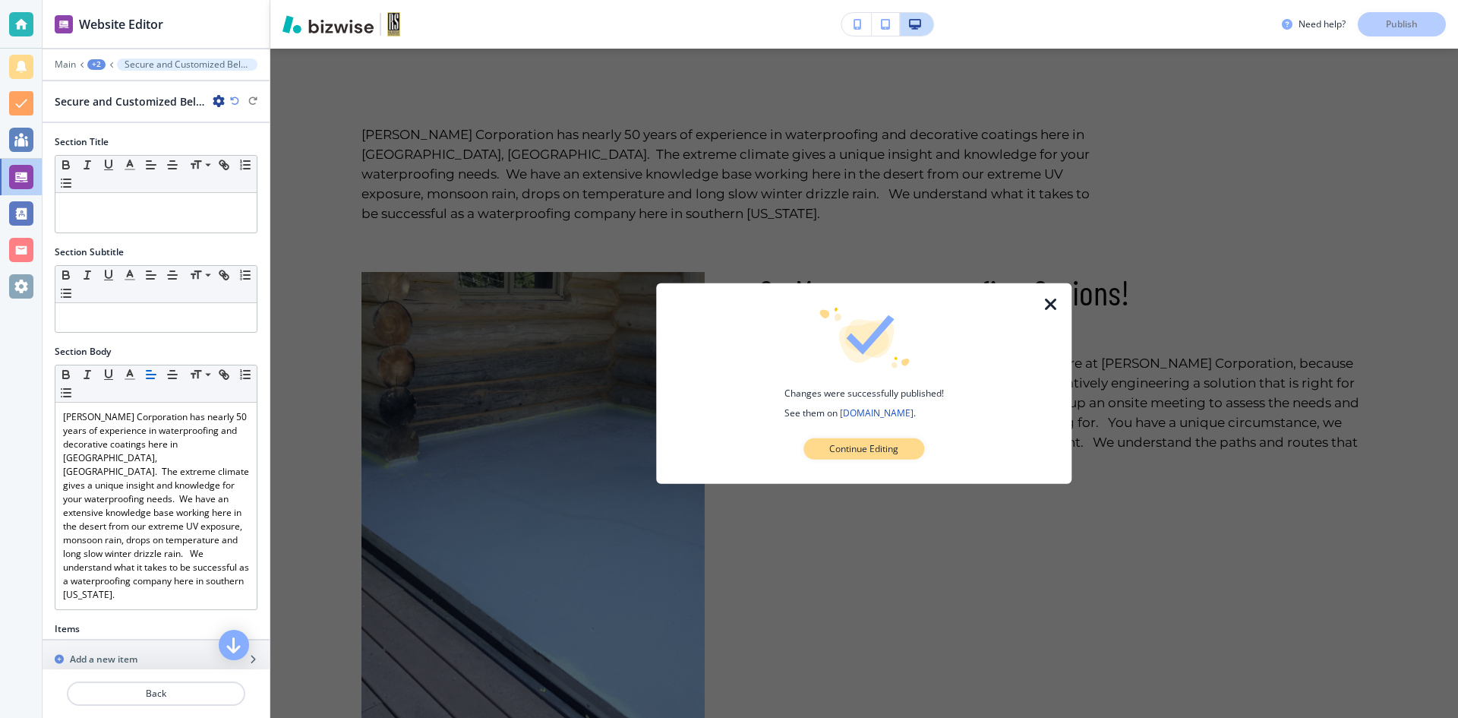
click at [885, 447] on p "Continue Editing" at bounding box center [863, 449] width 69 height 14
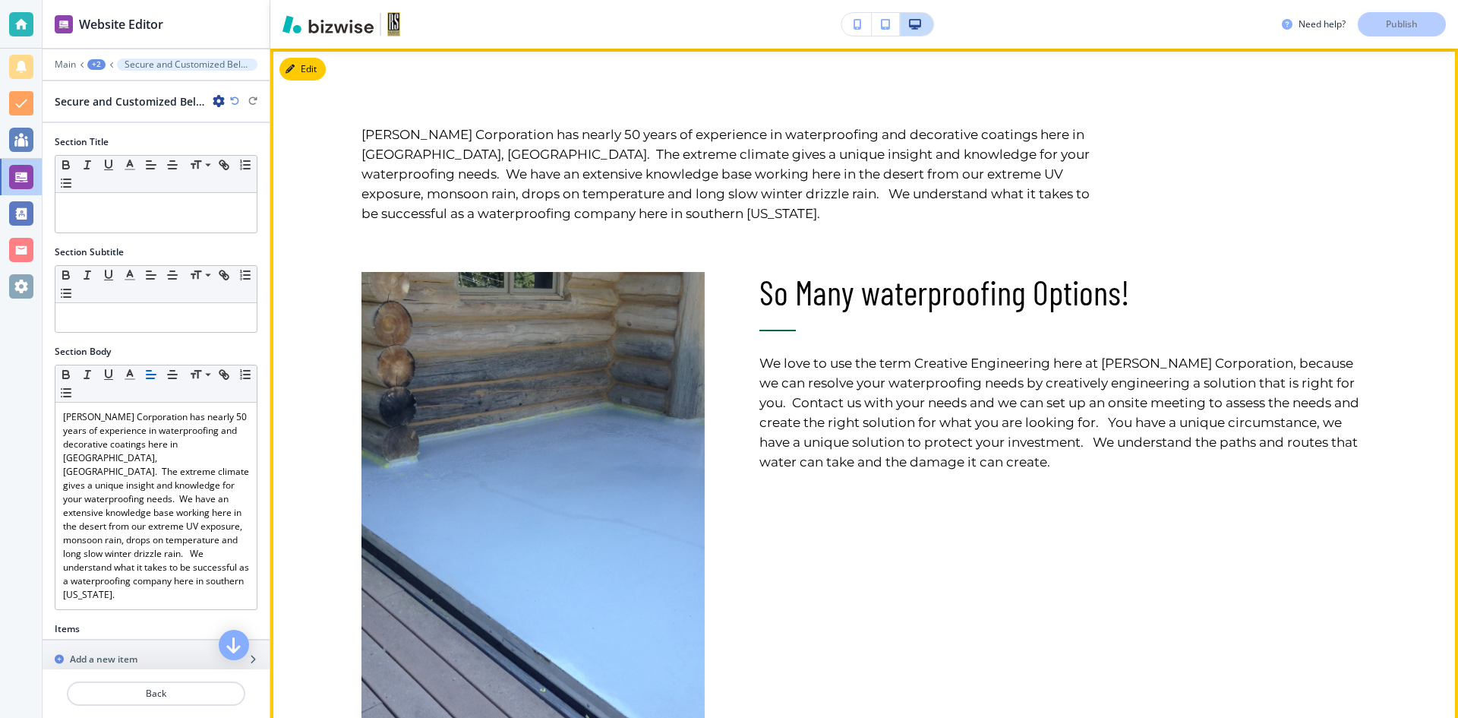
click at [1087, 464] on p "We love to use the term Creative Engineering here at RS Herder Corporation, bec…" at bounding box center [1063, 412] width 608 height 118
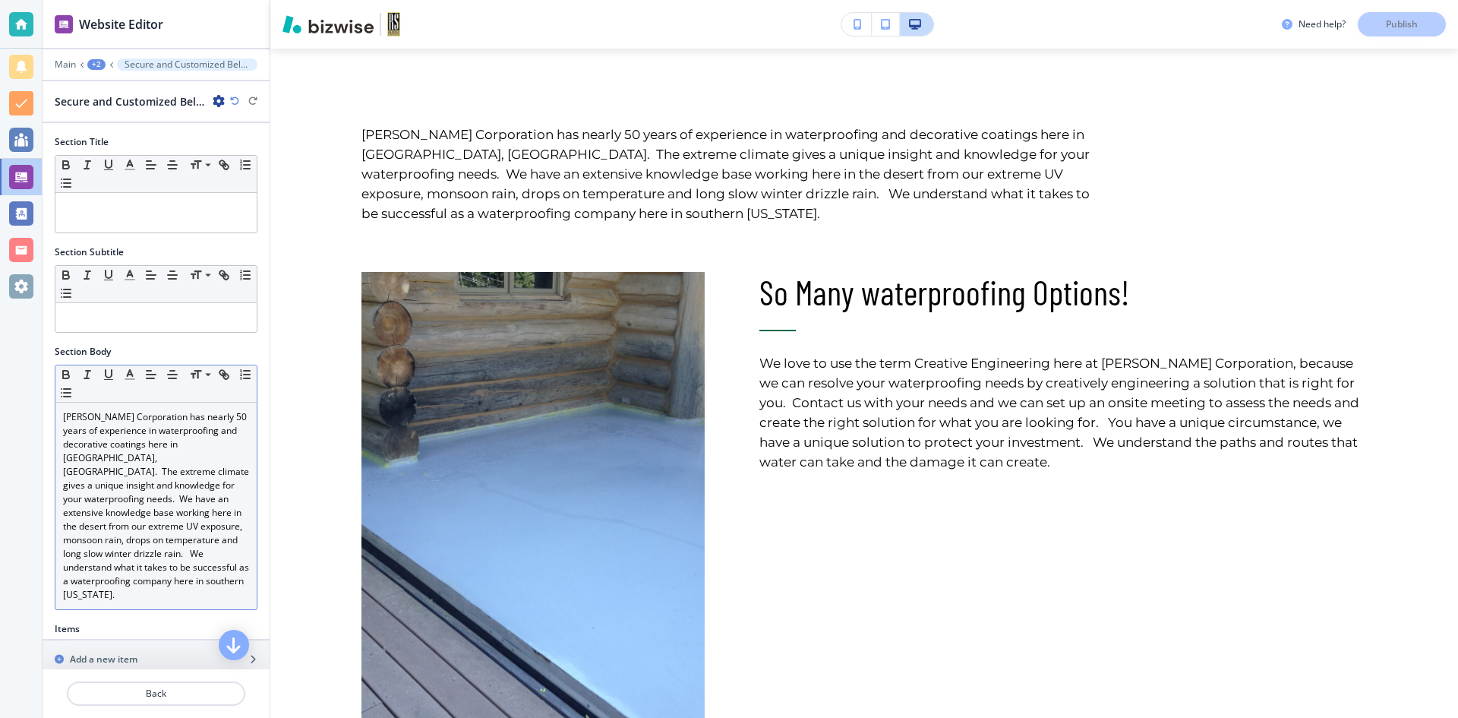
scroll to position [185, 0]
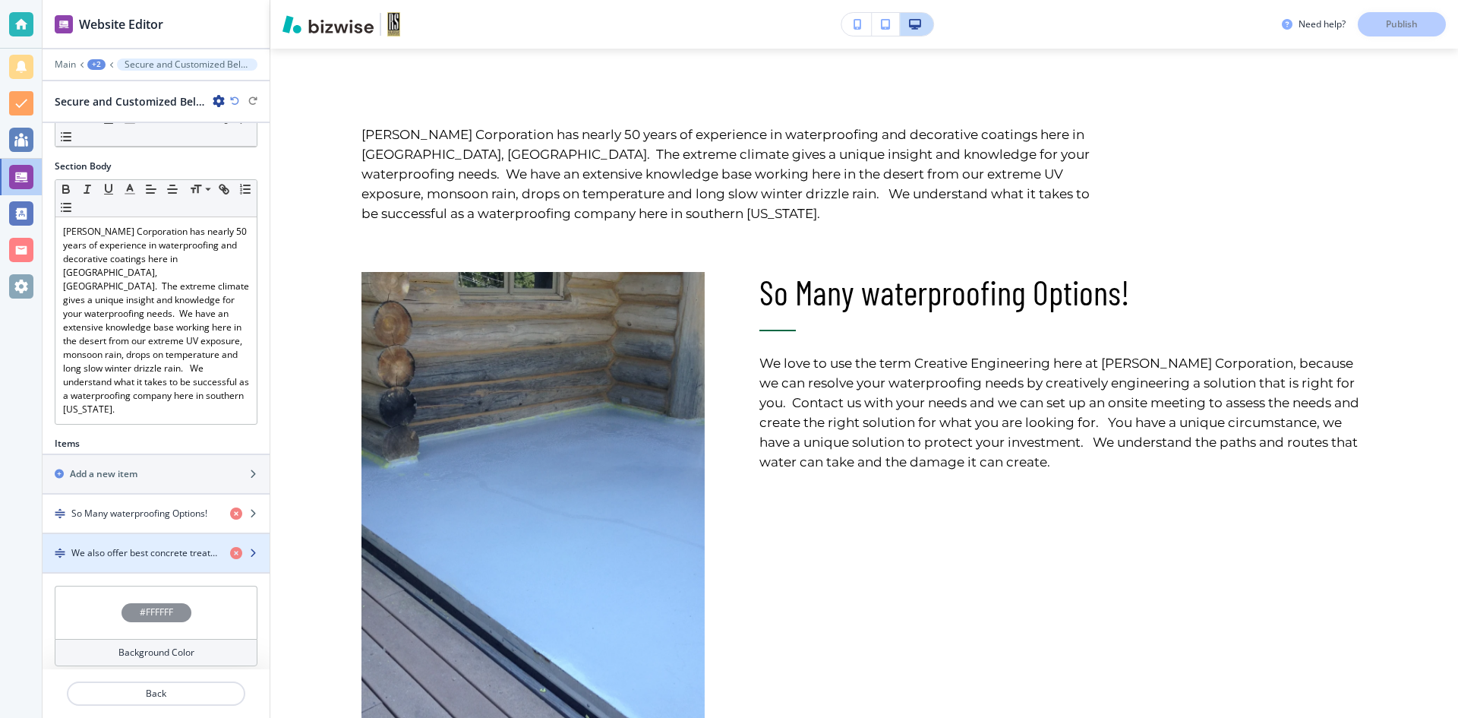
click at [159, 546] on h4 "We also offer best concrete treatments and waterproofing services to prevent hu…" at bounding box center [144, 553] width 147 height 14
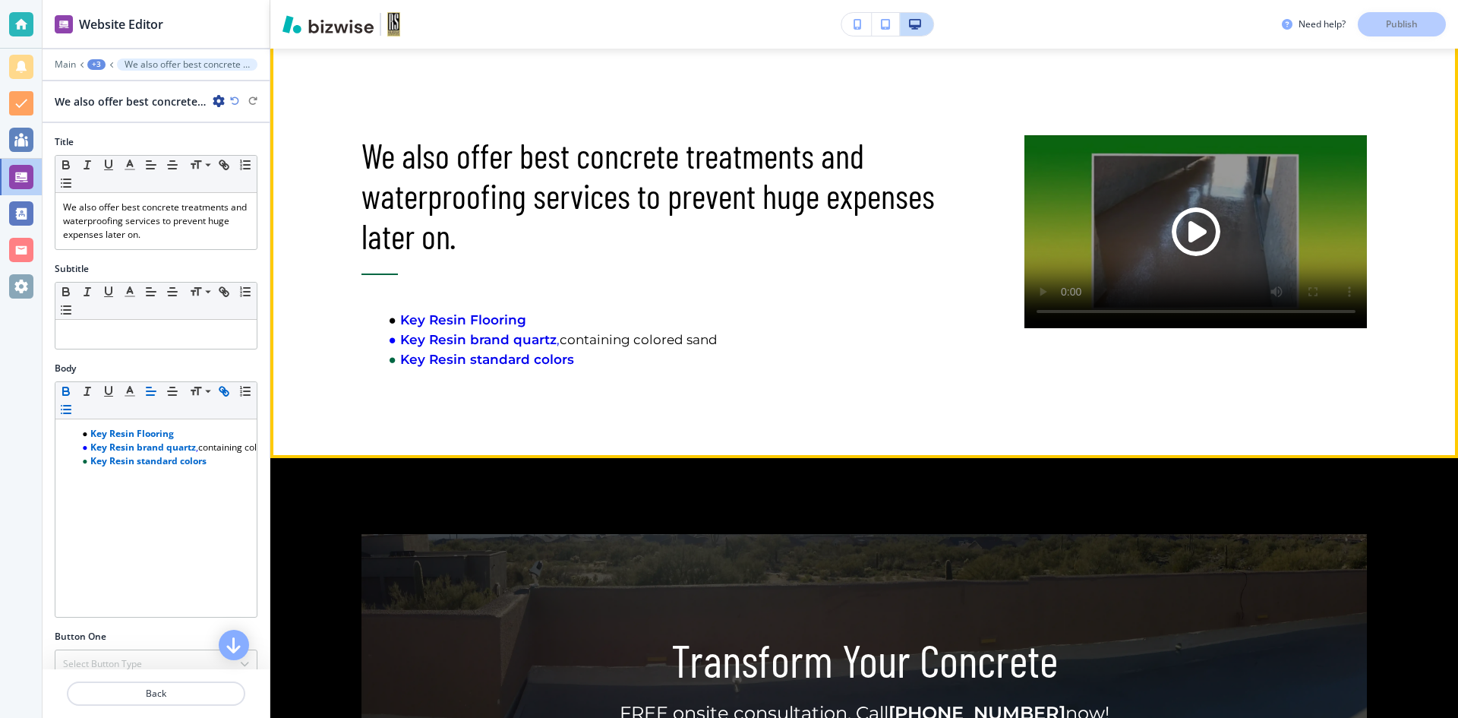
scroll to position [1513, 0]
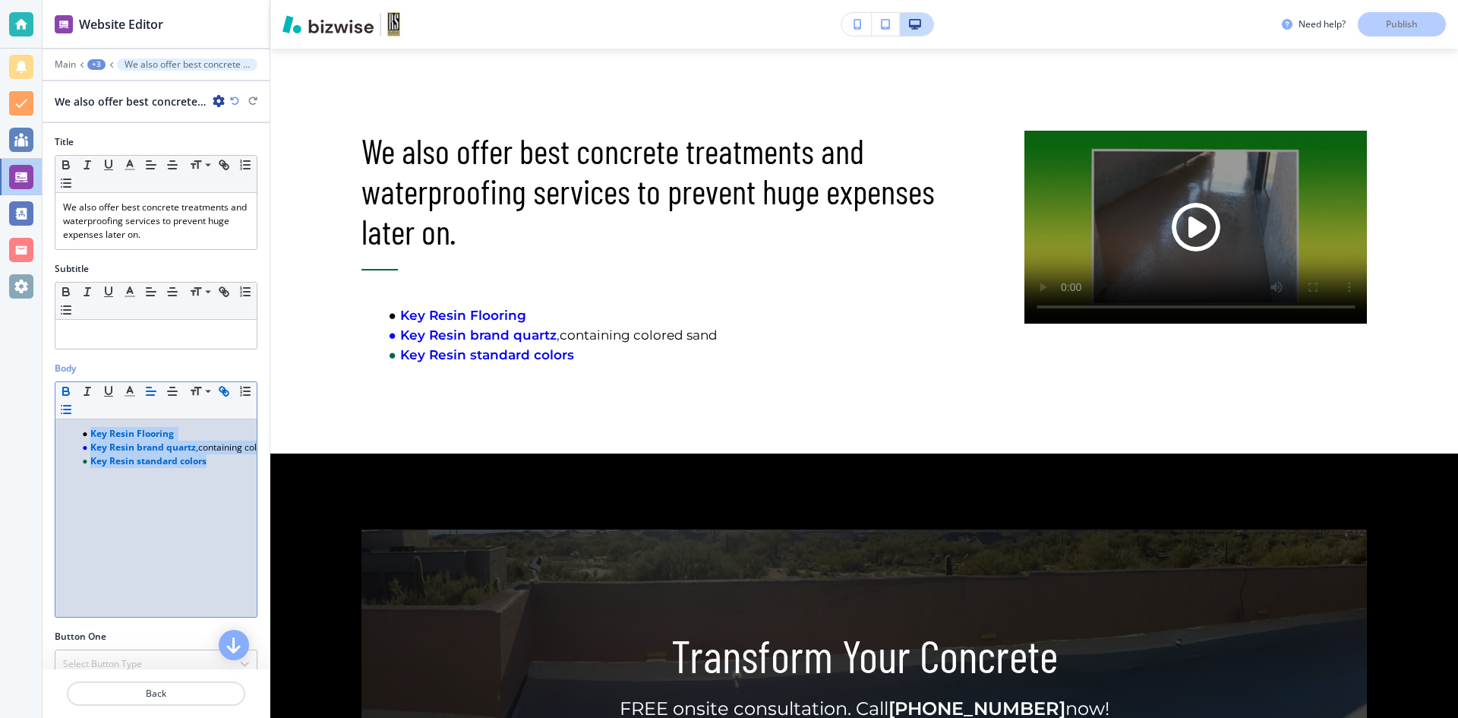
drag, startPoint x: 214, startPoint y: 463, endPoint x: 62, endPoint y: 424, distance: 157.5
click at [62, 424] on div "Key Resin Flooring Key Resin brand quartz , containing colored sand Key Resin s…" at bounding box center [155, 517] width 201 height 197
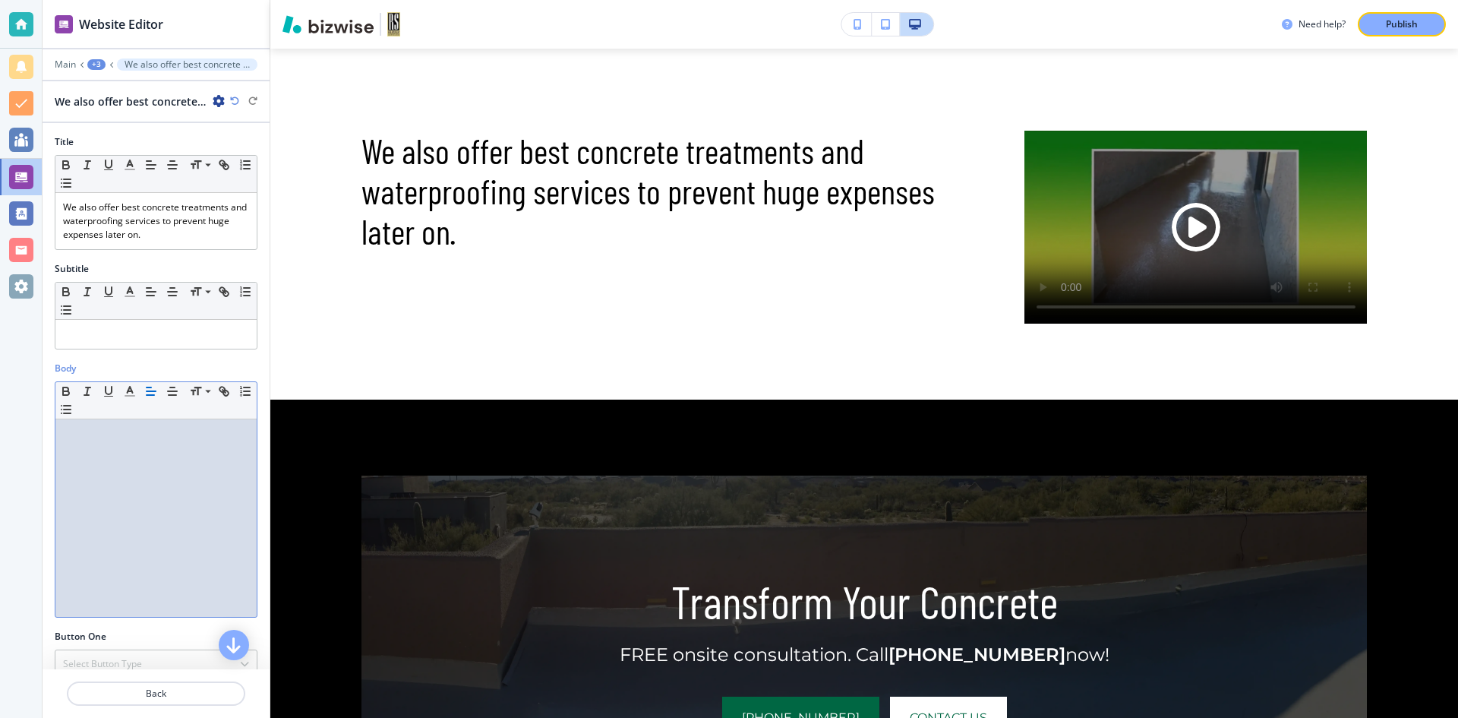
click at [96, 438] on p at bounding box center [156, 434] width 186 height 14
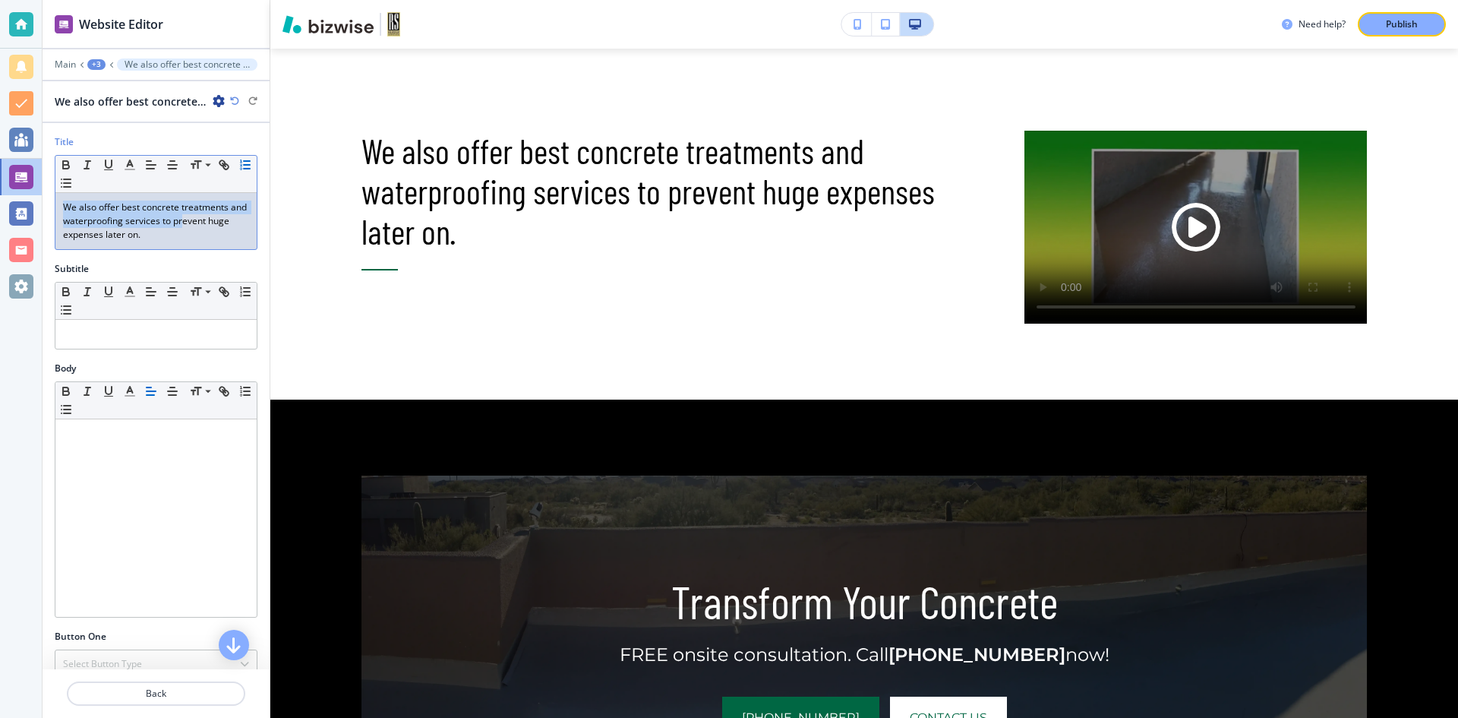
drag, startPoint x: 201, startPoint y: 226, endPoint x: 55, endPoint y: 188, distance: 149.9
click at [56, 188] on div "Small Normal Large Huge We also offer best concrete treatments and waterproofin…" at bounding box center [156, 202] width 203 height 95
click at [182, 238] on p "We also offer best concrete treatments and waterproofing services to prevent hu…" at bounding box center [156, 221] width 186 height 41
drag, startPoint x: 182, startPoint y: 238, endPoint x: 48, endPoint y: 198, distance: 139.6
click at [48, 198] on div "Title Small Normal Large Huge We also offer best concrete treatments and waterp…" at bounding box center [156, 198] width 227 height 127
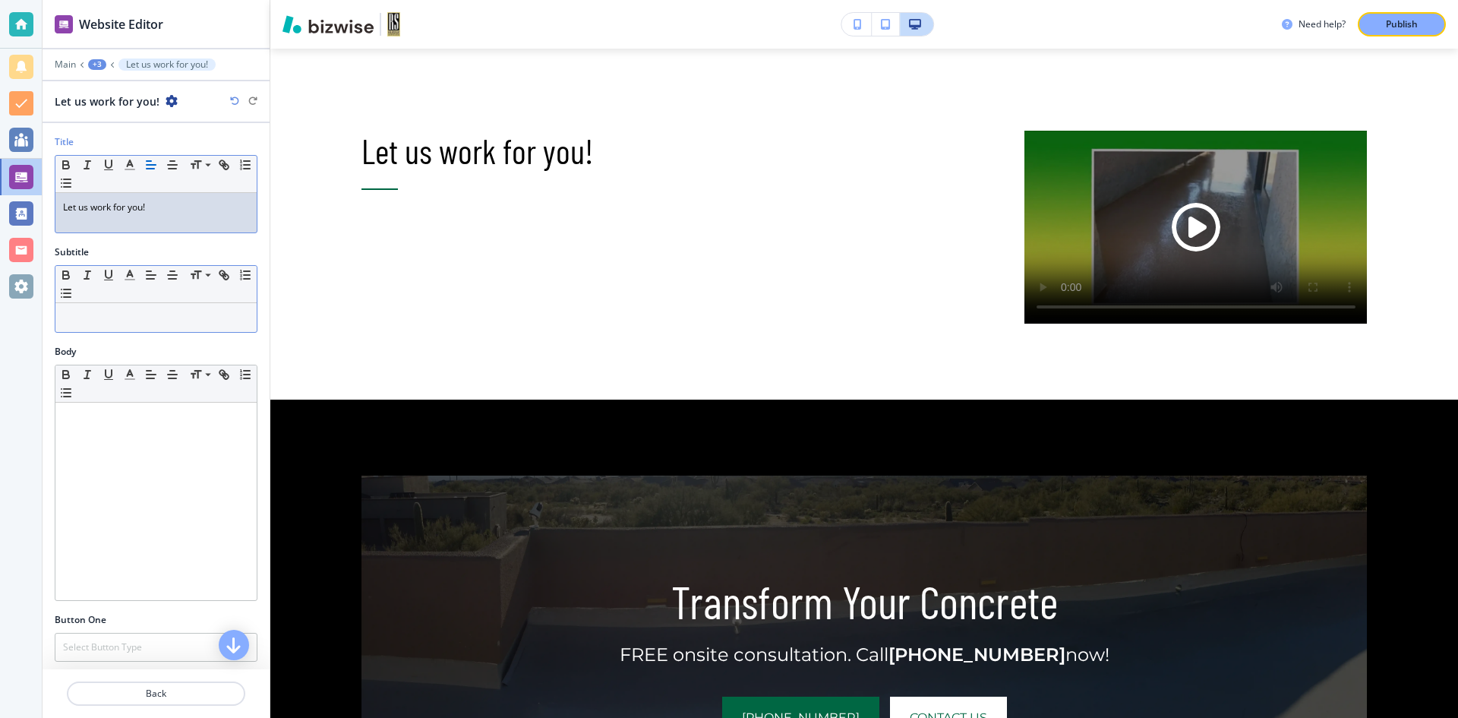
click at [150, 317] on p at bounding box center [156, 318] width 186 height 14
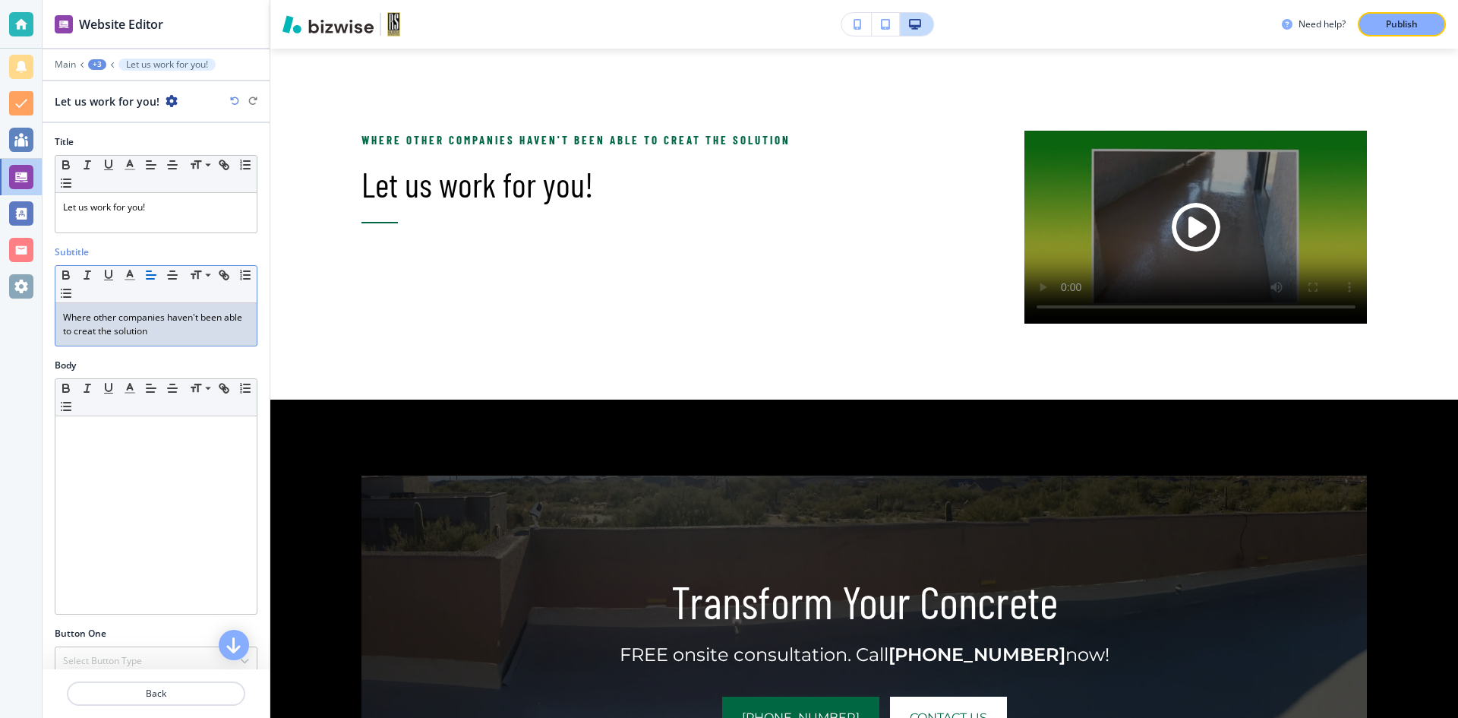
click at [109, 330] on p "Where other companies haven't been able to creat the solution" at bounding box center [156, 324] width 186 height 27
click at [180, 334] on p "Where other companies haven't been able to create the solution" at bounding box center [156, 324] width 186 height 27
click at [90, 317] on p "Where other companies haven't been able to create the solution" at bounding box center [156, 324] width 186 height 27
click at [180, 334] on p "Where other companies haven't been able to create the solution" at bounding box center [156, 324] width 186 height 27
click at [177, 333] on p "Where other companies haven't been able to create the solution" at bounding box center [156, 324] width 186 height 27
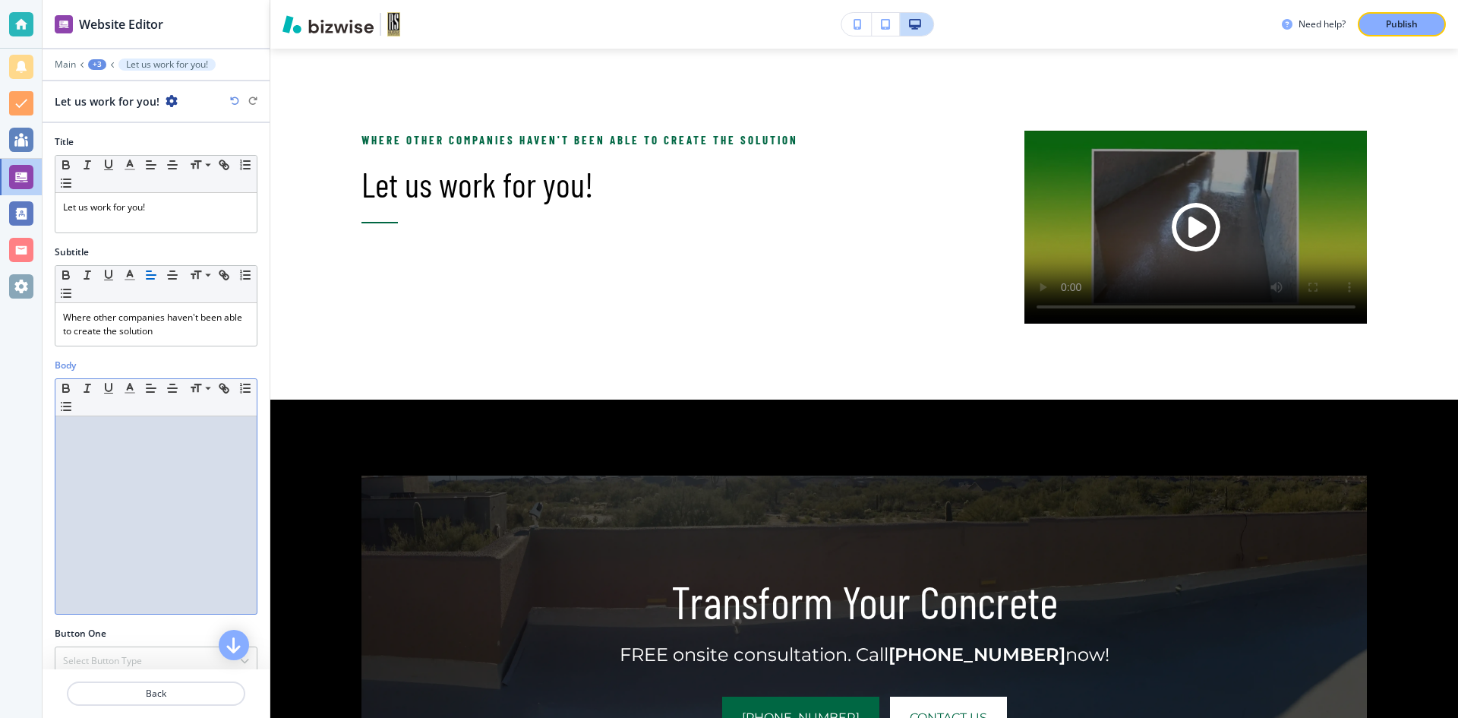
click at [81, 450] on div at bounding box center [155, 514] width 201 height 197
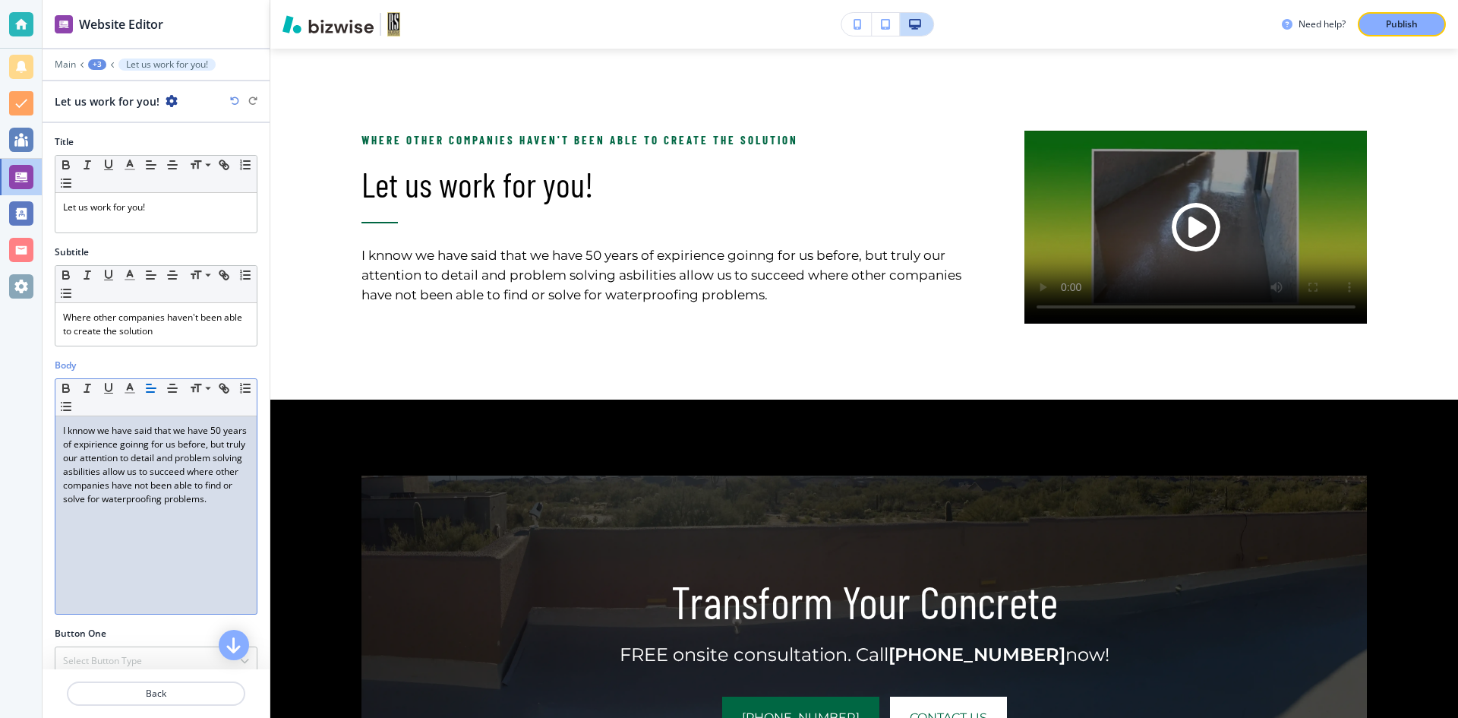
click at [146, 474] on p "I knnow we have said that we have 50 years of expirience goinng for us before, …" at bounding box center [156, 465] width 186 height 82
click at [122, 444] on p "I knnow we have said that we have 50 years of expirience goinng for us before, …" at bounding box center [156, 465] width 186 height 82
click at [179, 506] on p "I know we have said that we have 50 years of experience going for us before, bu…" at bounding box center [156, 465] width 186 height 82
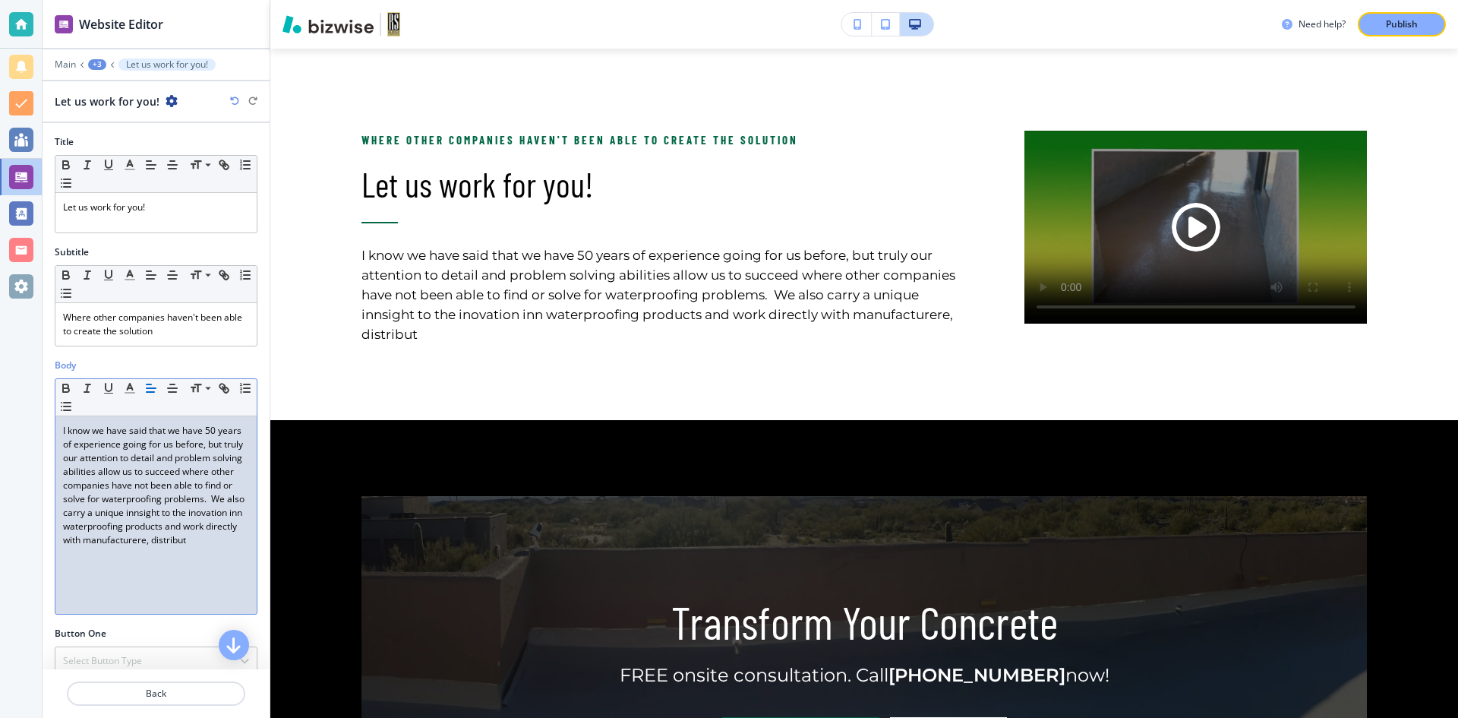
click at [179, 547] on p "I know we have said that we have 50 years of experience going for us before, bu…" at bounding box center [156, 485] width 186 height 123
click at [191, 526] on p "I know we have said that we have 50 years of experience going for us before, bu…" at bounding box center [156, 485] width 186 height 123
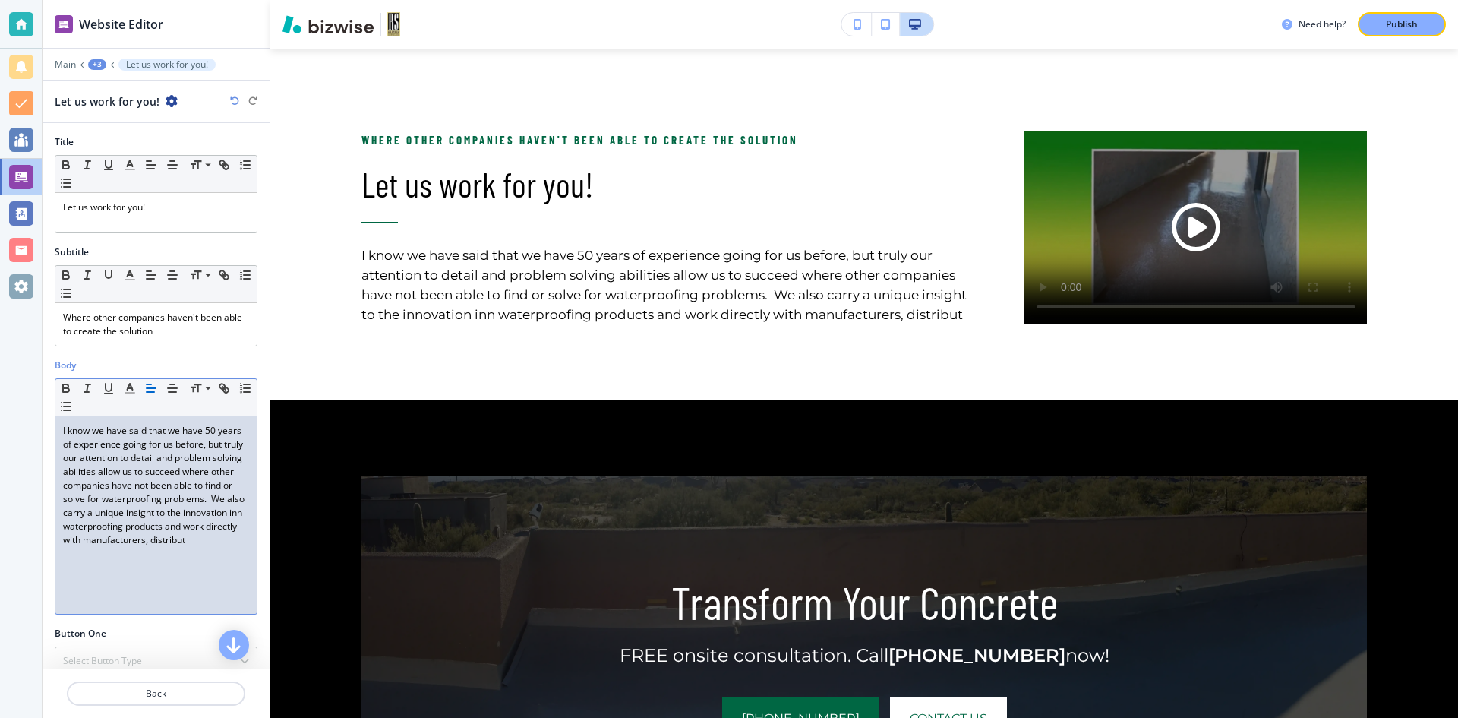
click at [220, 547] on p "I know we have said that we have 50 years of experience going for us before, bu…" at bounding box center [156, 485] width 186 height 123
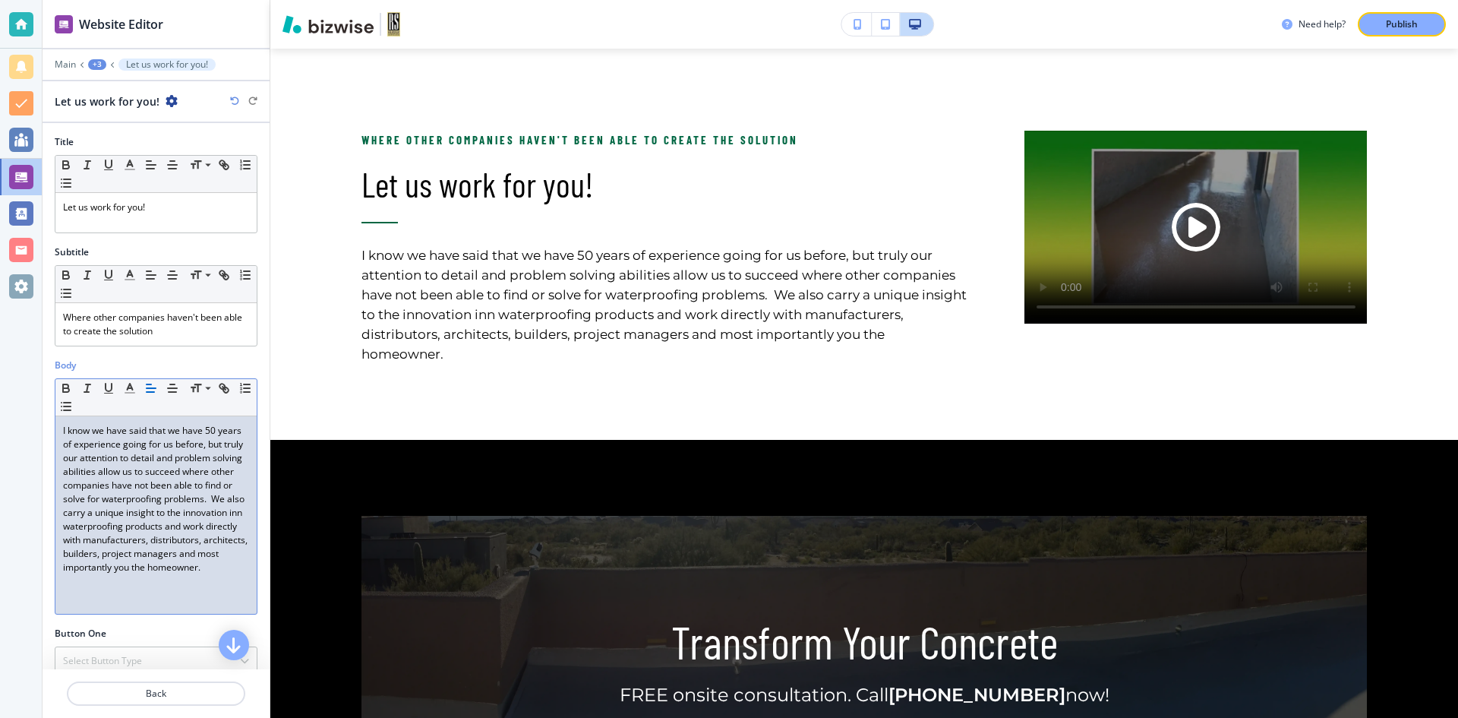
click at [217, 524] on p "I know we have said that we have 50 years of experience going for us before, bu…" at bounding box center [156, 499] width 186 height 150
click at [124, 574] on p "I know we have said that we have 50 years of experience going for us before, bu…" at bounding box center [156, 499] width 186 height 150
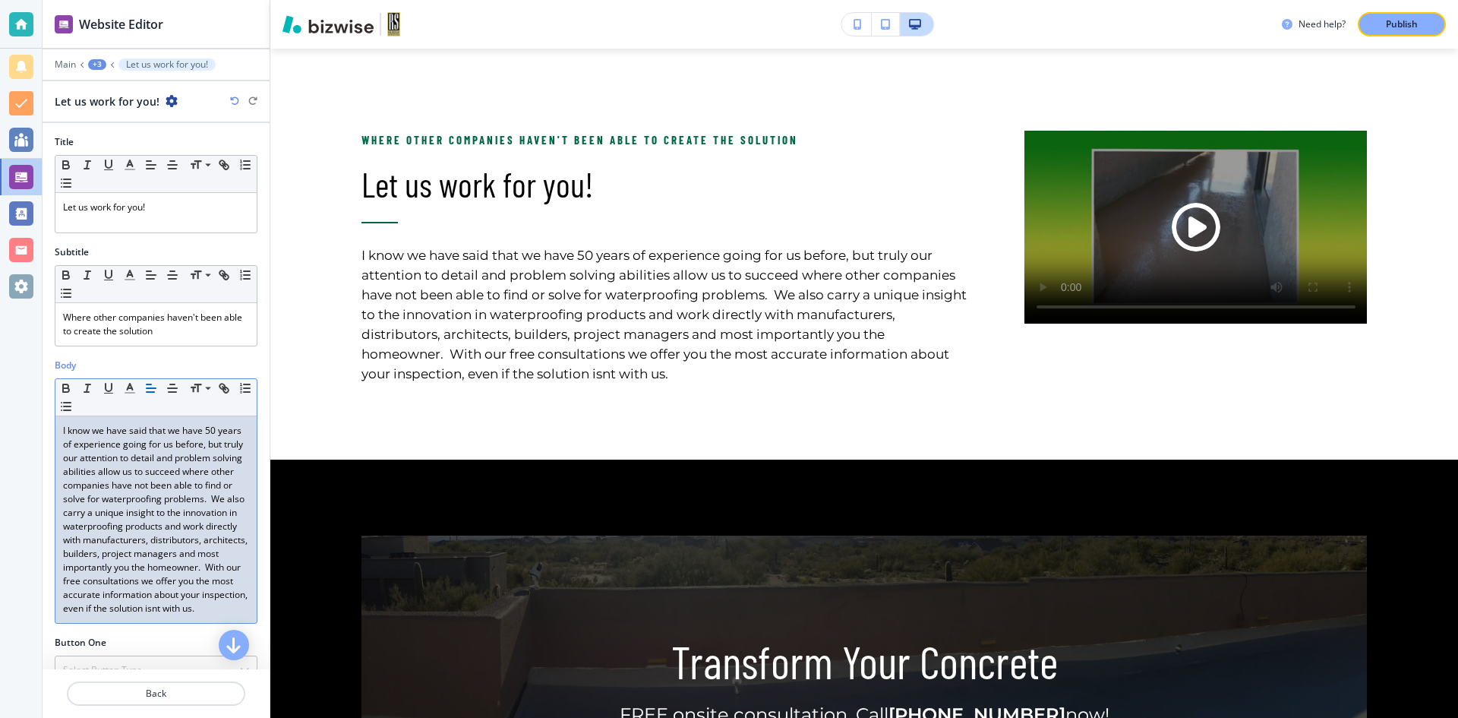
click at [129, 615] on p "I know we have said that we have 50 years of experience going for us before, bu…" at bounding box center [156, 519] width 186 height 191
click at [189, 615] on p "I know we have said that we have 50 years of experience going for us before, bu…" at bounding box center [156, 519] width 186 height 191
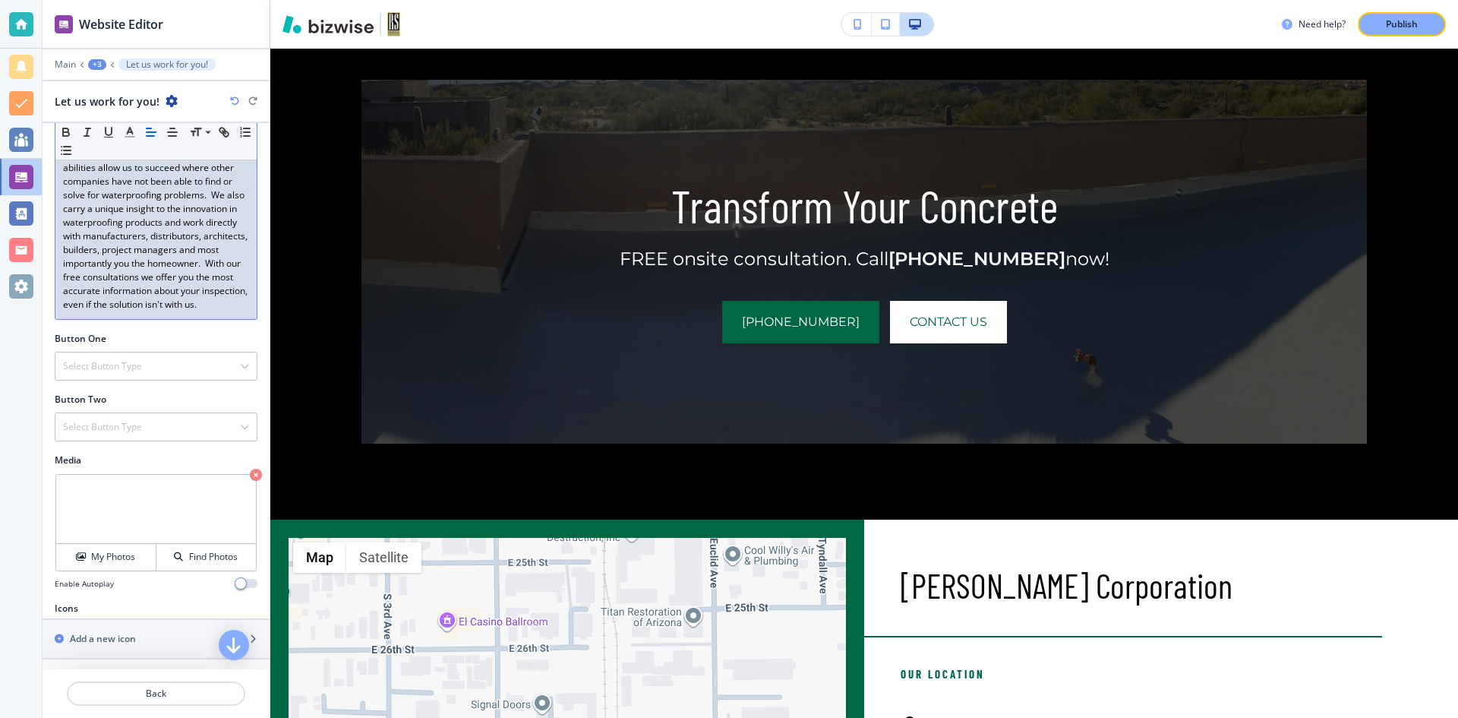
scroll to position [333, 0]
click at [157, 694] on p "Back" at bounding box center [155, 694] width 175 height 14
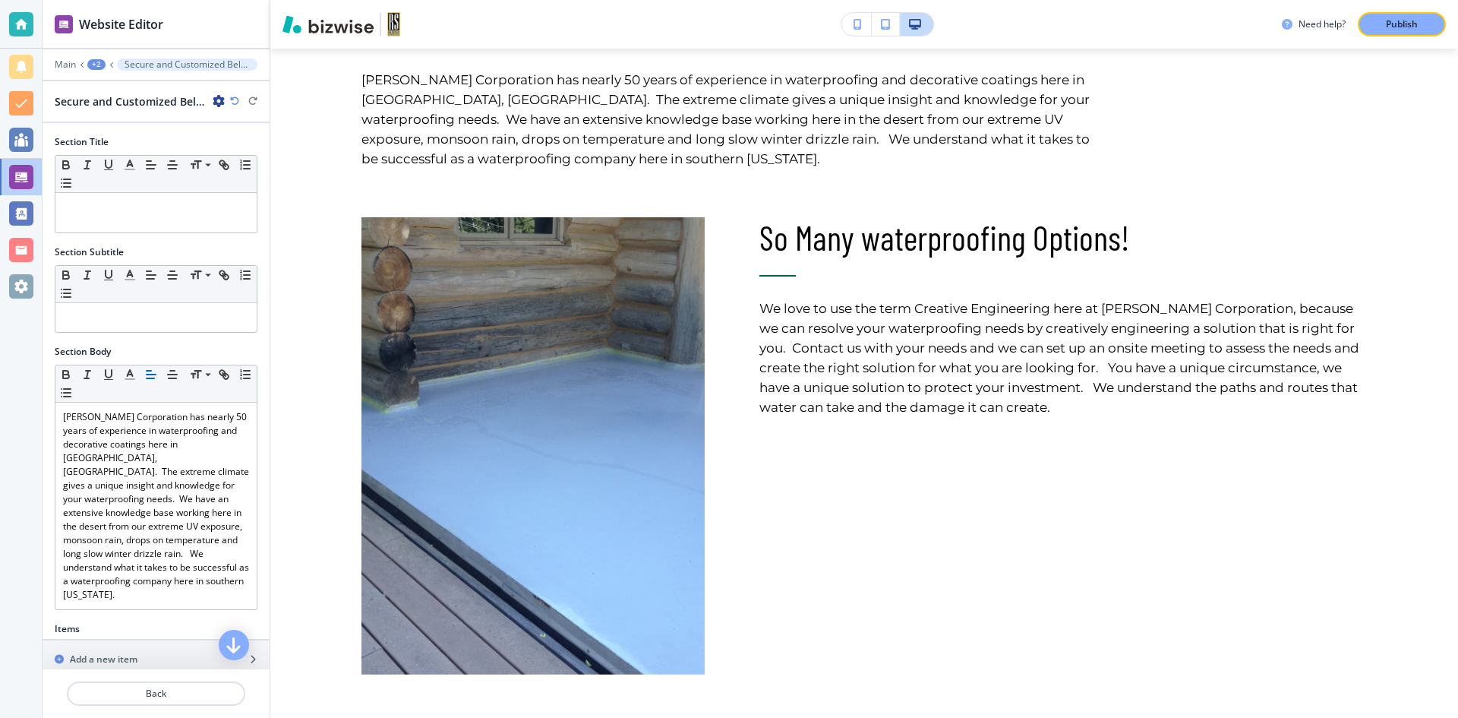
scroll to position [826, 0]
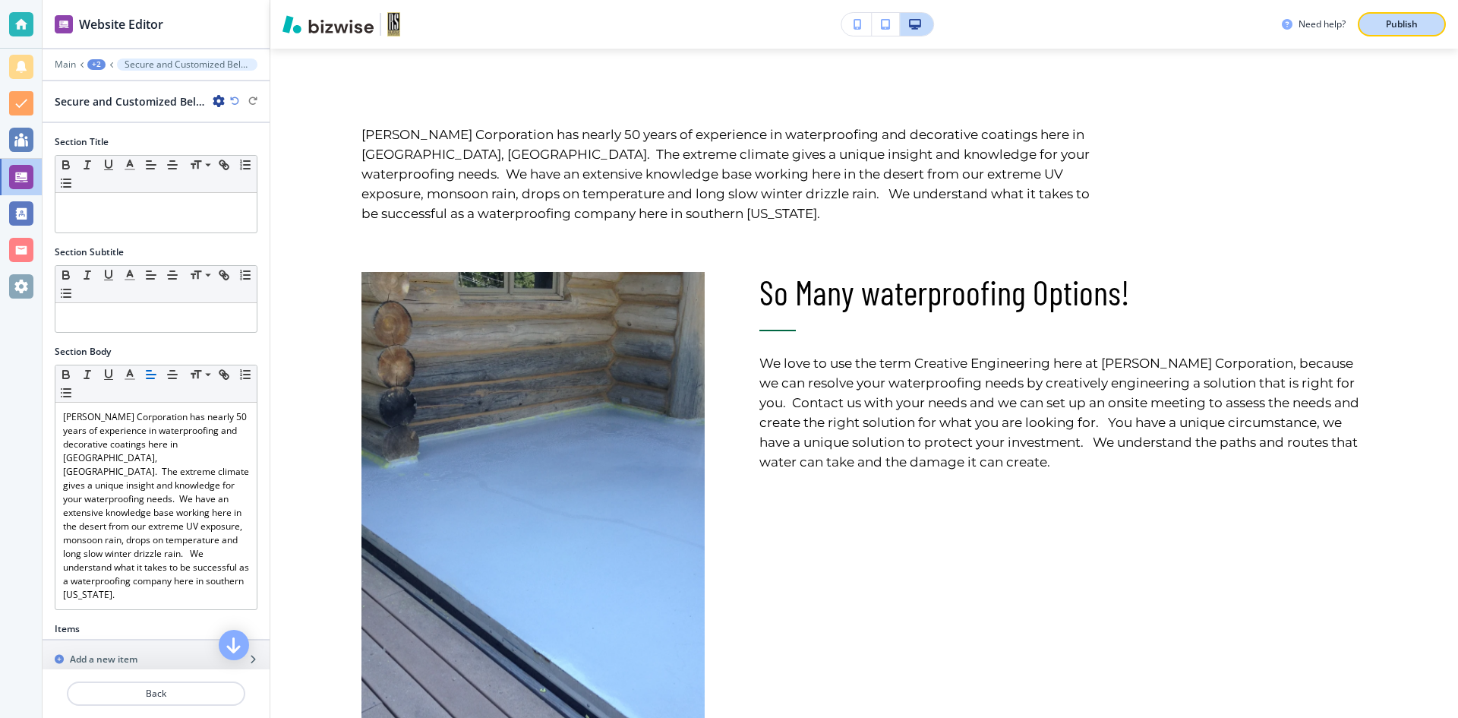
click at [1410, 24] on p "Publish" at bounding box center [1402, 24] width 32 height 14
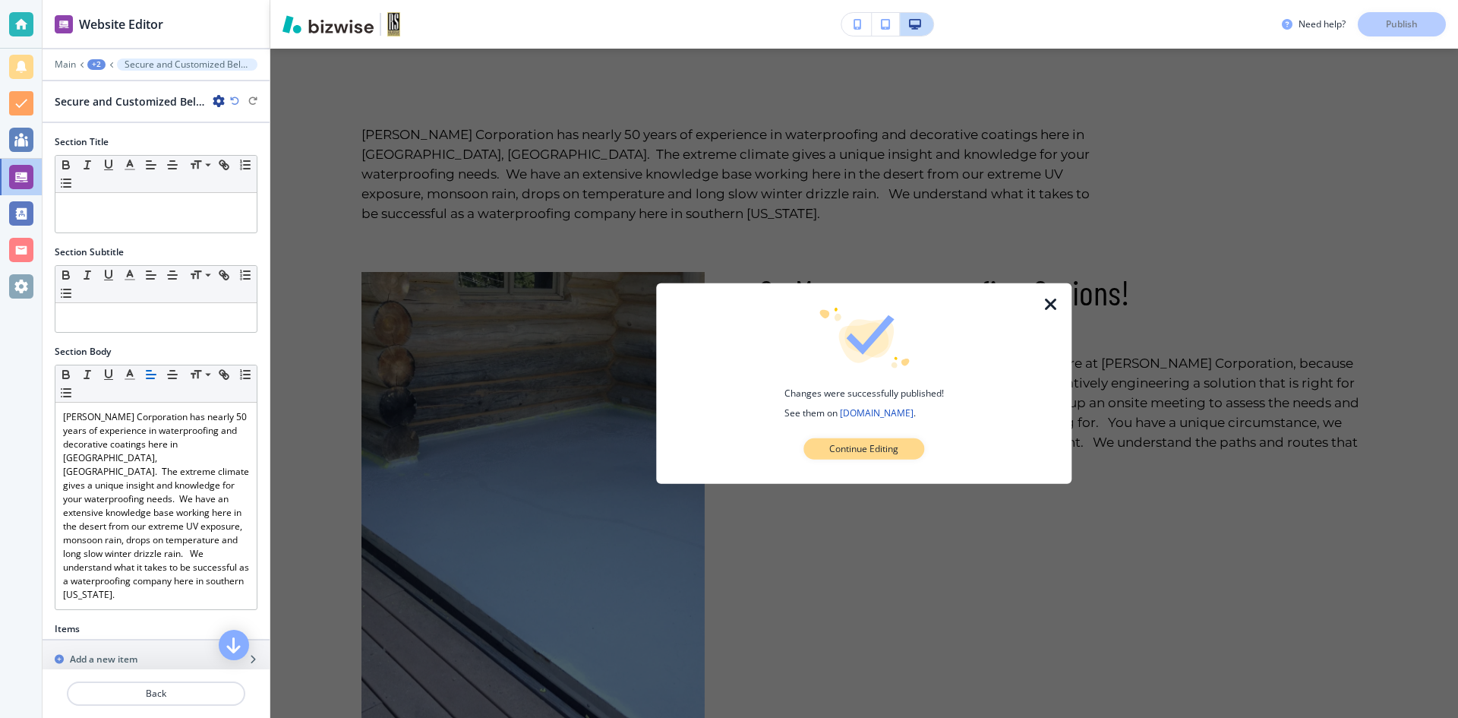
click at [852, 453] on p "Continue Editing" at bounding box center [863, 449] width 69 height 14
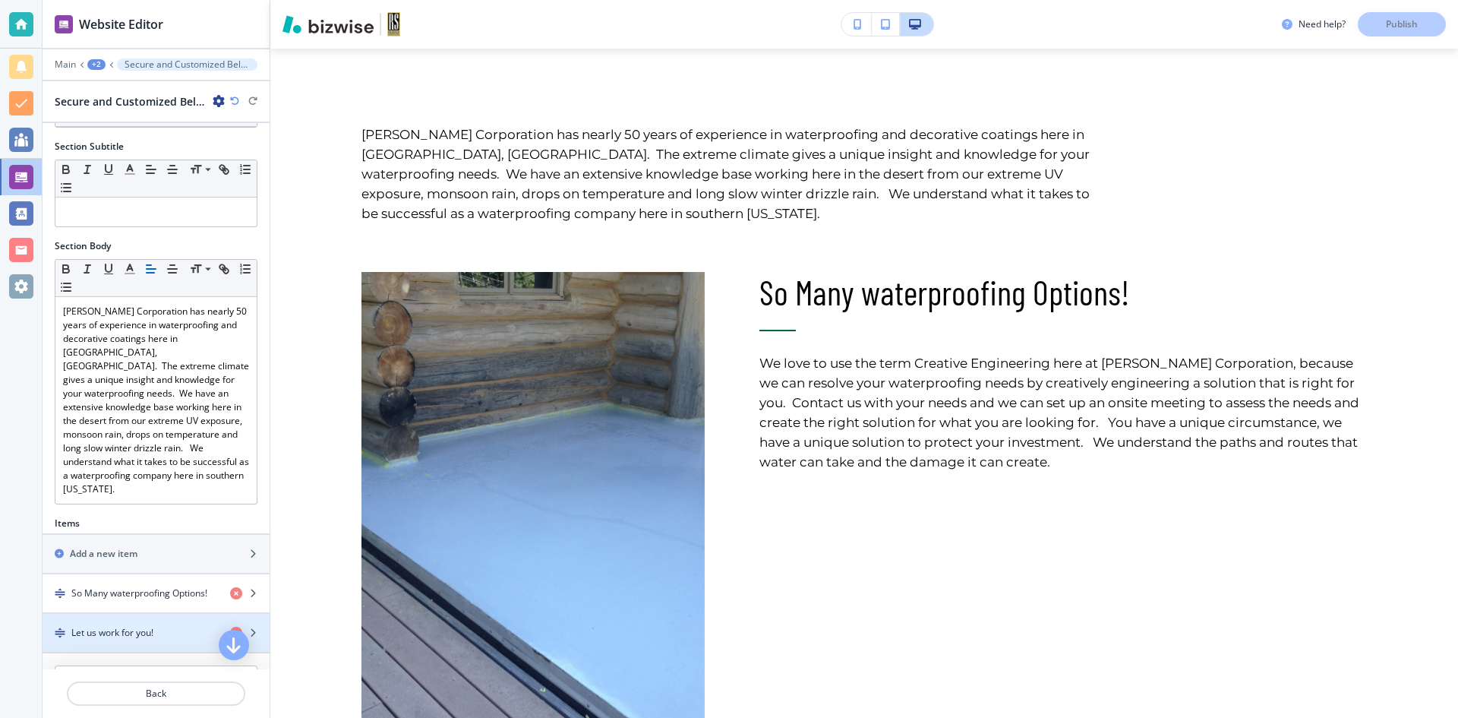
scroll to position [185, 0]
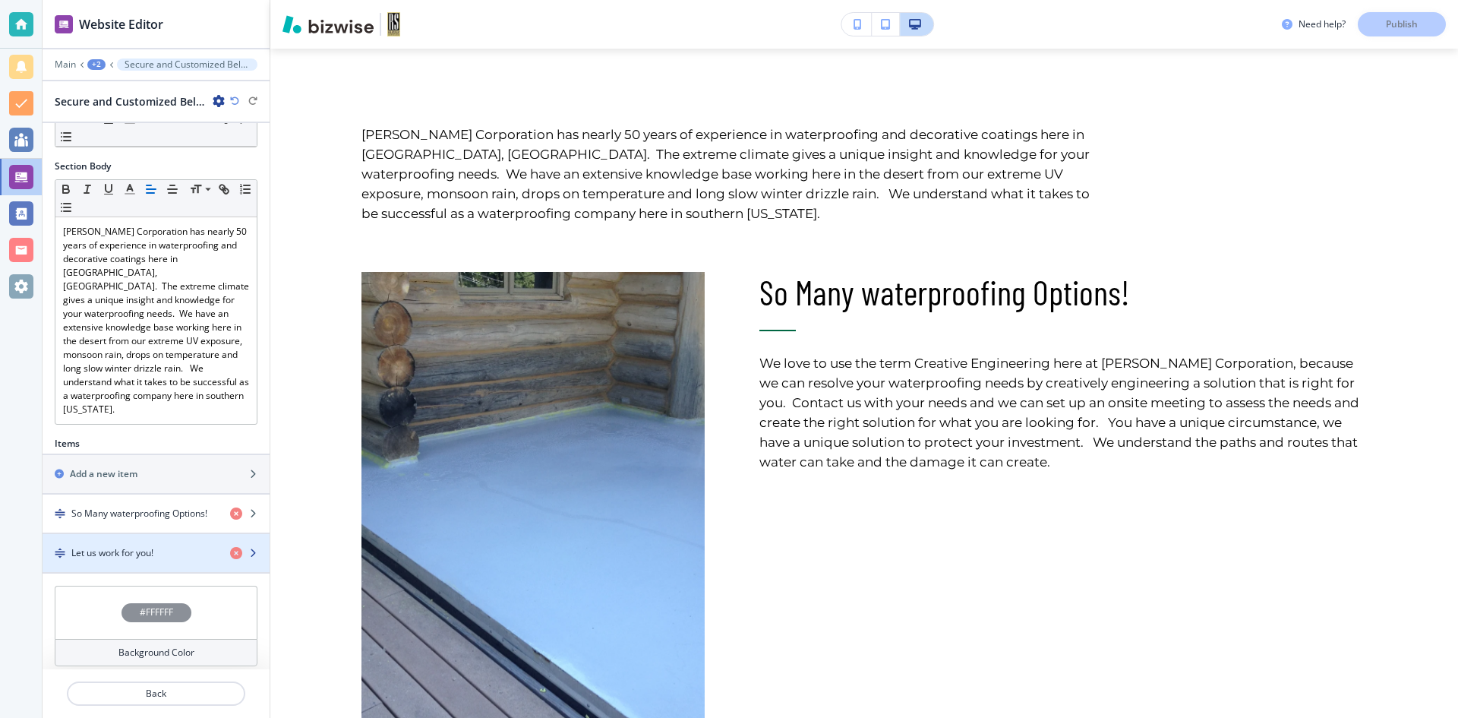
click at [150, 546] on h4 "Let us work for you!" at bounding box center [112, 553] width 82 height 14
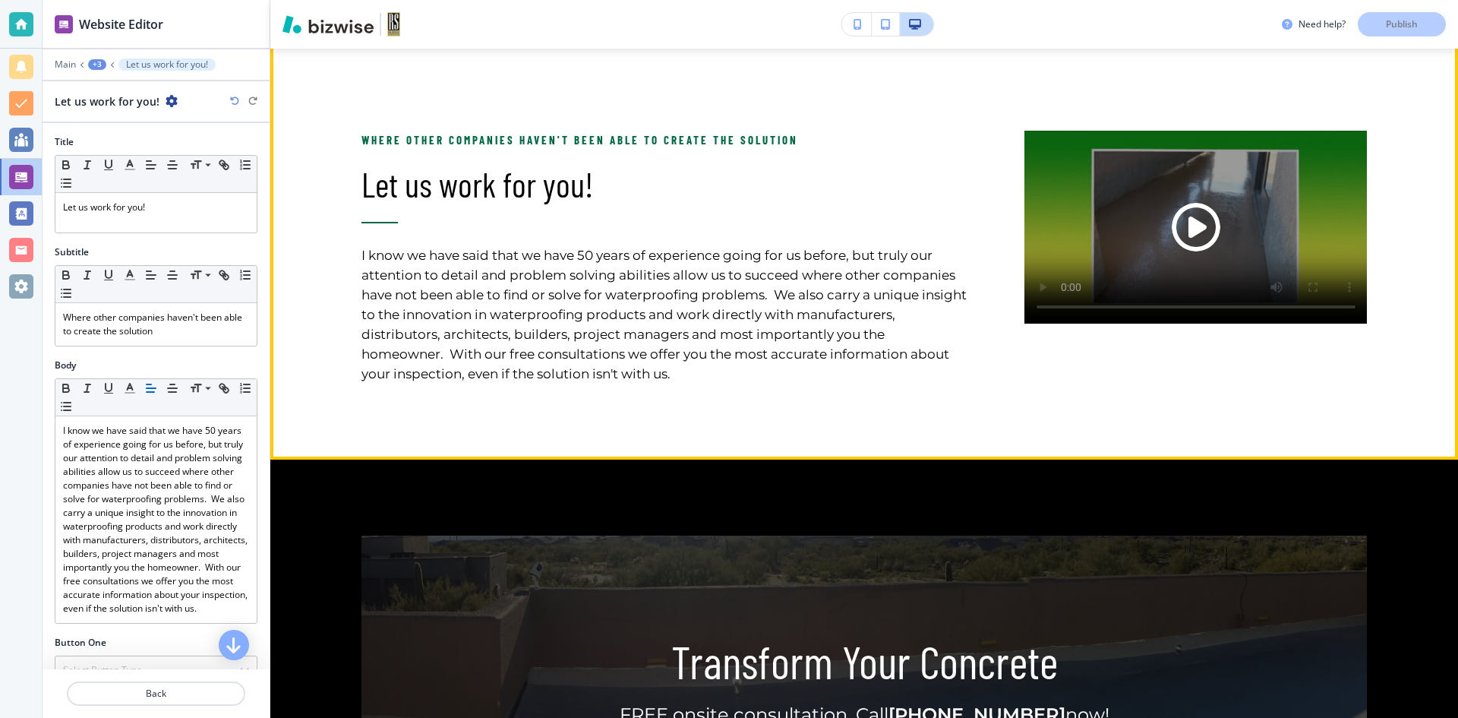
scroll to position [1893, 0]
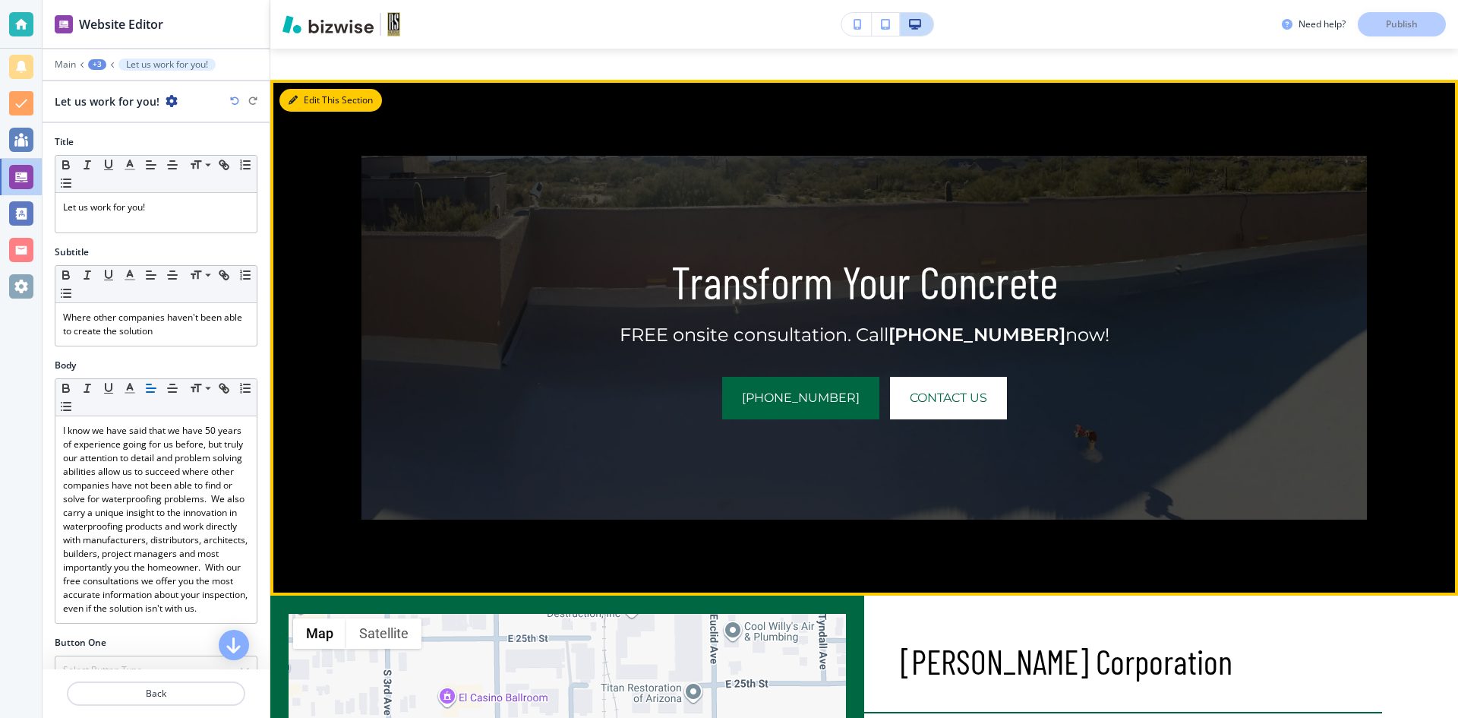
click at [304, 89] on button "Edit This Section" at bounding box center [330, 100] width 103 height 23
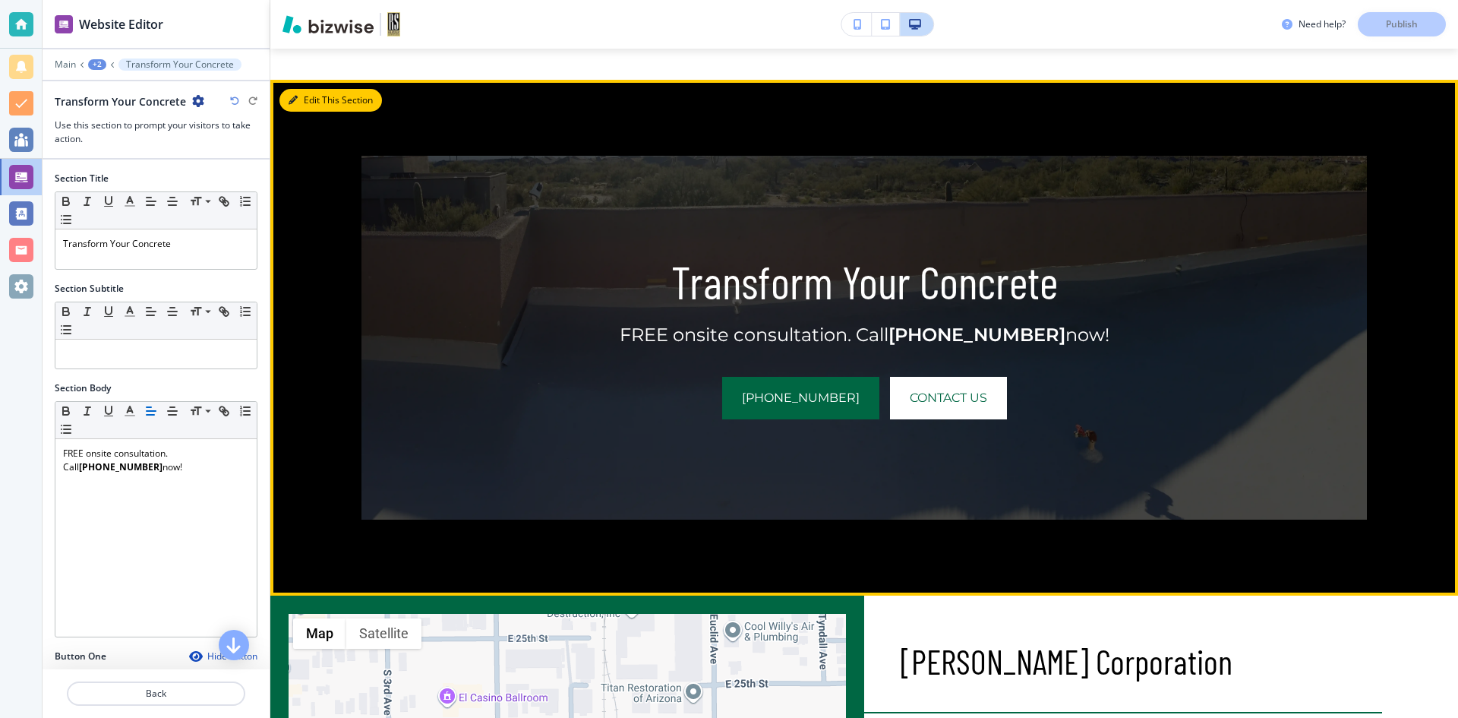
scroll to position [1918, 0]
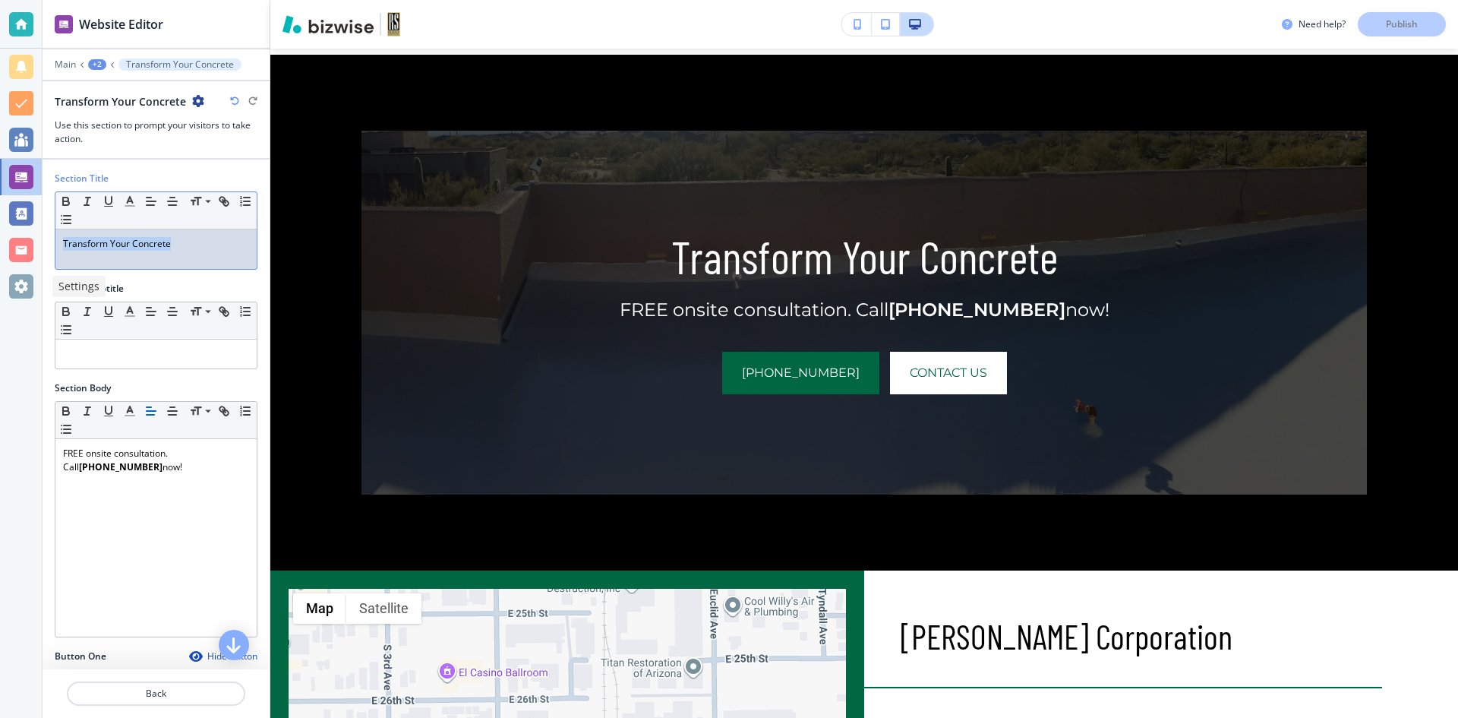
drag, startPoint x: 185, startPoint y: 241, endPoint x: 0, endPoint y: 276, distance: 187.8
click at [0, 276] on div "Website Editor Main +2 Transform Your Concrete Transform Your Concrete Use this…" at bounding box center [729, 359] width 1458 height 718
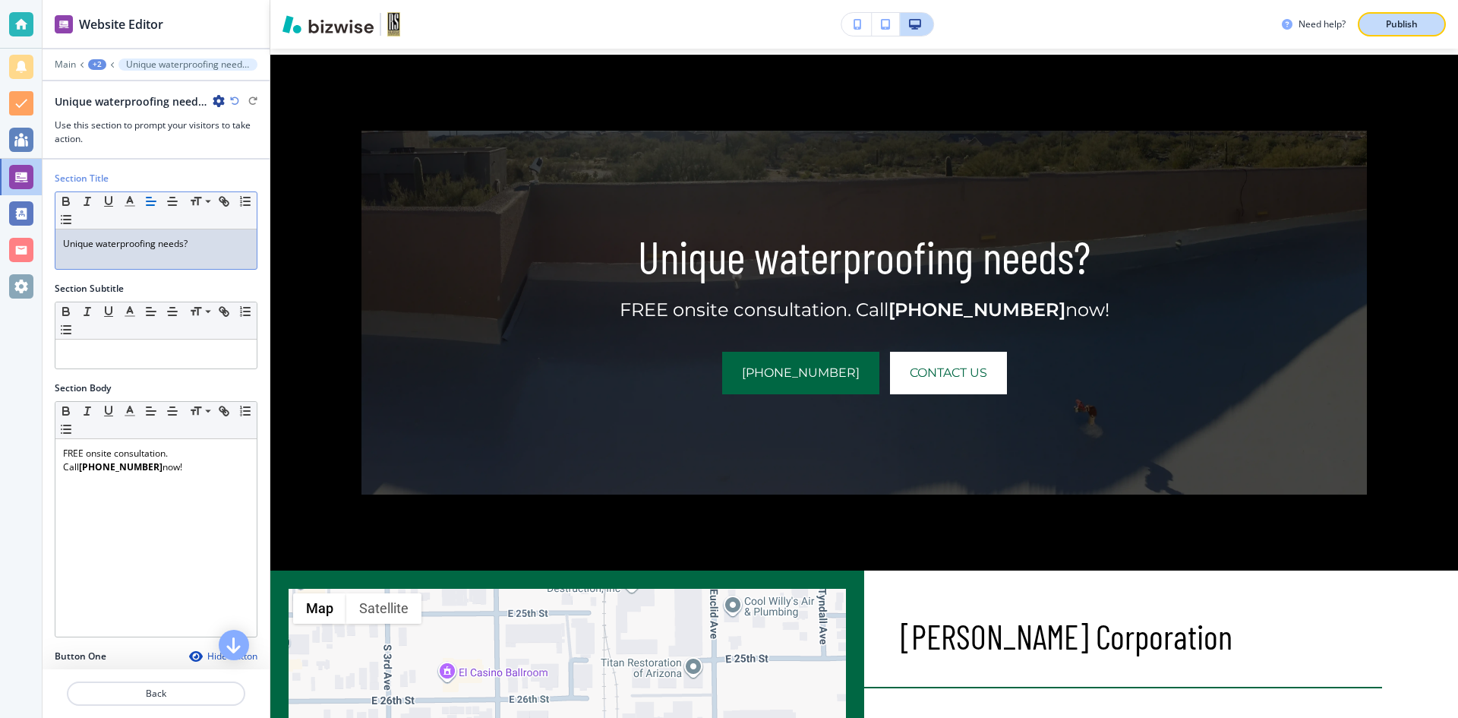
click at [1417, 22] on p "Publish" at bounding box center [1402, 24] width 32 height 14
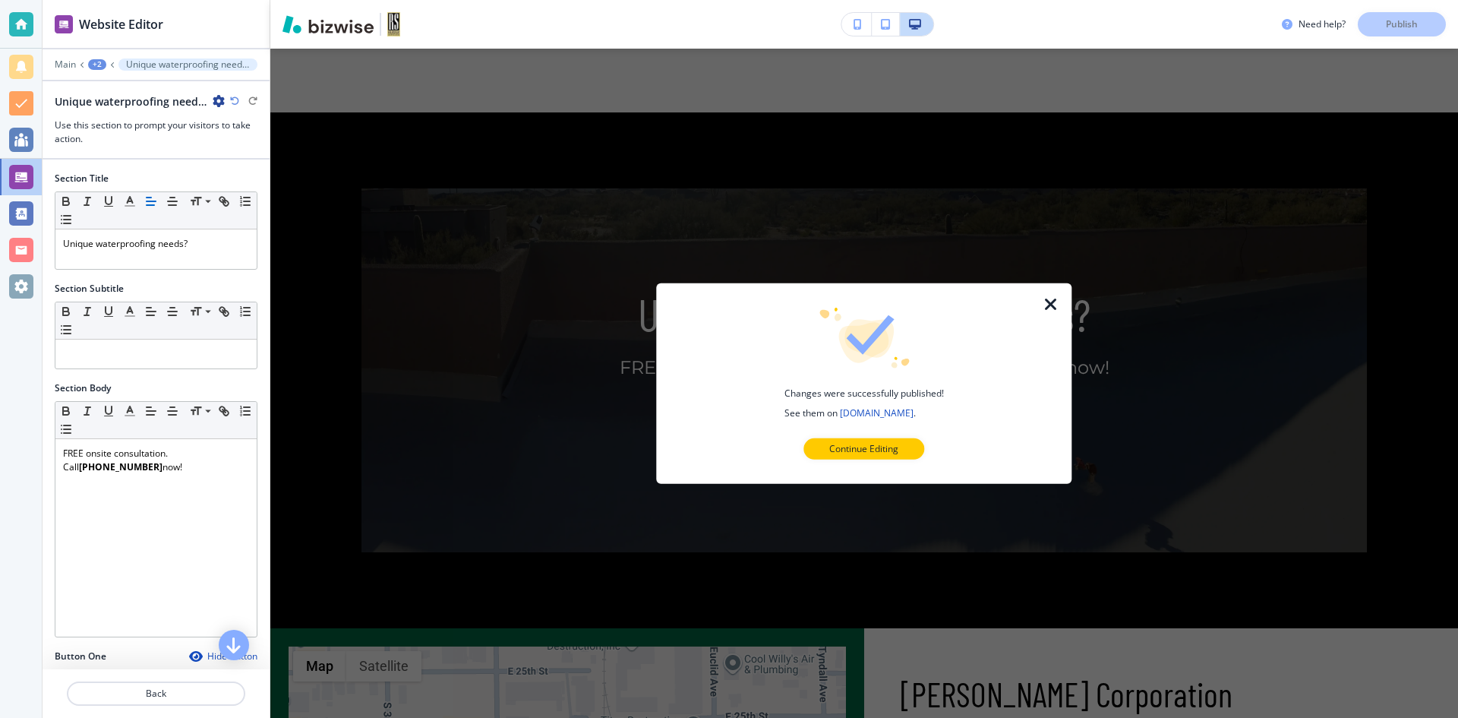
scroll to position [1614, 0]
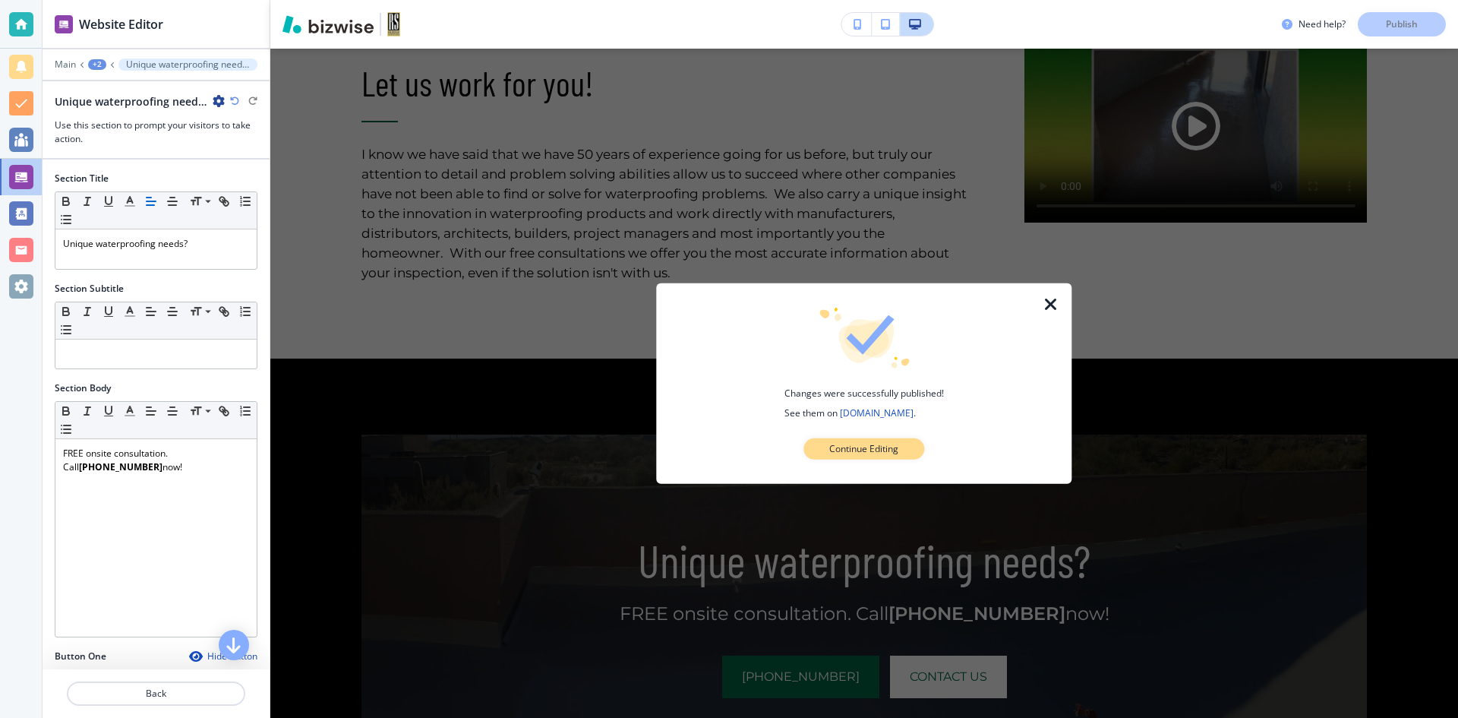
click at [824, 447] on button "Continue Editing" at bounding box center [864, 448] width 121 height 21
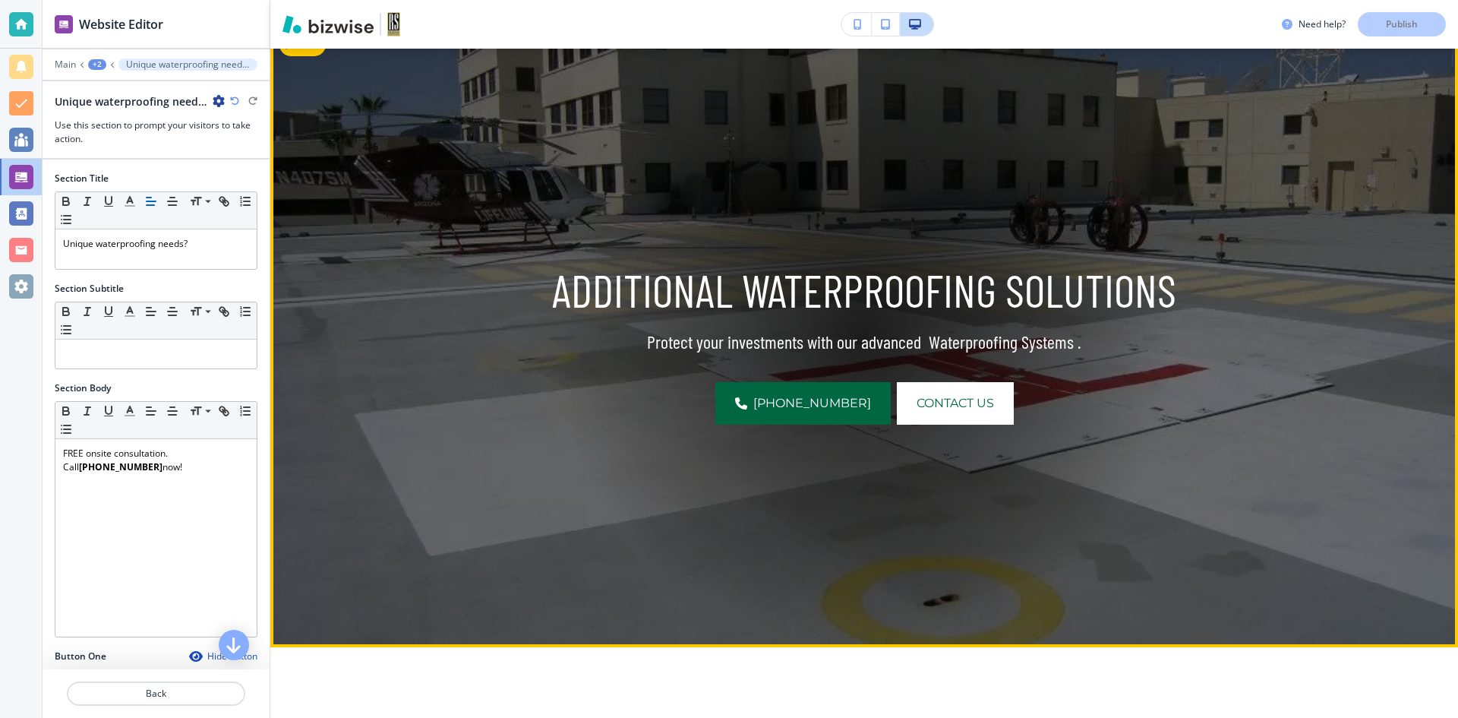
scroll to position [0, 0]
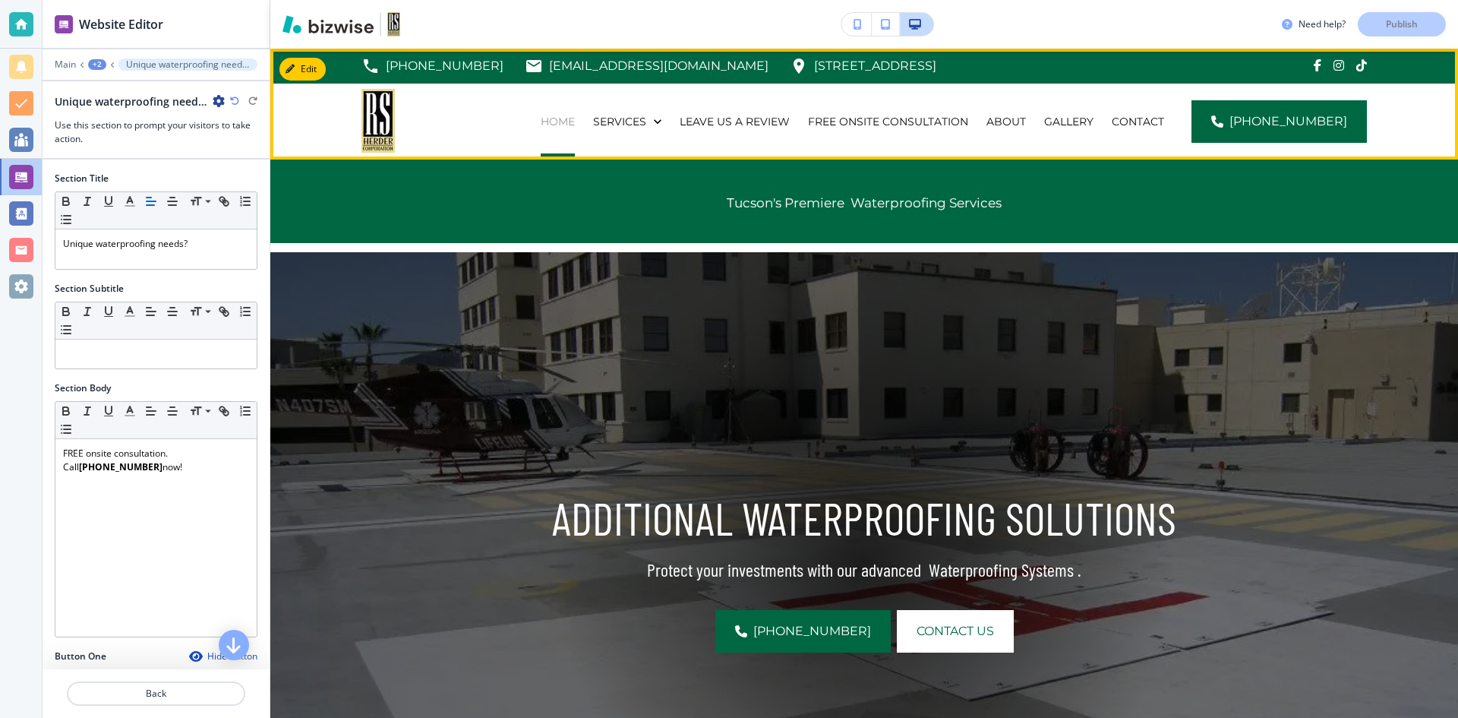
click at [575, 117] on p "HOME" at bounding box center [558, 121] width 34 height 15
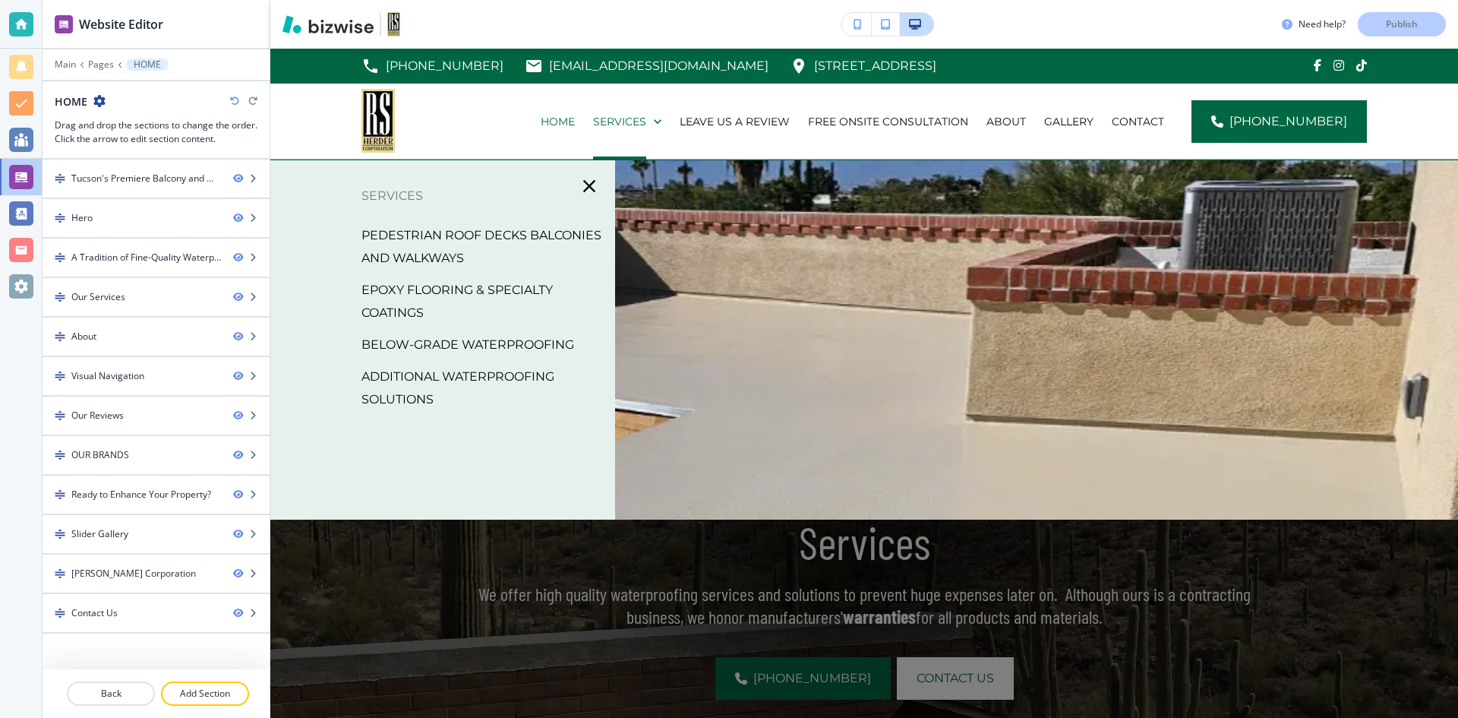
click at [470, 243] on p "PEDESTRIAN ROOF DECKS BALCONIES AND WALKWAYS" at bounding box center [483, 247] width 242 height 46
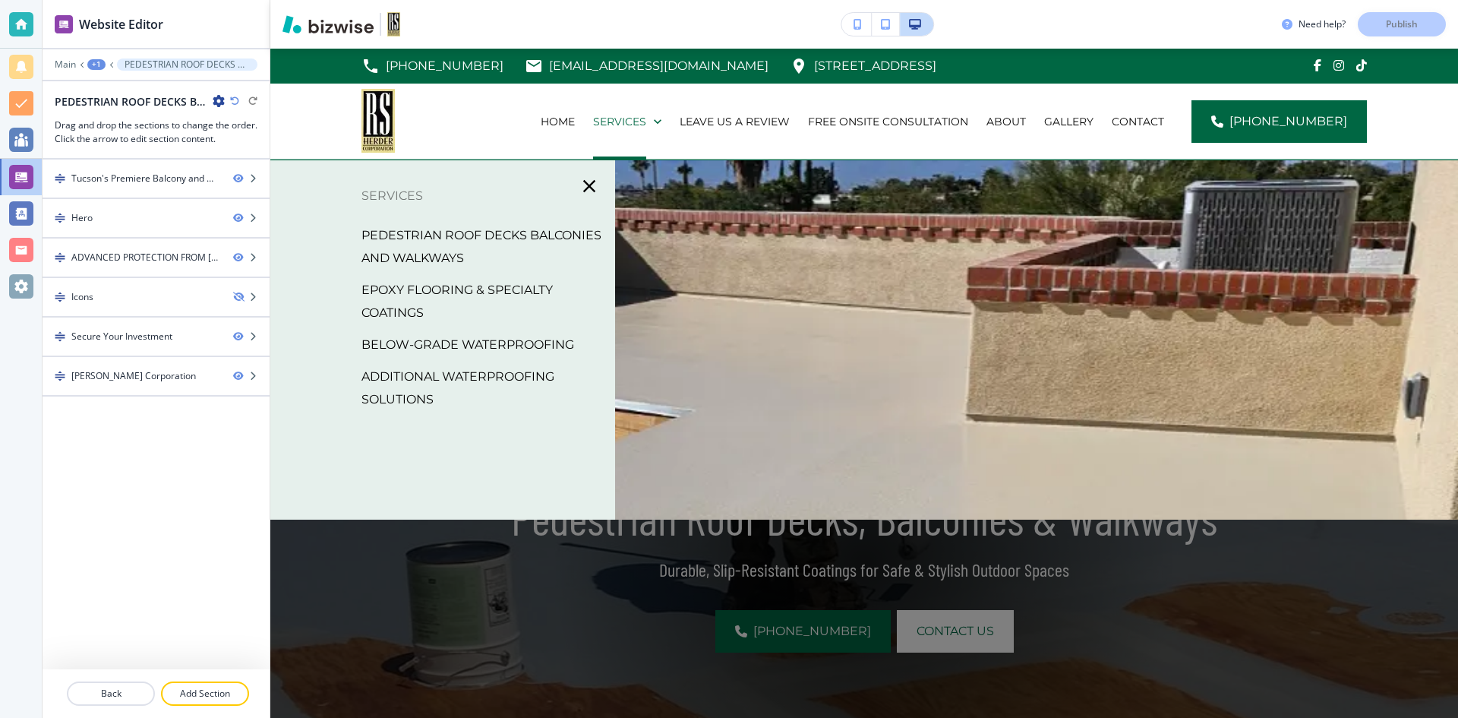
click at [457, 348] on p "BELOW-GRADE WATERPROOFING" at bounding box center [468, 344] width 213 height 23
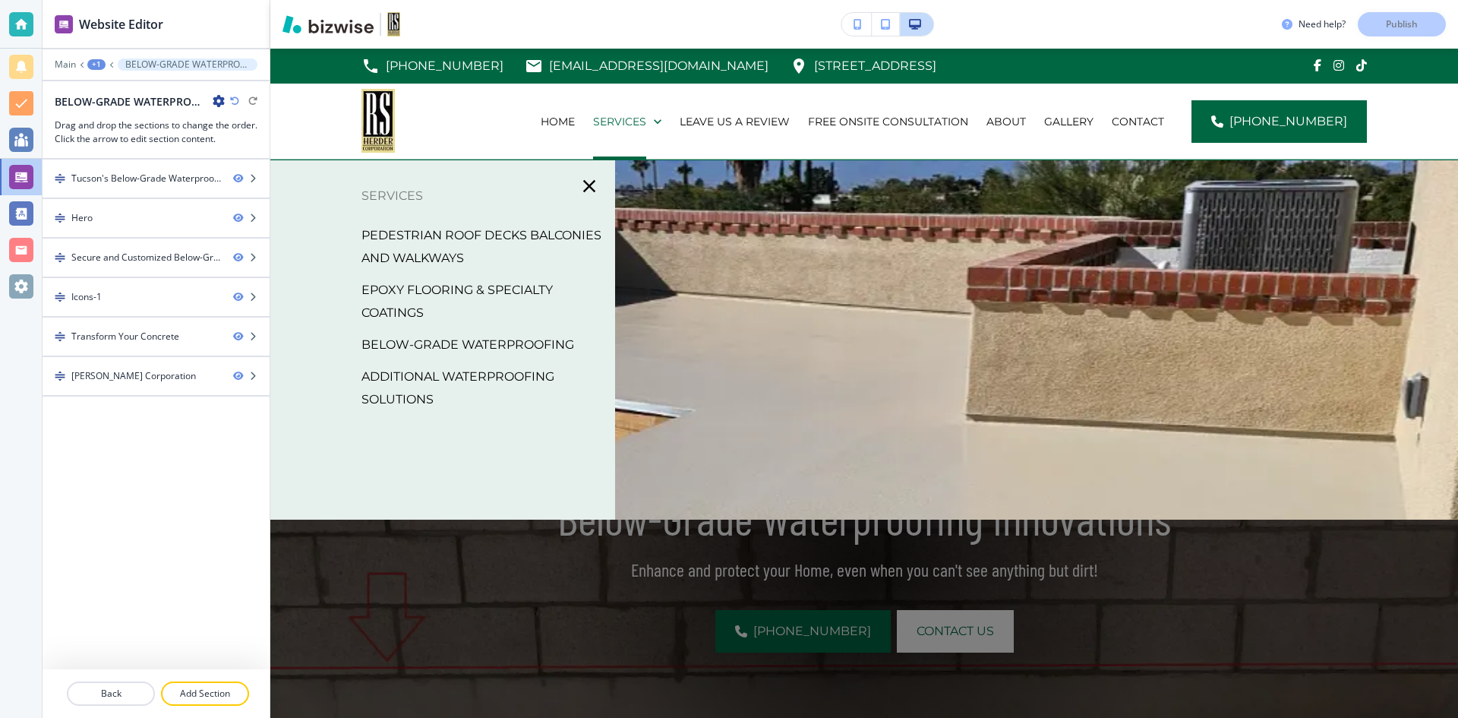
click at [428, 377] on p "ADDITIONAL WATERPROOFING SOLUTIONS" at bounding box center [483, 388] width 242 height 46
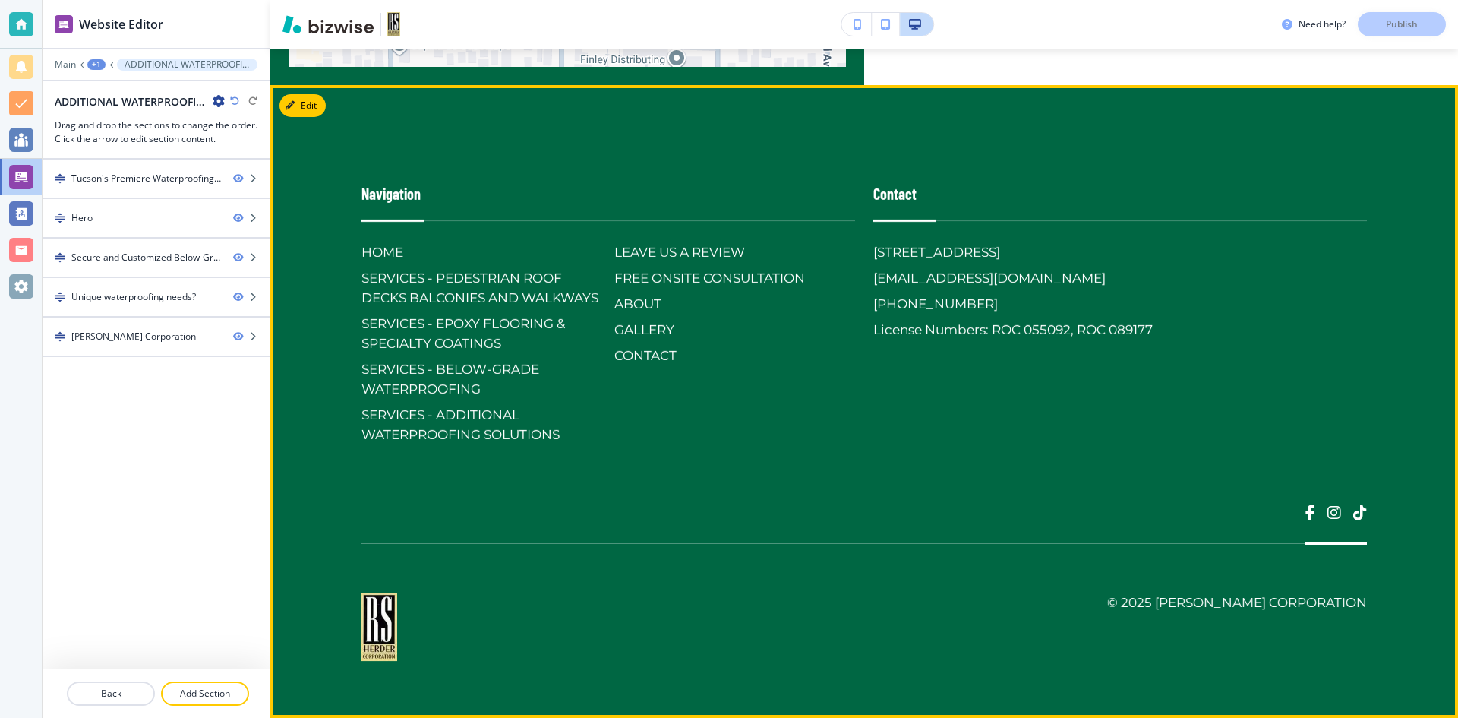
scroll to position [2976, 0]
click at [667, 320] on h6 "GALLERY" at bounding box center [734, 330] width 241 height 20
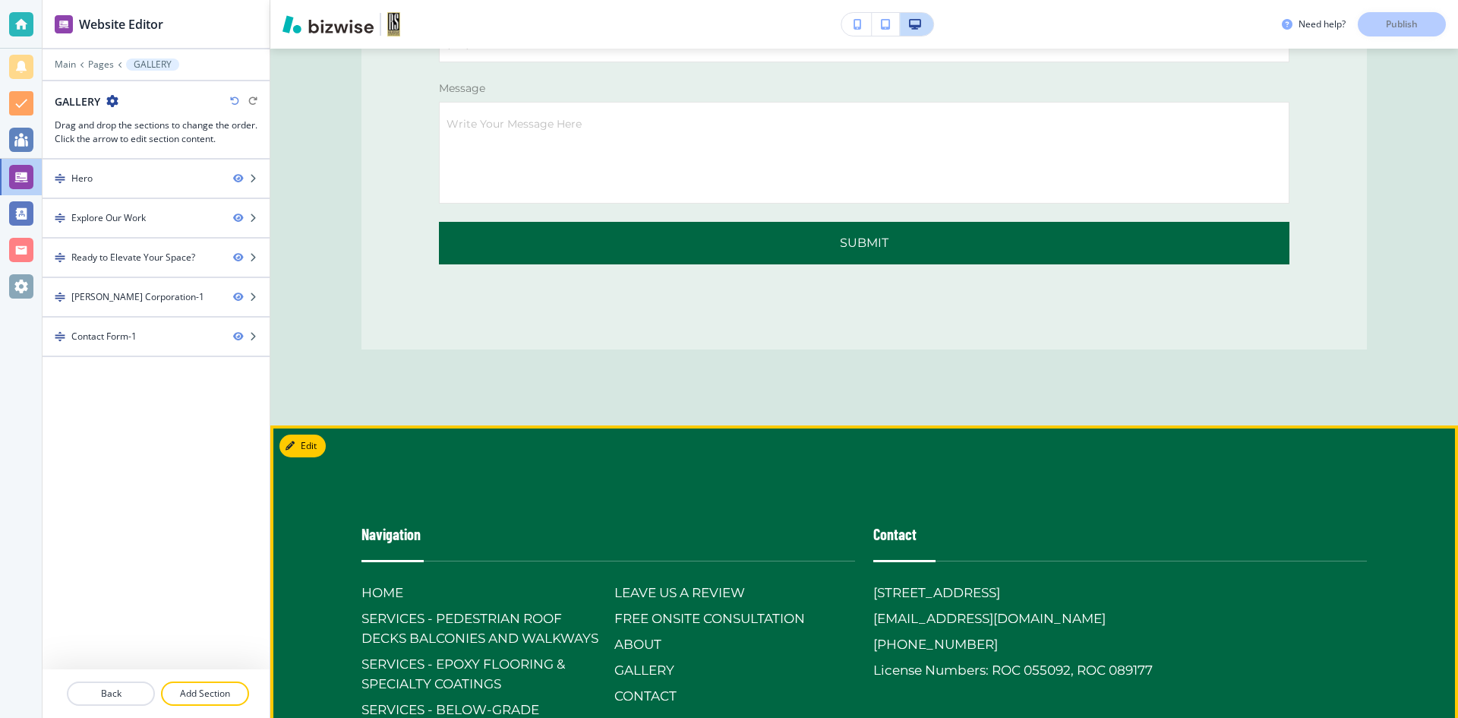
scroll to position [3971, 0]
